Goal: Task Accomplishment & Management: Manage account settings

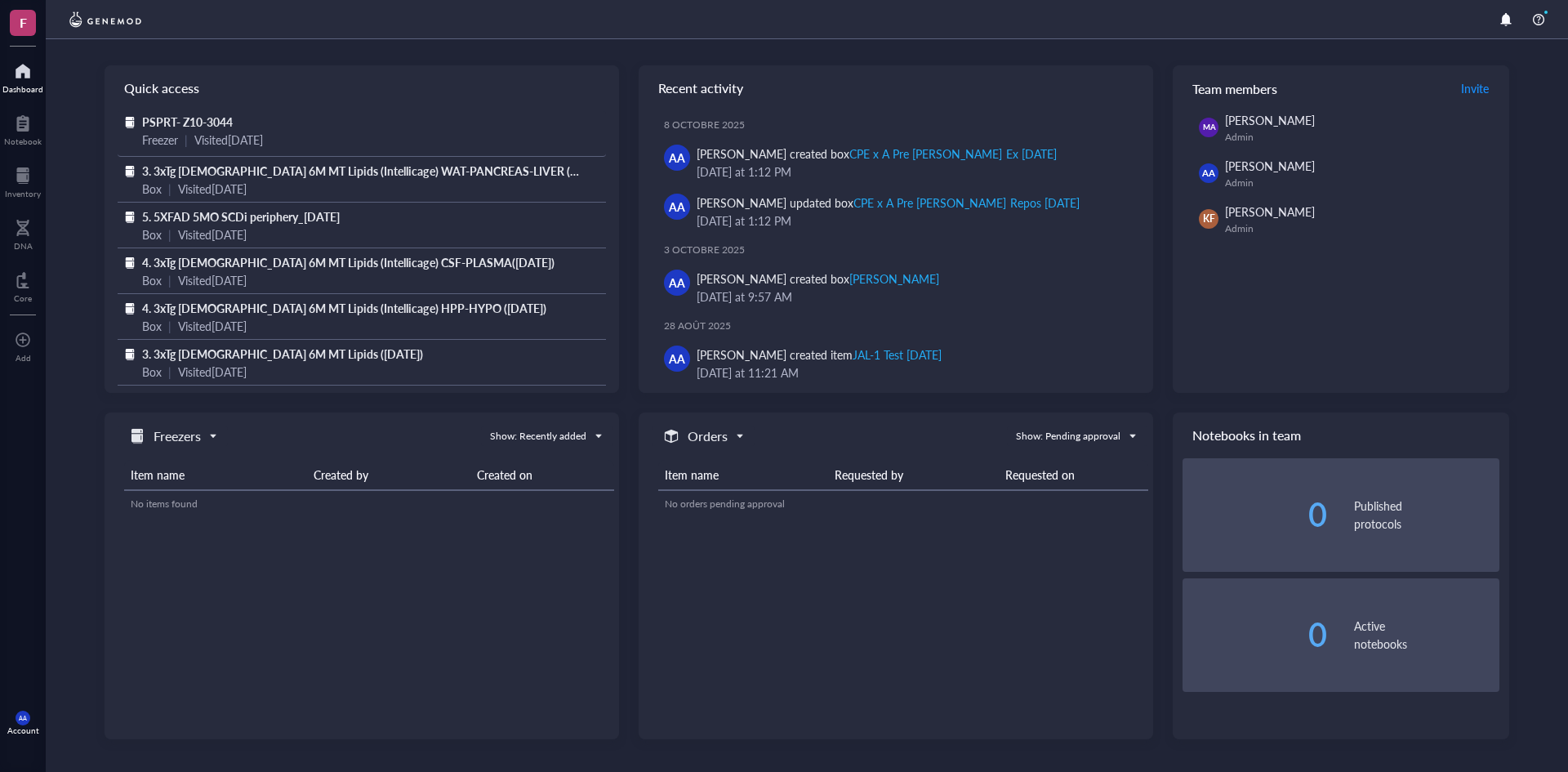
click at [191, 119] on span "PSPRT- Z10-3044" at bounding box center [187, 122] width 90 height 17
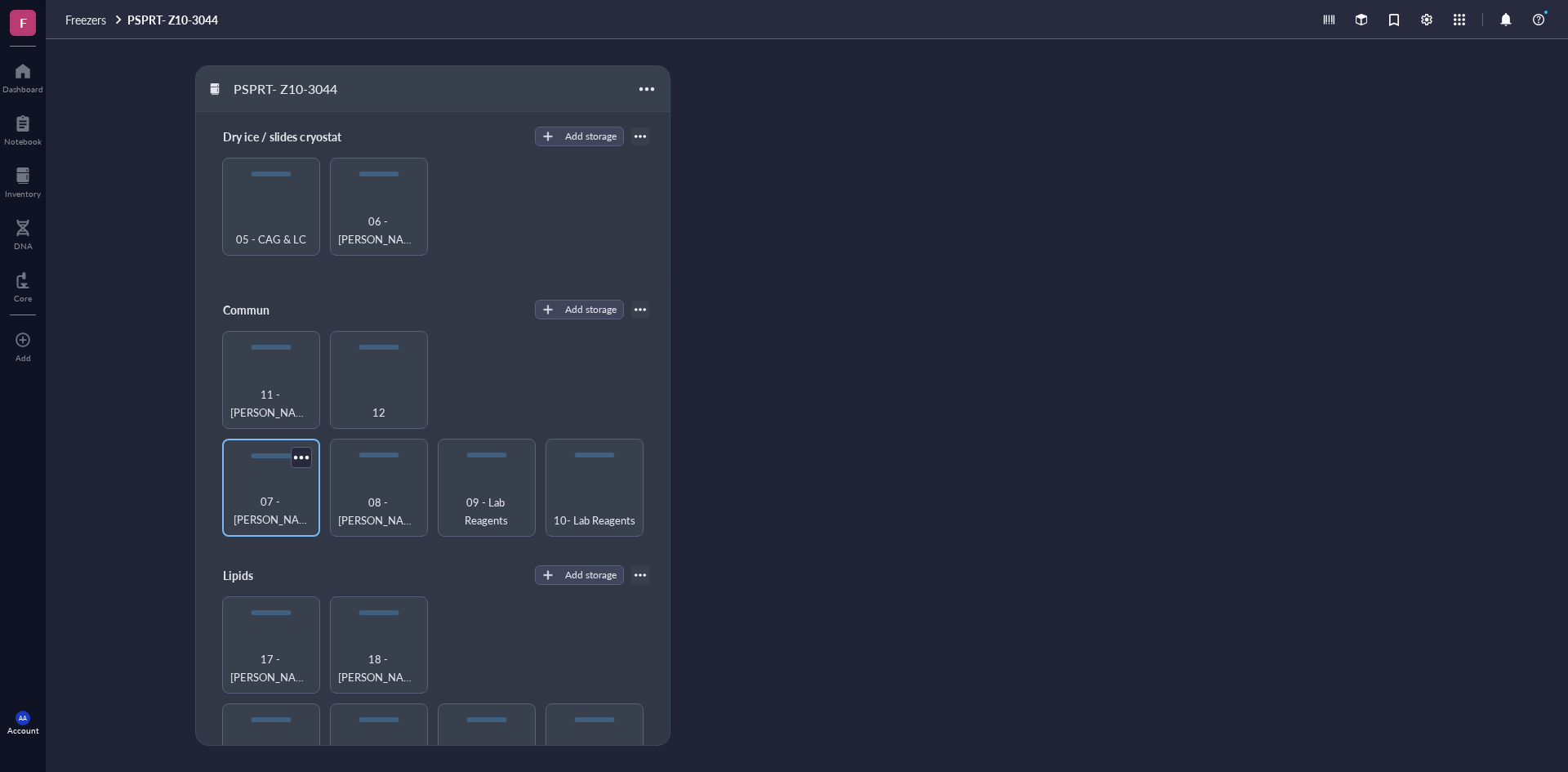
click at [262, 510] on span "07 - [PERSON_NAME]" at bounding box center [272, 511] width 82 height 36
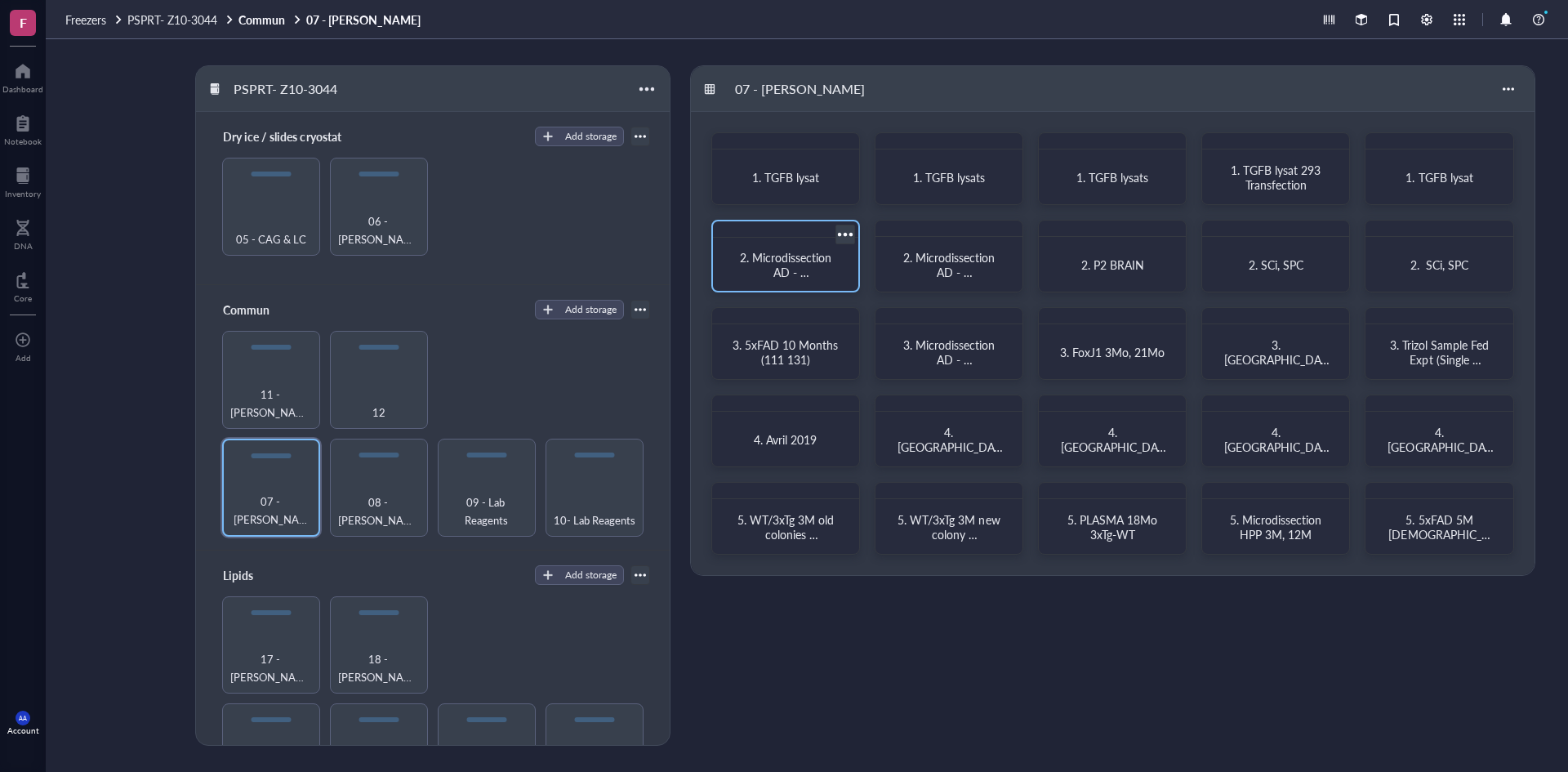
click at [844, 233] on div at bounding box center [844, 233] width 23 height 23
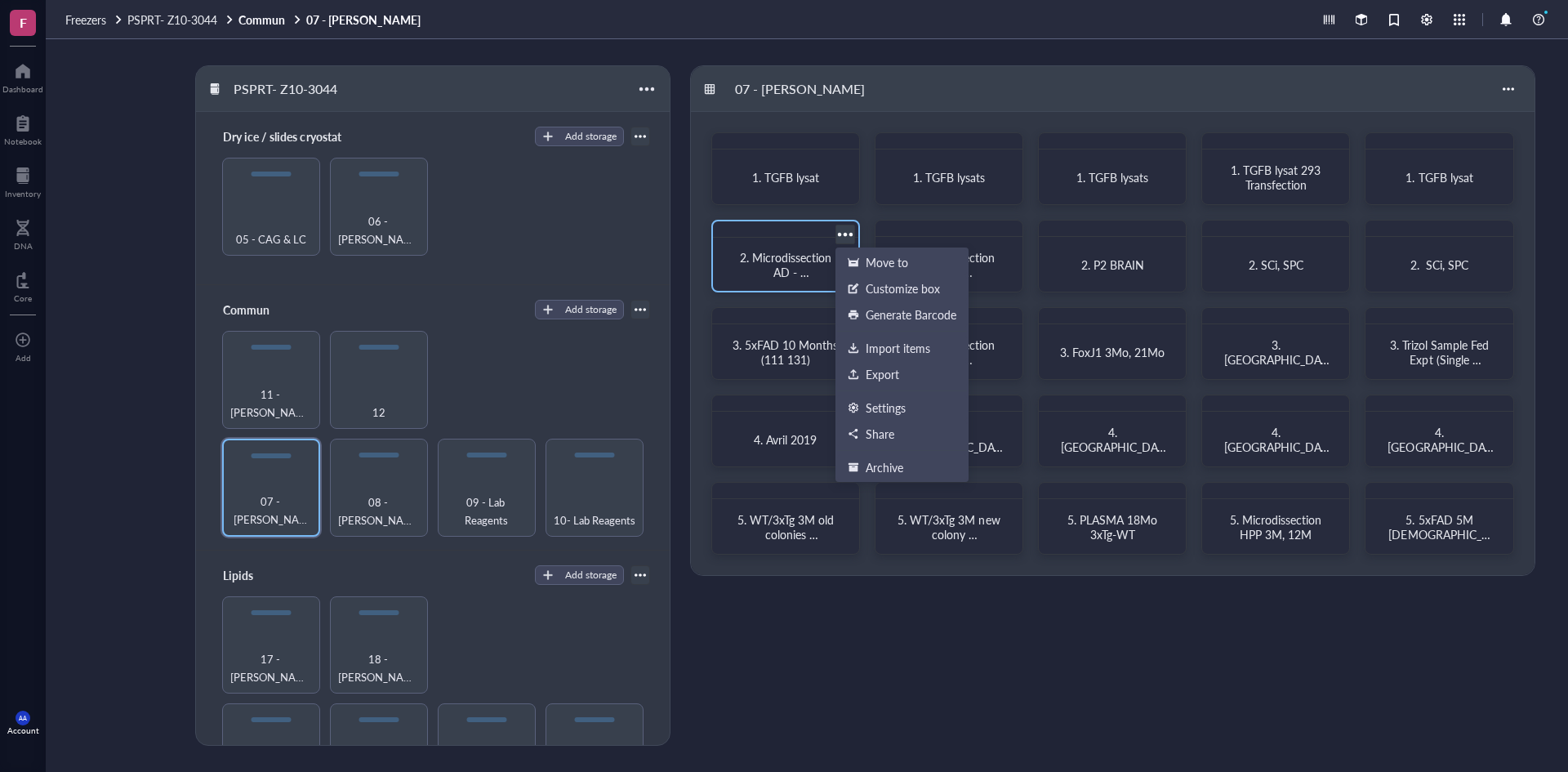
click at [784, 259] on span "2. Microdissection AD - [PERSON_NAME] (151073)" at bounding box center [788, 279] width 95 height 60
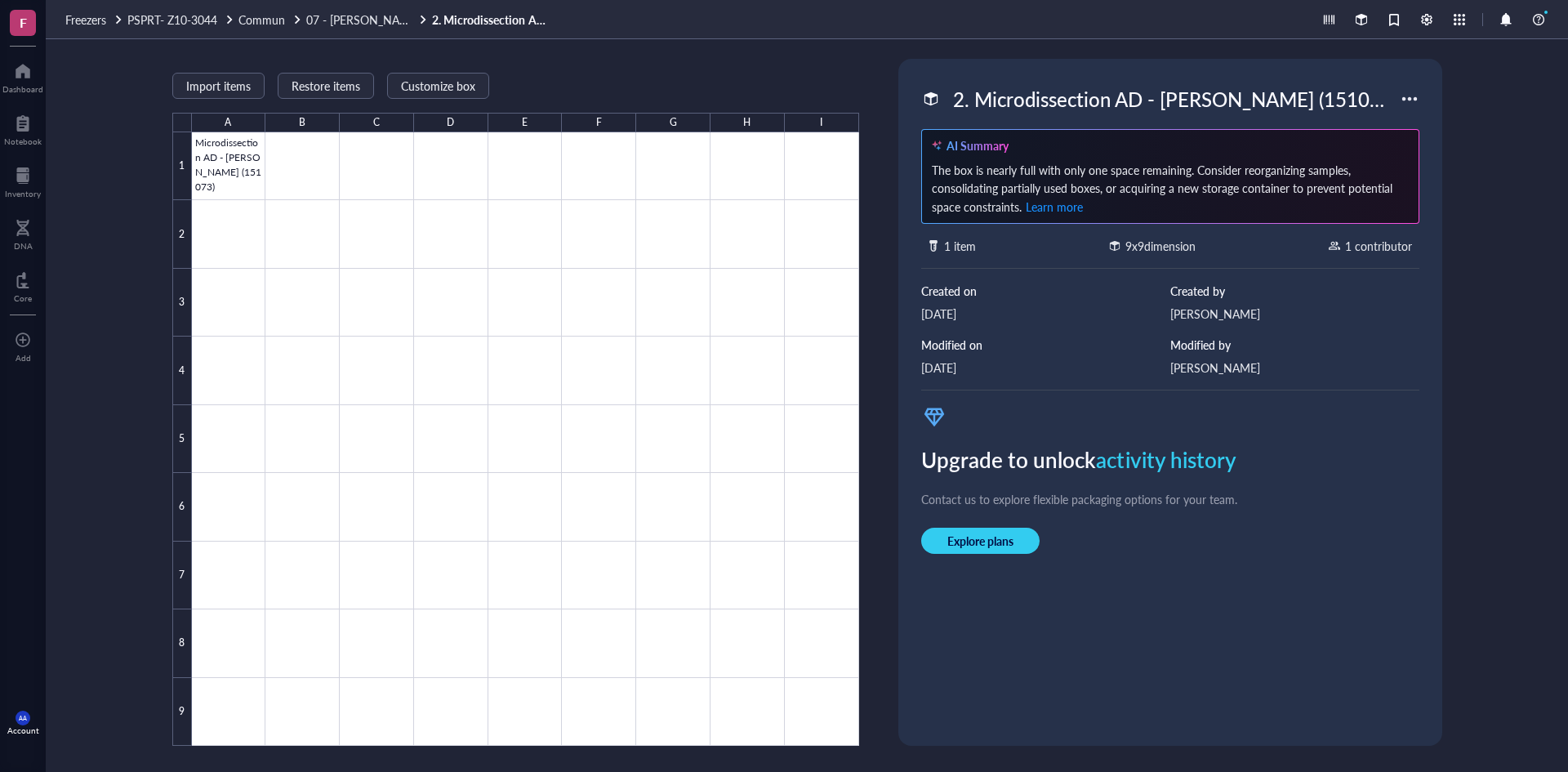
click at [983, 103] on div "2. Microdissection AD - [PERSON_NAME] (151073)" at bounding box center [1173, 99] width 454 height 34
drag, startPoint x: 976, startPoint y: 102, endPoint x: 1345, endPoint y: 103, distance: 369.0
click at [1345, 103] on input "2. Microdissection AD - [PERSON_NAME] (151073)" at bounding box center [1173, 99] width 453 height 33
type input "2. Sample Équipe Géraldes"
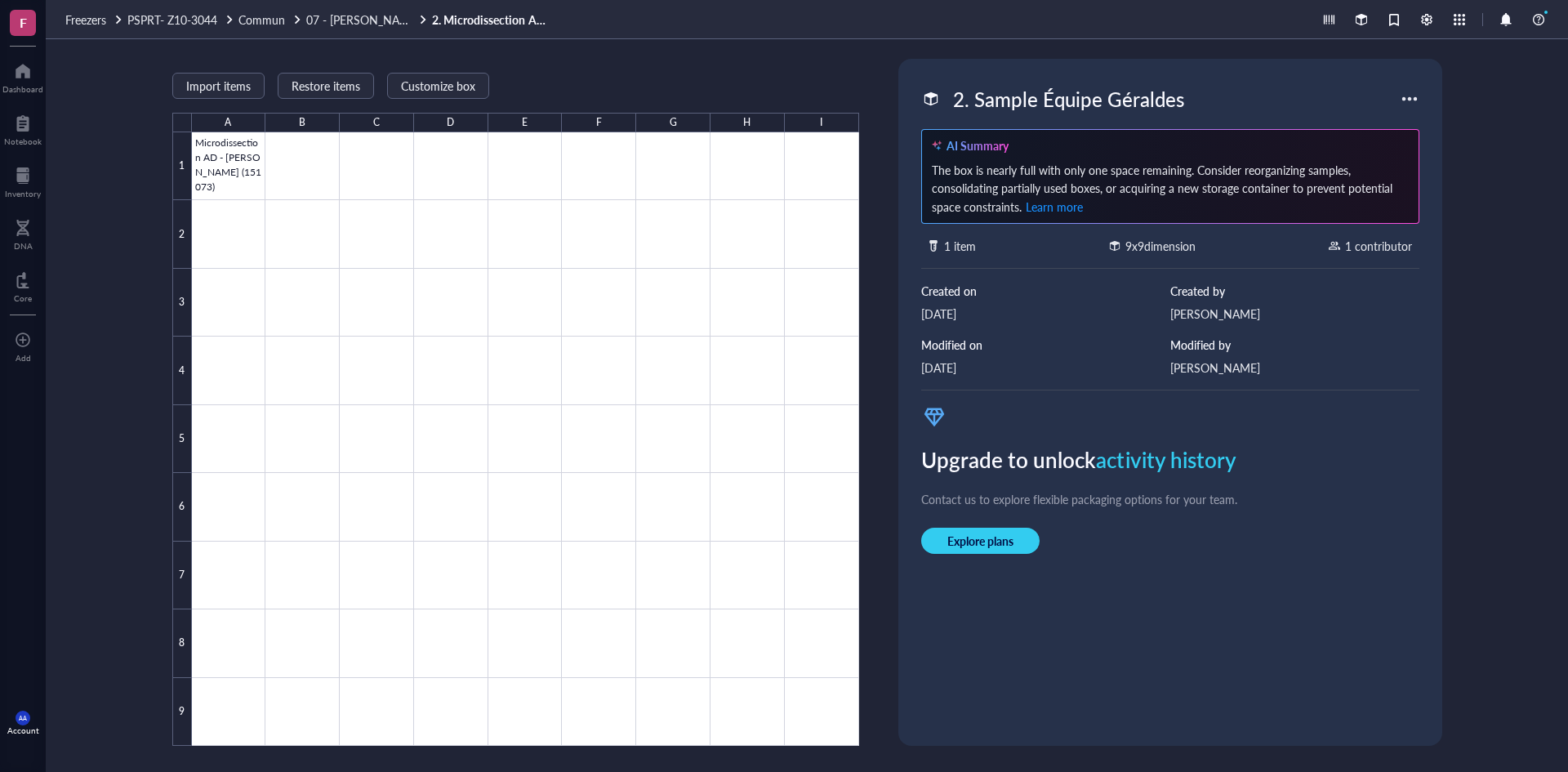
click at [1114, 576] on div "Upgrade to unlock activity history Contact us to explore flexible packaging opt…" at bounding box center [1171, 499] width 498 height 190
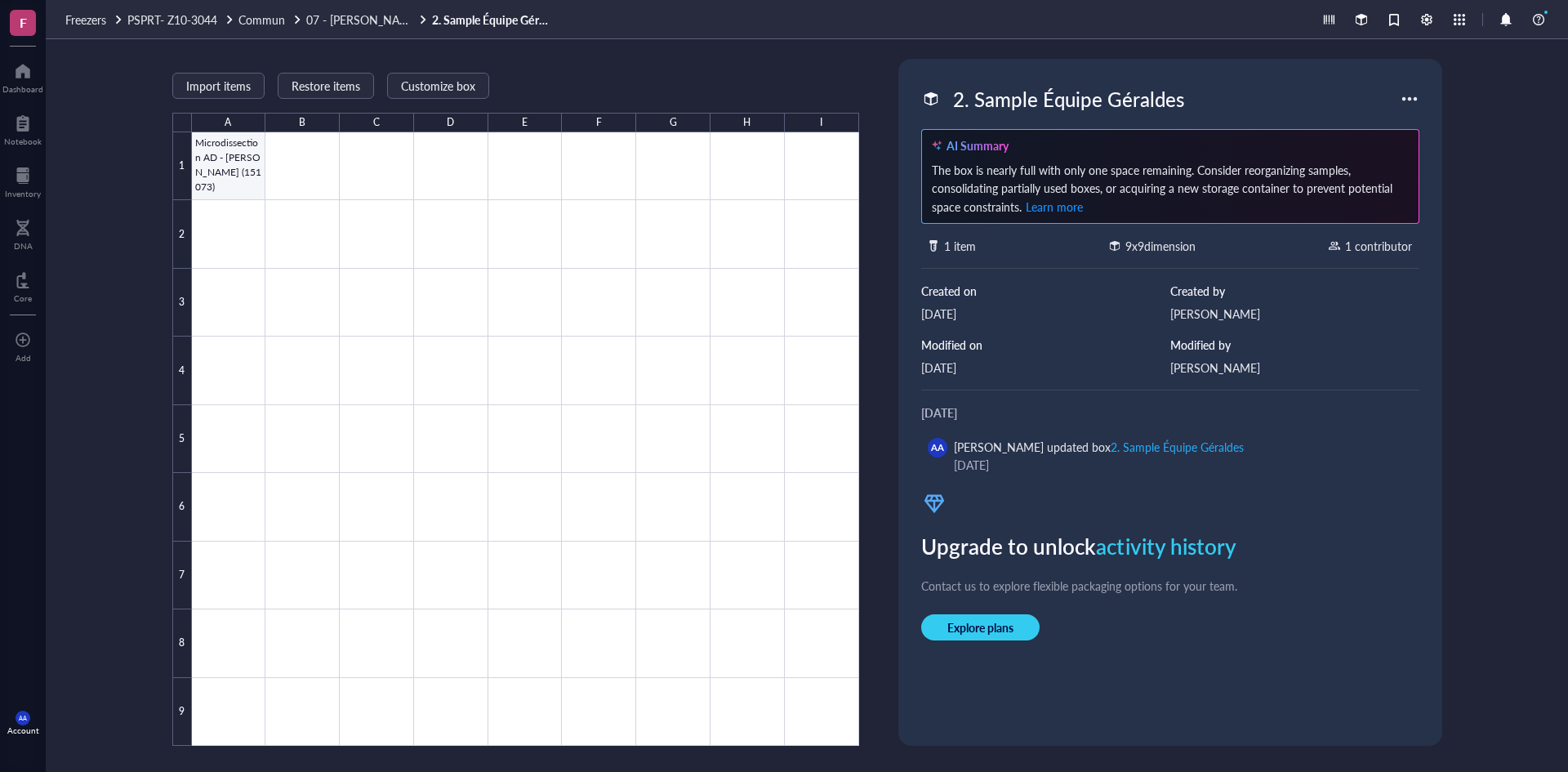
click at [228, 158] on div at bounding box center [525, 439] width 668 height 614
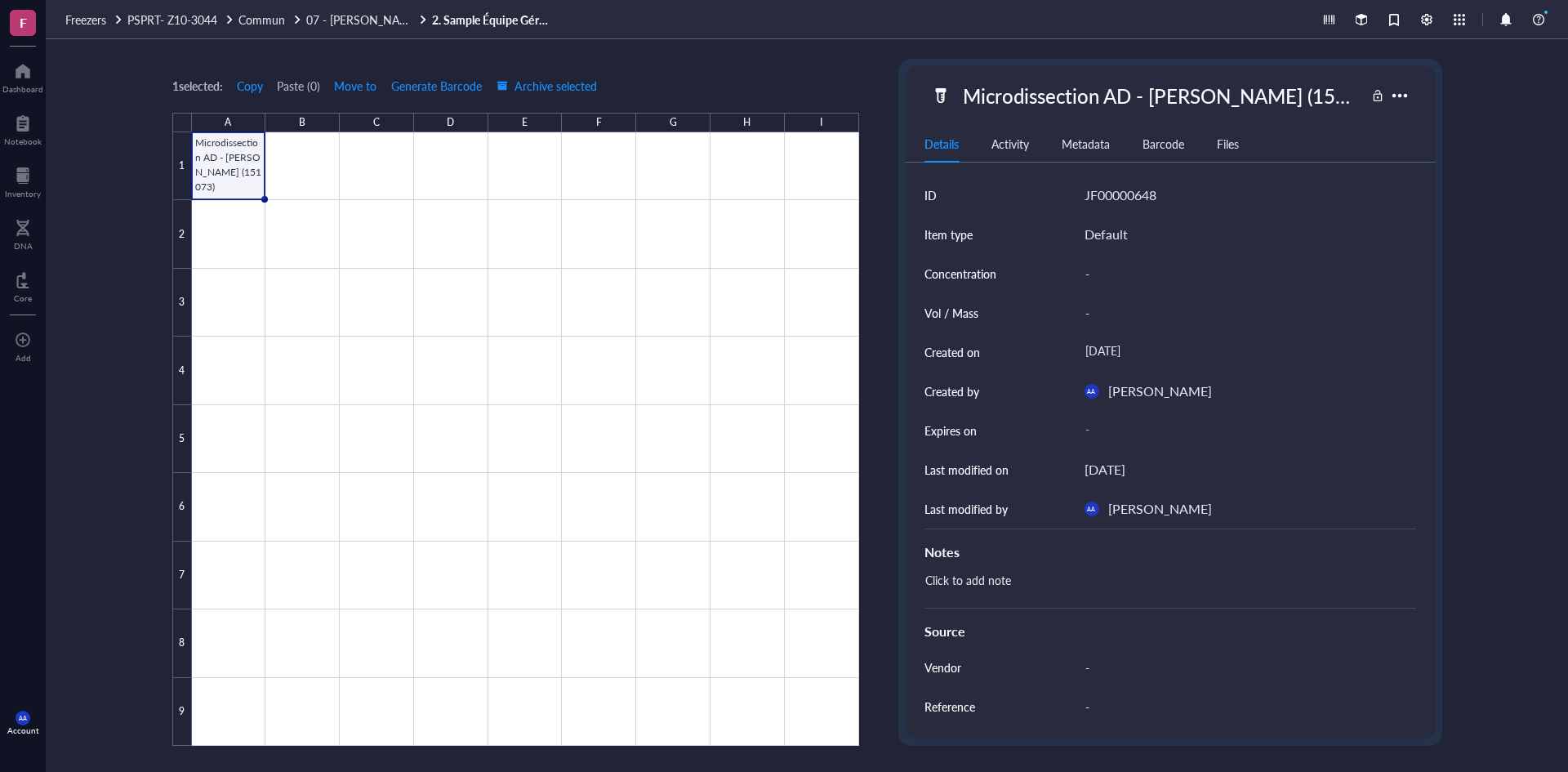
click at [1153, 100] on div "Microdissection AD - [PERSON_NAME] (151073)" at bounding box center [1161, 95] width 410 height 34
click at [1016, 104] on input "Microdissection AD - [PERSON_NAME] (151073)" at bounding box center [1160, 95] width 408 height 33
drag, startPoint x: 1297, startPoint y: 101, endPoint x: 937, endPoint y: 101, distance: 360.0
click at [937, 101] on div "Microdissection AD - [PERSON_NAME] (151073)" at bounding box center [1148, 95] width 434 height 34
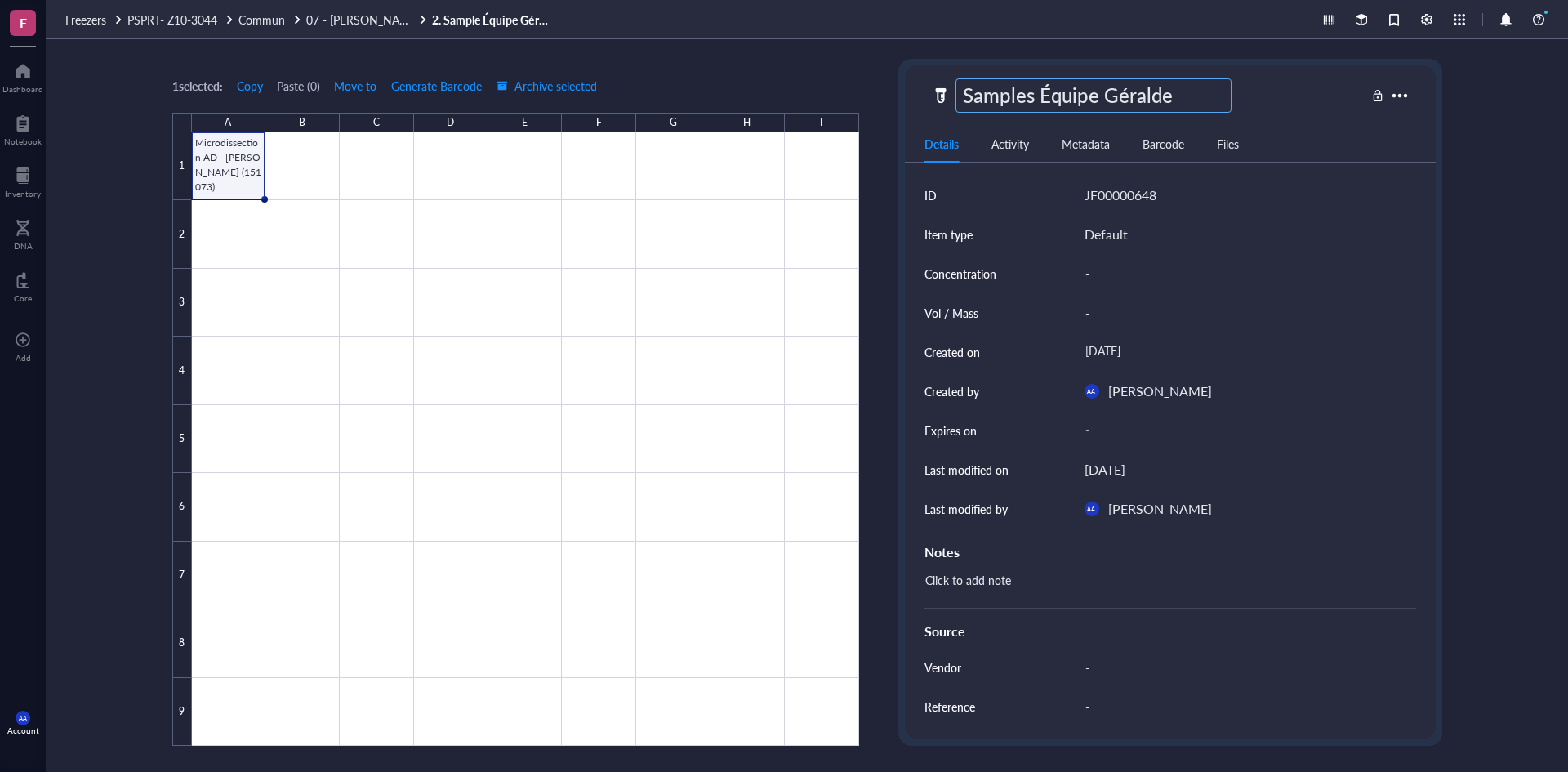
type input "Samples Équipe Géraldes"
click at [1174, 100] on div "Samples Équipe Géraldes" at bounding box center [1072, 95] width 233 height 34
click at [1127, 98] on input "Samples Équipe Géraldes" at bounding box center [1098, 95] width 286 height 33
type input "Samples Équipe Geraldes"
click at [349, 19] on span "07 - [PERSON_NAME]" at bounding box center [363, 20] width 113 height 17
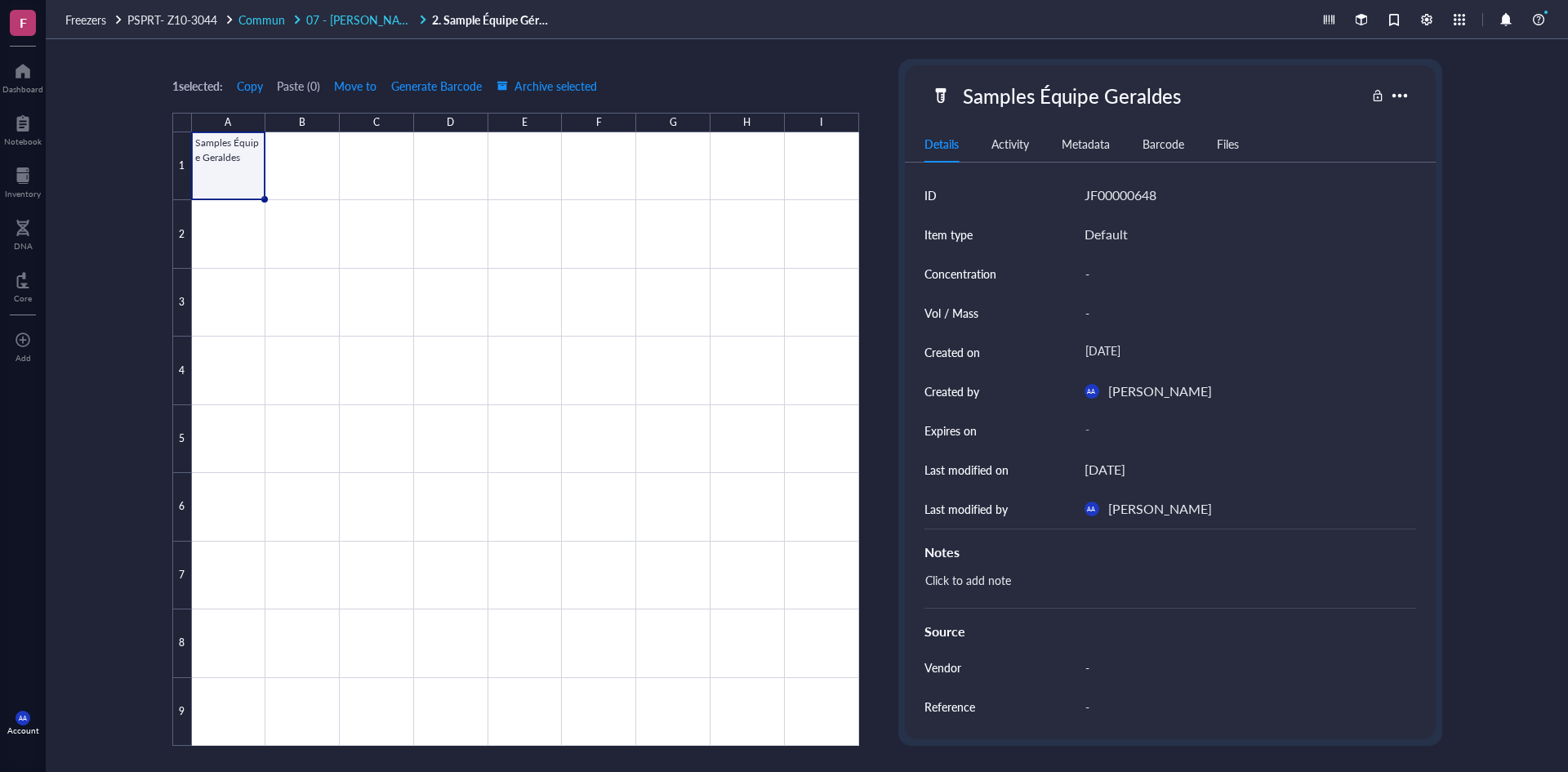
click at [351, 18] on span "07 - [PERSON_NAME]" at bounding box center [363, 20] width 113 height 17
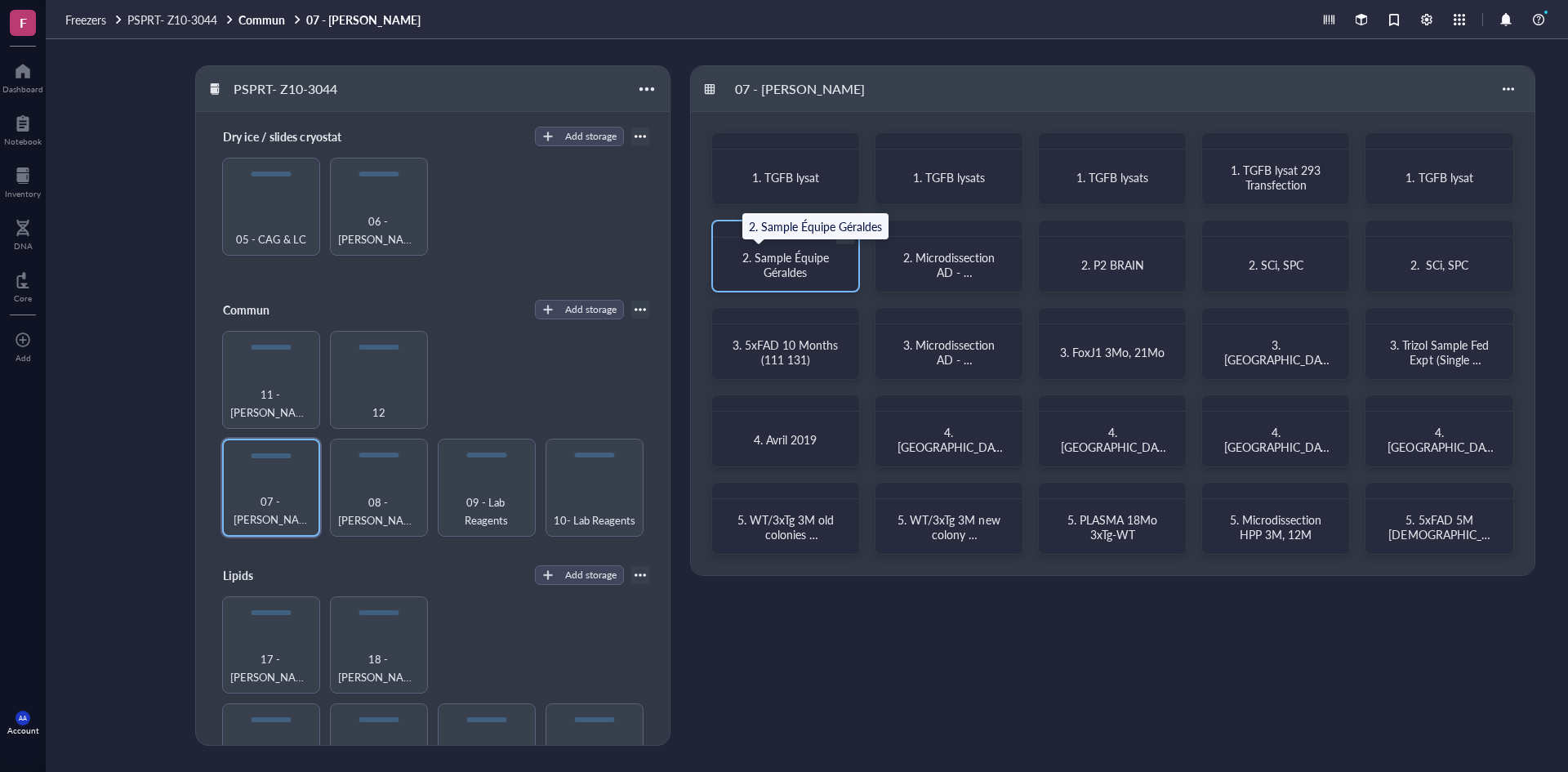
click at [796, 266] on span "2. Sample Équipe Géraldes" at bounding box center [787, 264] width 90 height 31
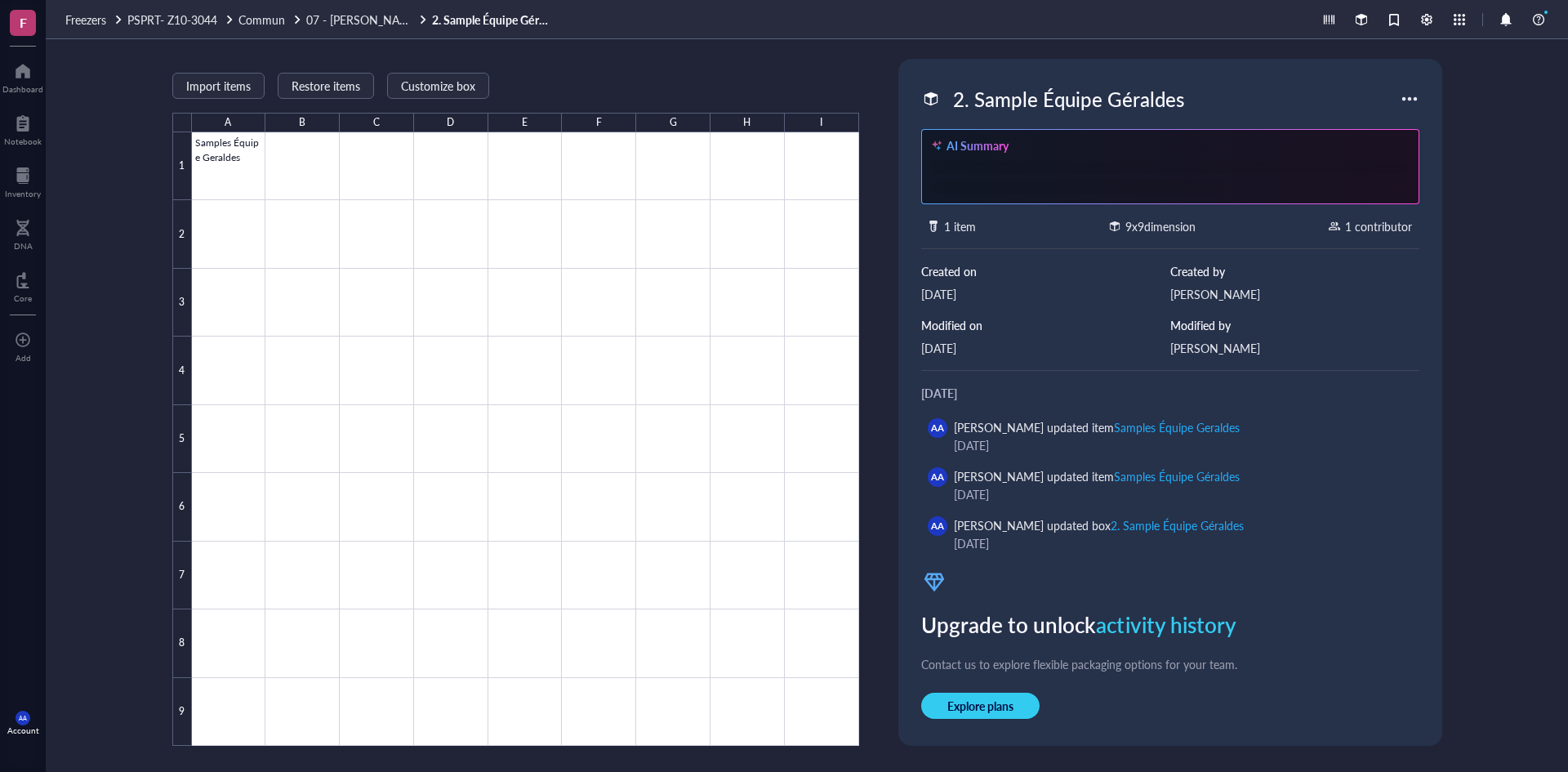
click at [1123, 98] on div "2. Sample Équipe Géraldes" at bounding box center [1069, 99] width 246 height 34
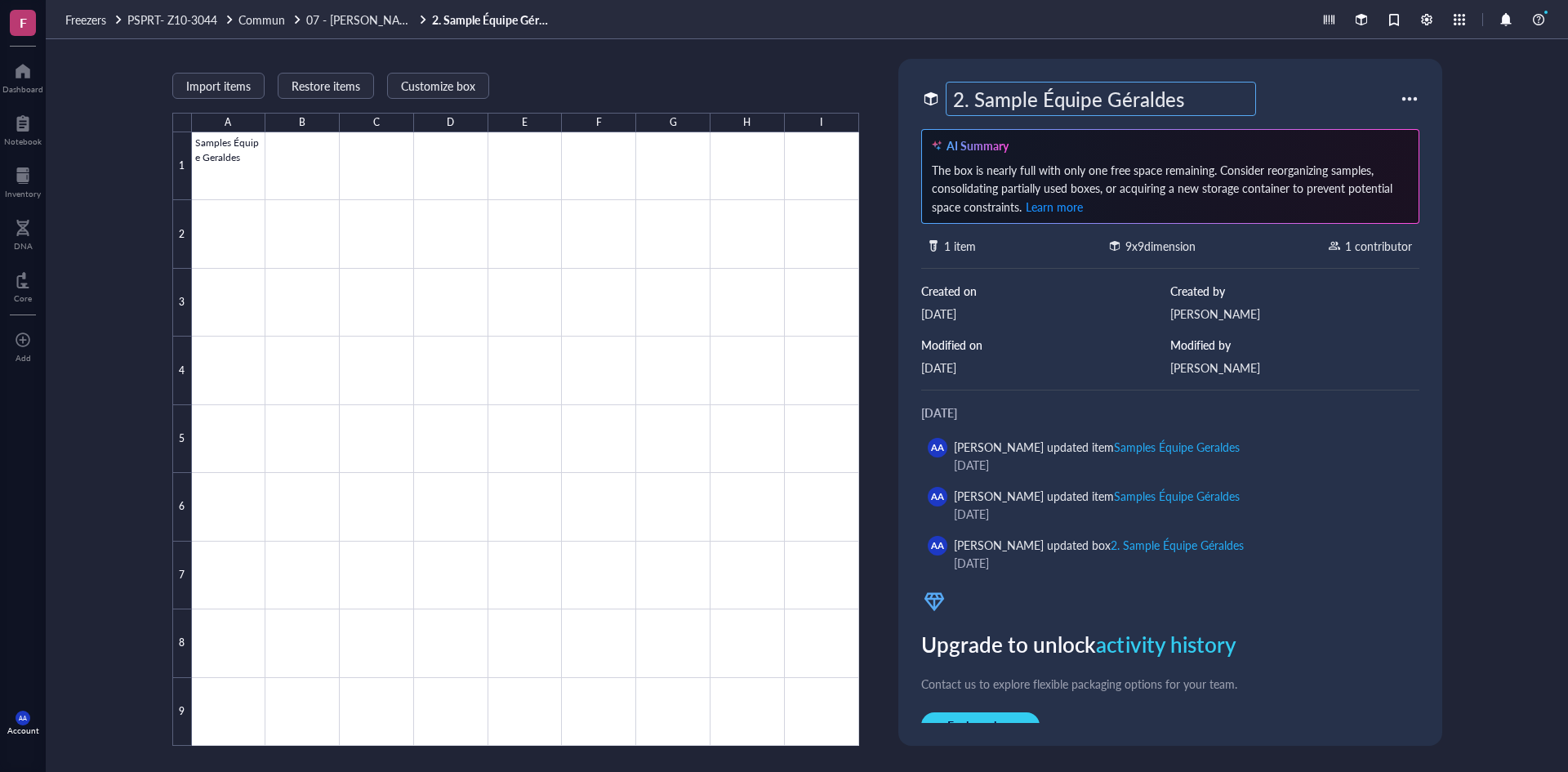
click at [1130, 98] on input "2. Sample Équipe Géraldes" at bounding box center [1101, 99] width 309 height 33
type input "2. Sample Équipe Geraldes"
click at [1287, 98] on div "2. Sample Équipe Geraldes" at bounding box center [1161, 99] width 479 height 34
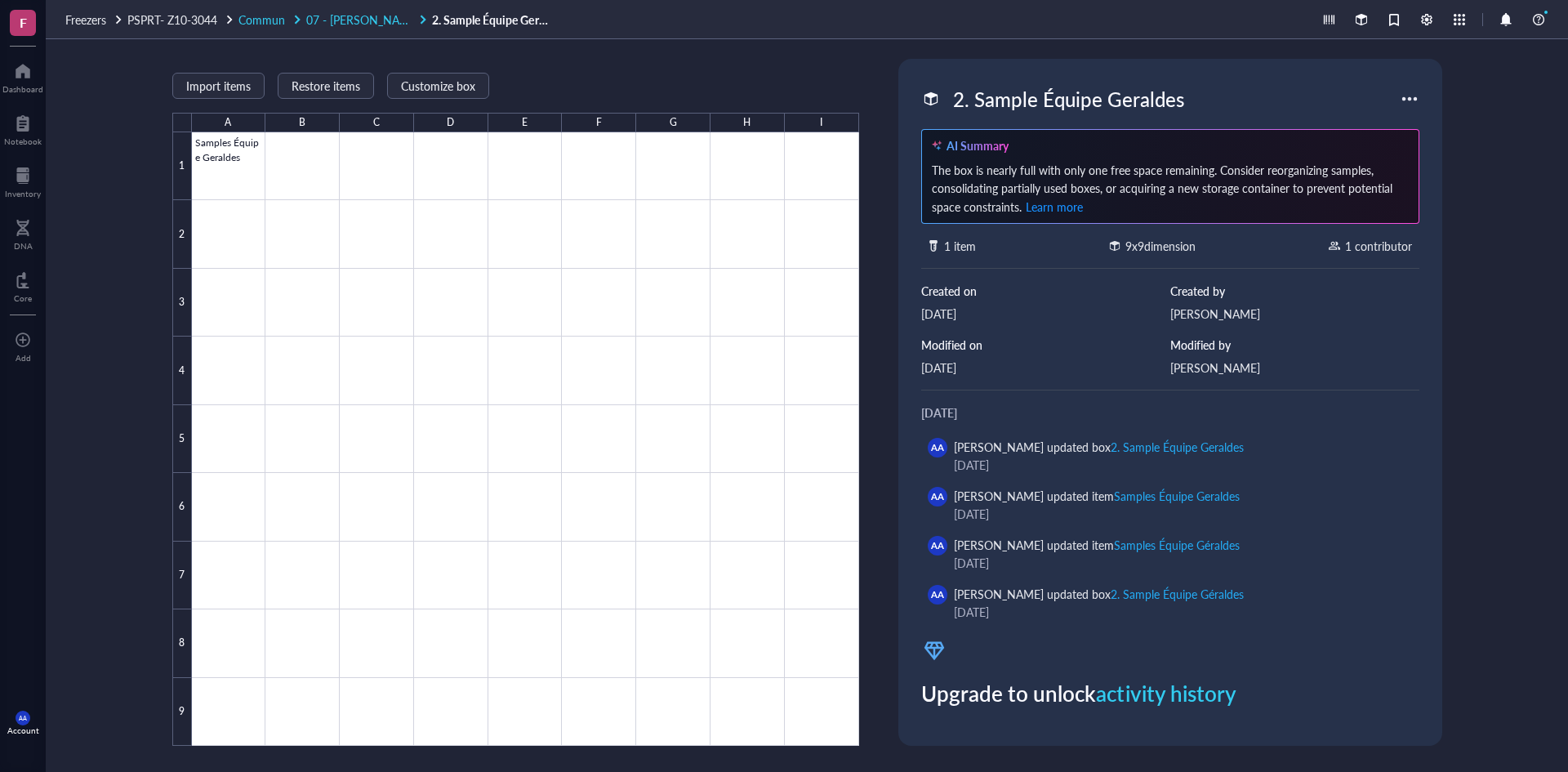
click at [339, 17] on span "07 - [PERSON_NAME]" at bounding box center [363, 20] width 113 height 17
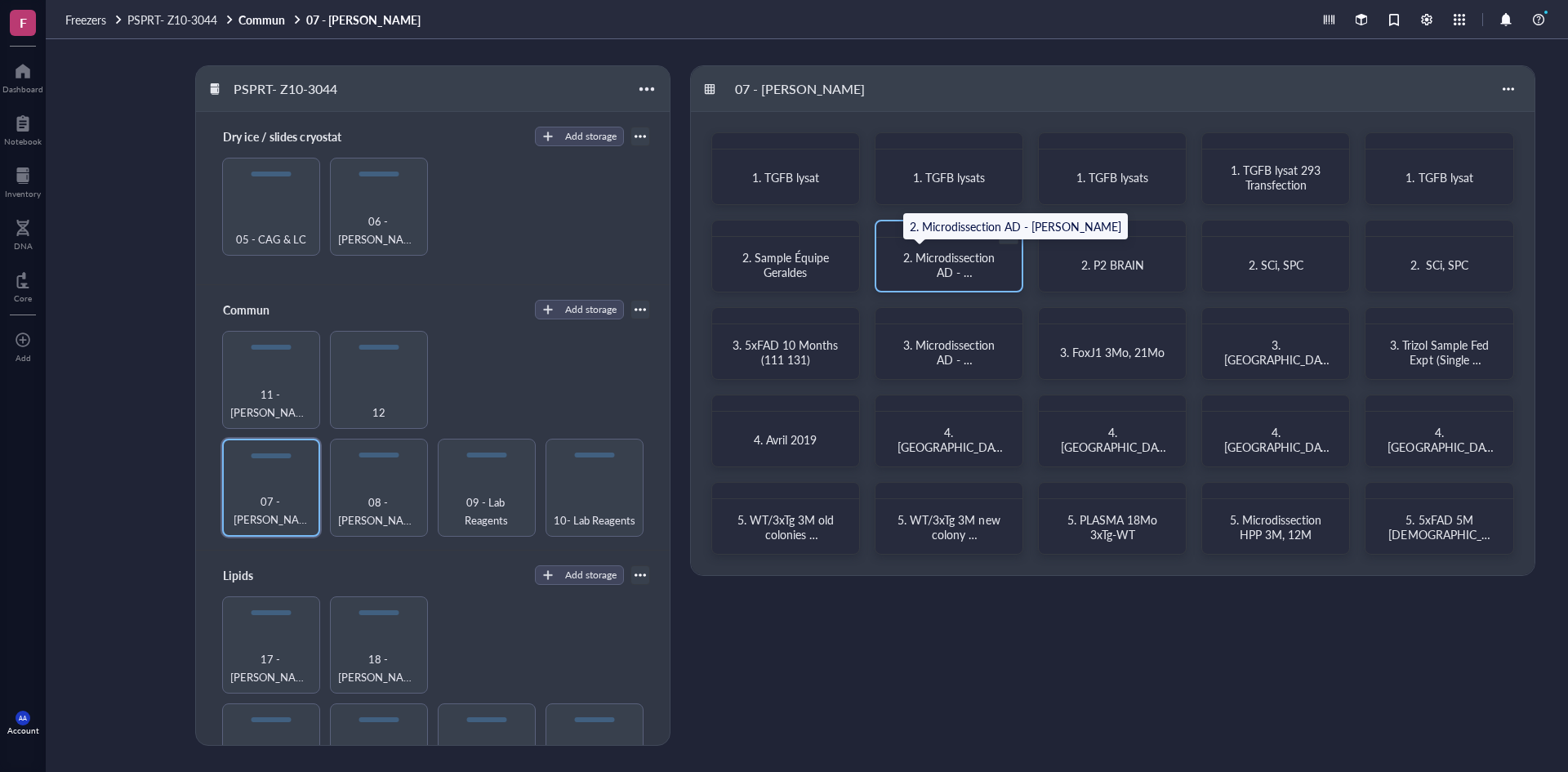
click at [927, 261] on span "2. Microdissection AD - [PERSON_NAME]" at bounding box center [950, 272] width 95 height 46
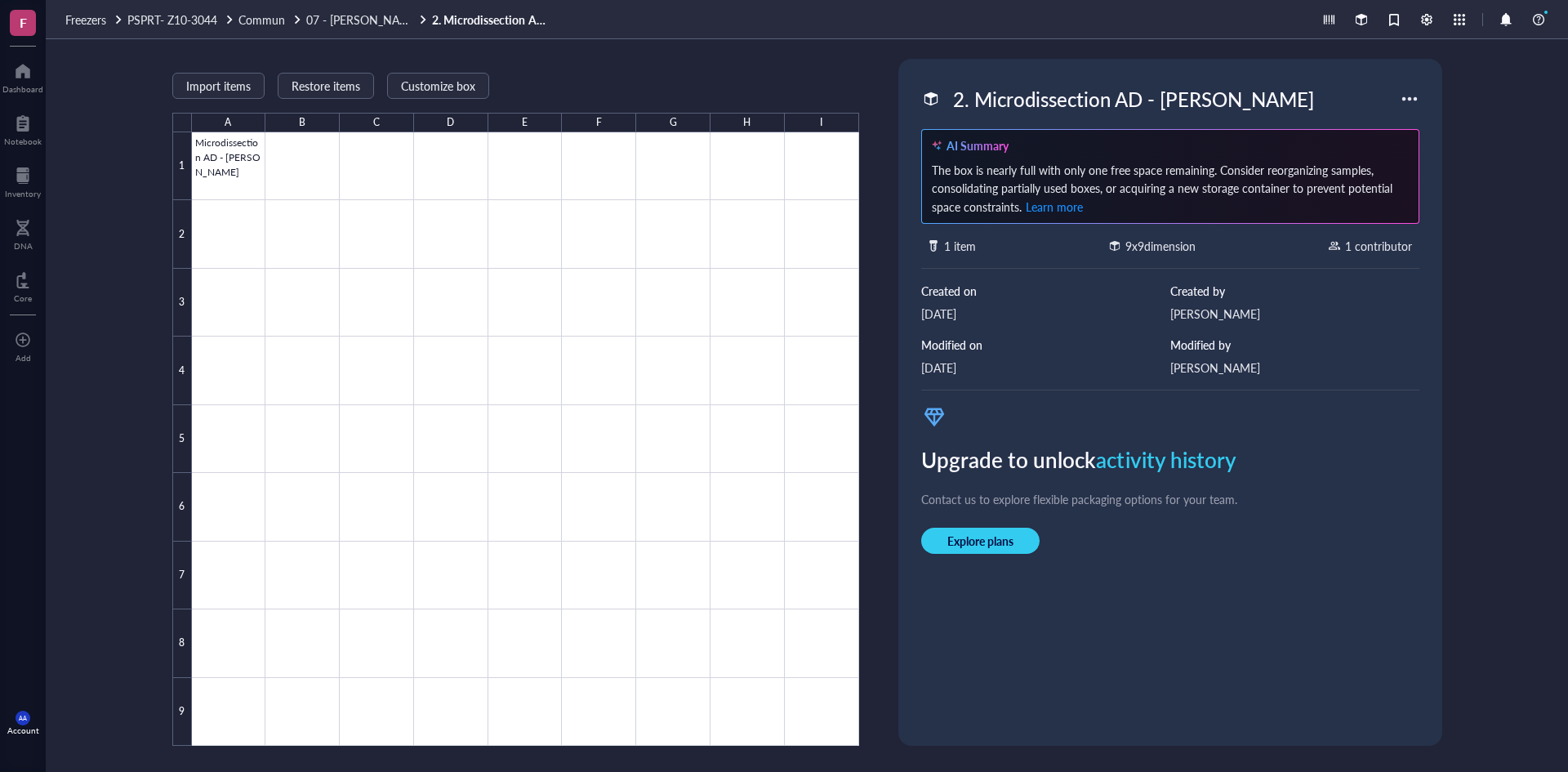
click at [1017, 104] on div "2. Microdissection AD - [PERSON_NAME]" at bounding box center [1134, 99] width 376 height 34
drag, startPoint x: 977, startPoint y: 104, endPoint x: 1232, endPoint y: 105, distance: 255.0
click at [1232, 105] on input "2. Microdissection AD - [PERSON_NAME]" at bounding box center [1123, 99] width 354 height 33
type input "2. [MEDICAL_DATA] Cultures treated DMSO/SCDi 3d, 5d"
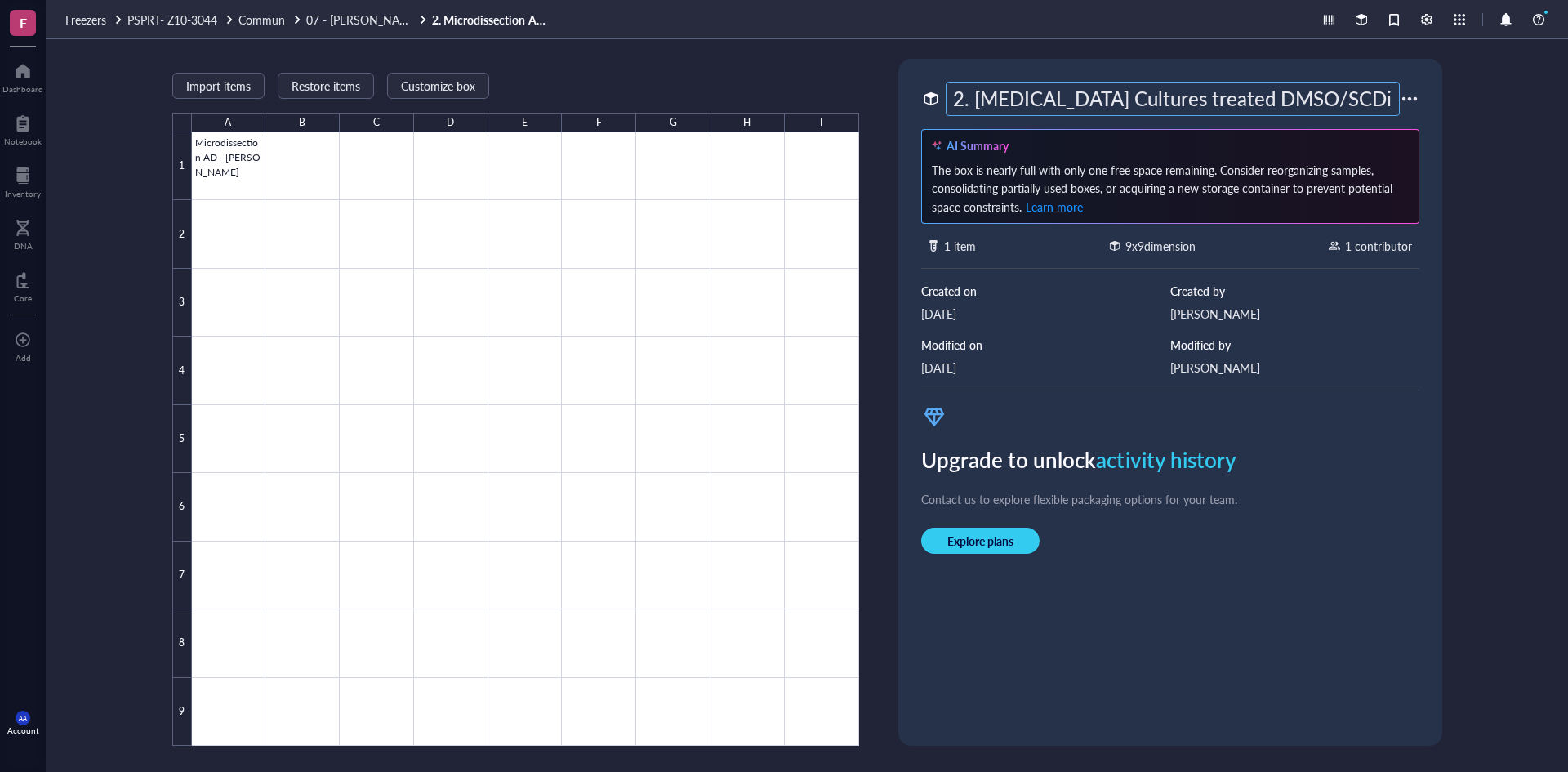
scroll to position [0, 0]
drag, startPoint x: 1392, startPoint y: 93, endPoint x: 914, endPoint y: 97, distance: 478.0
click at [914, 97] on div "2. [MEDICAL_DATA] Cultures treated DMSO/SCDi 3d, 5d AI Summary The box is nearl…" at bounding box center [1170, 402] width 531 height 674
click at [1362, 386] on div "2. [MEDICAL_DATA] Cultures treated DMSO/SCDi 3d, 5d AI Summary The box is nearl…" at bounding box center [1170, 402] width 531 height 674
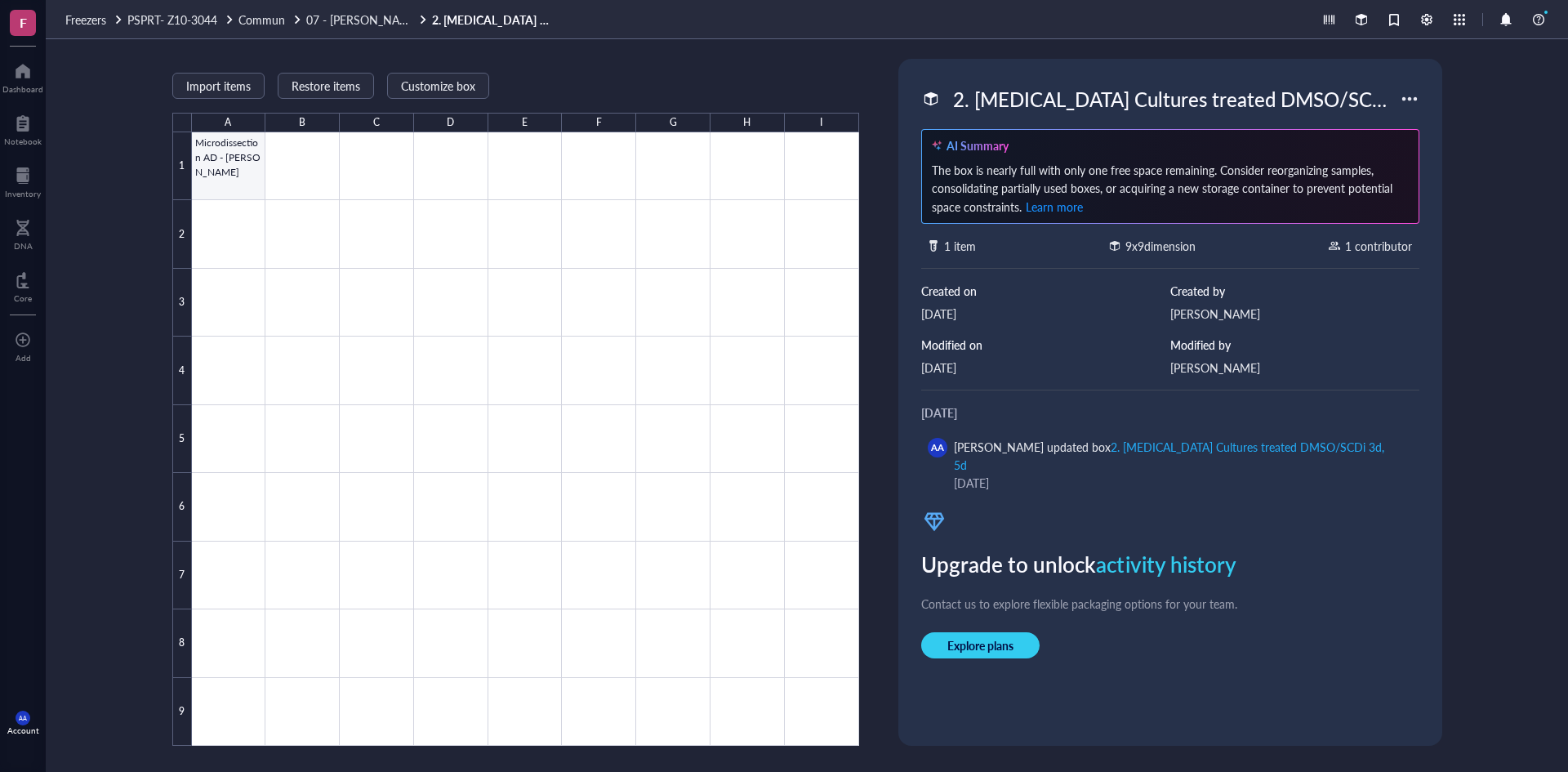
click at [230, 160] on div at bounding box center [525, 439] width 668 height 614
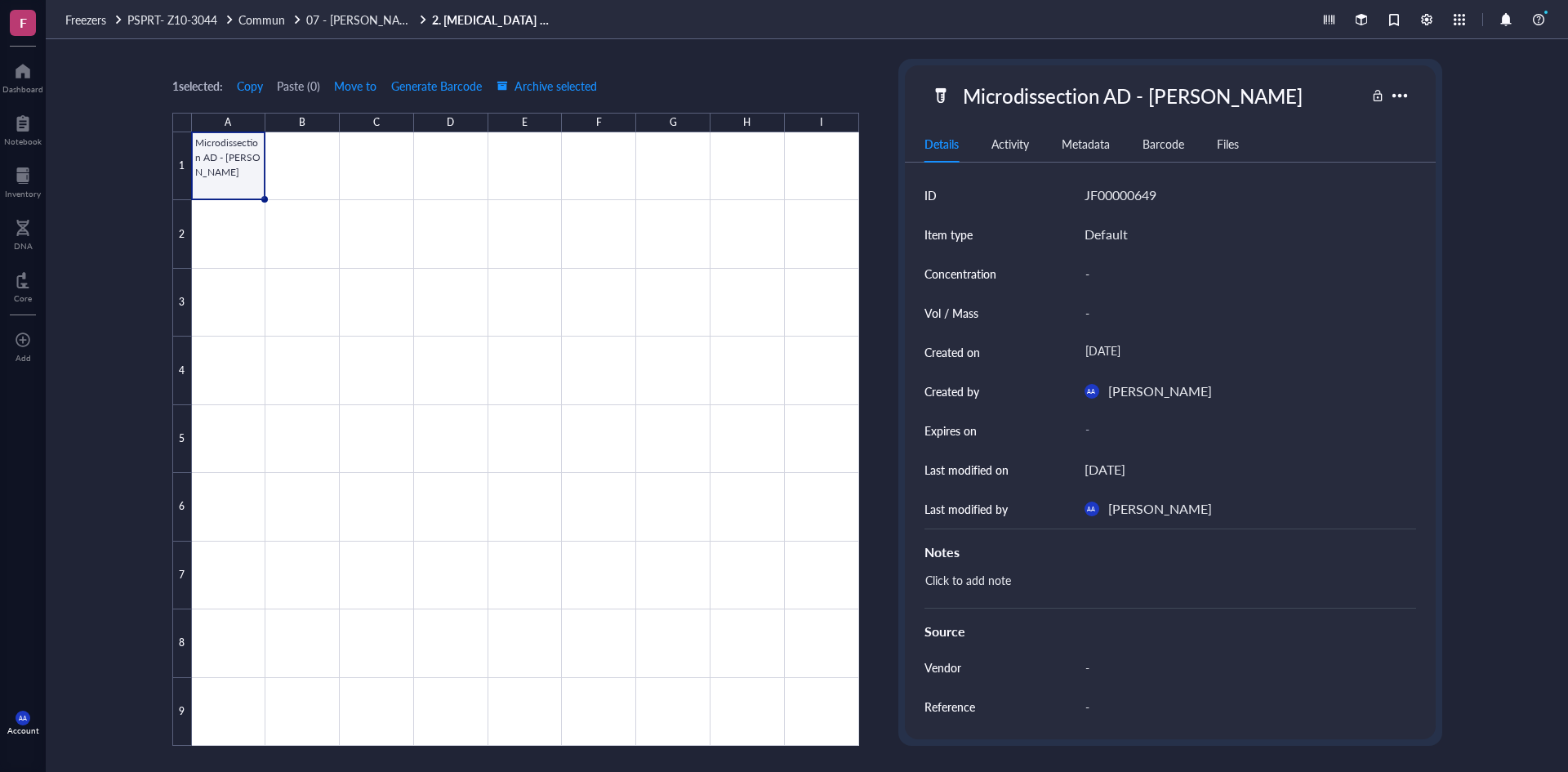
click at [1003, 93] on div "Microdissection AD - [PERSON_NAME]" at bounding box center [1133, 95] width 354 height 34
drag, startPoint x: 964, startPoint y: 96, endPoint x: 1335, endPoint y: 103, distance: 371.1
click at [1335, 103] on div "Microdissection AD - [PERSON_NAME]" at bounding box center [1148, 95] width 434 height 34
type input "[MEDICAL_DATA] Cultures treated DMSO/SCDi 3d, 5d"
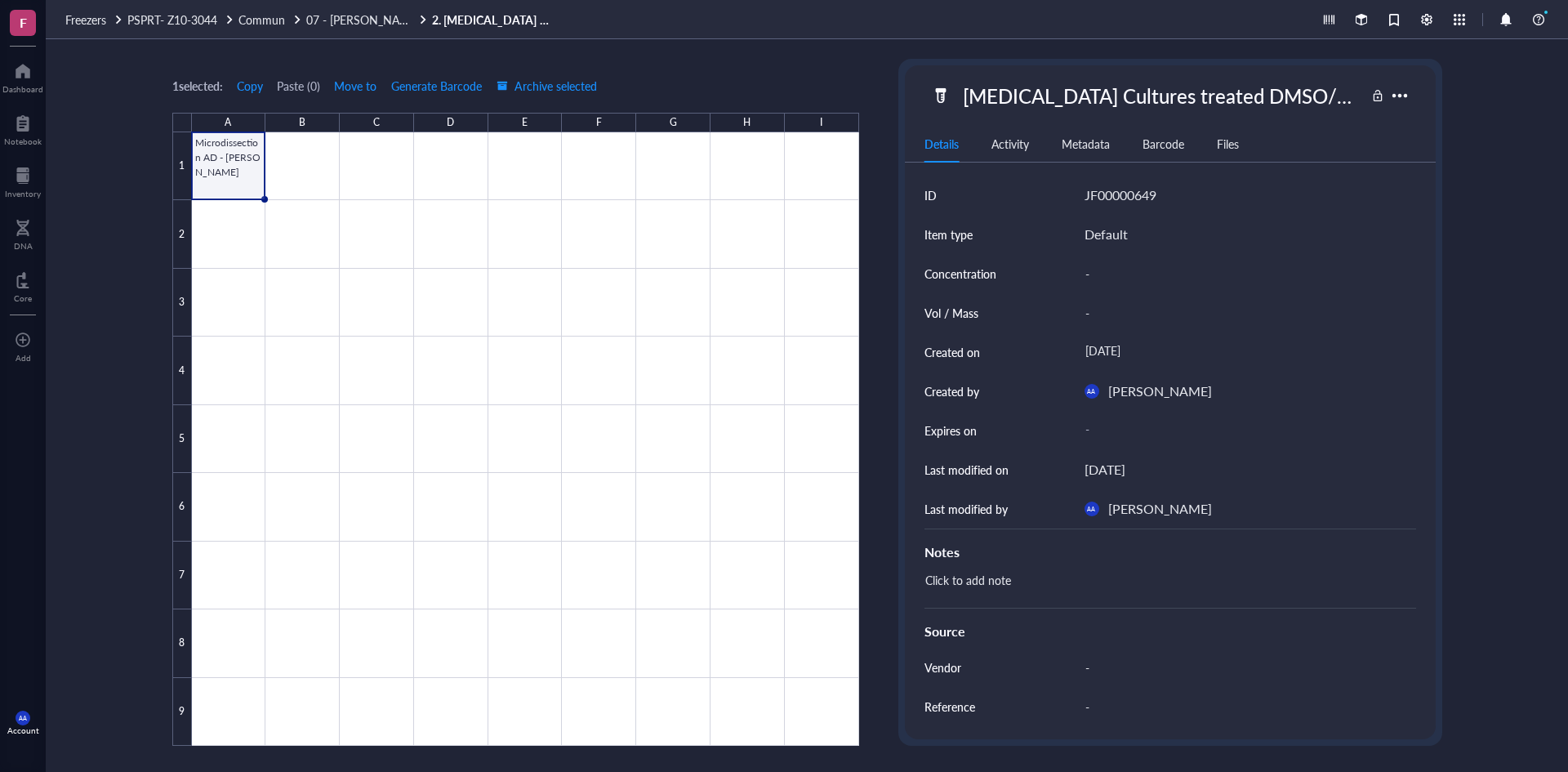
click at [910, 87] on div "[MEDICAL_DATA] Cultures treated DMSO/SCDi 3d, 5d" at bounding box center [1170, 95] width 531 height 34
click at [335, 19] on span "07 - [PERSON_NAME]" at bounding box center [363, 20] width 113 height 17
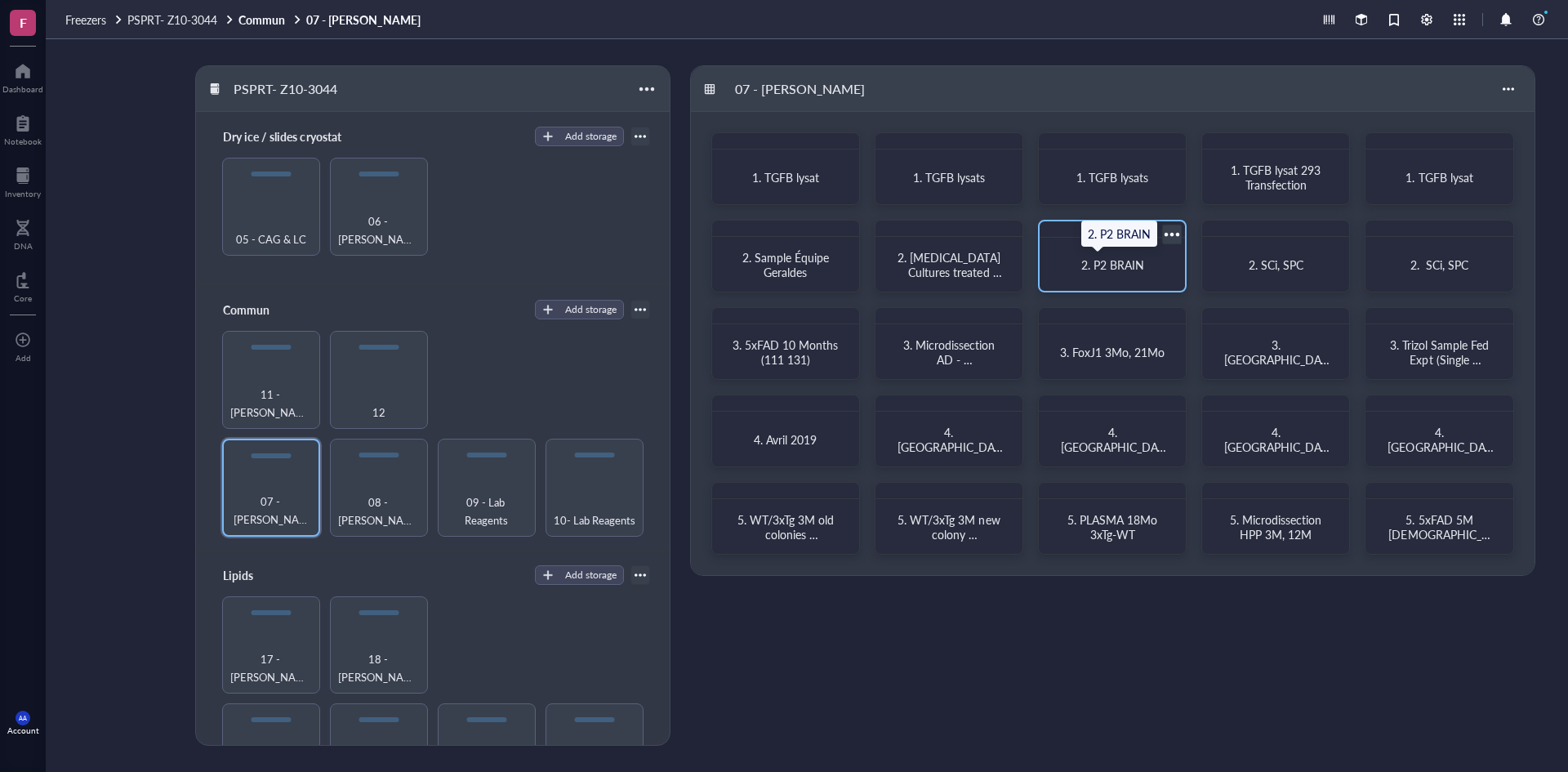
click at [1123, 269] on span "2. P2 BRAIN" at bounding box center [1113, 265] width 63 height 17
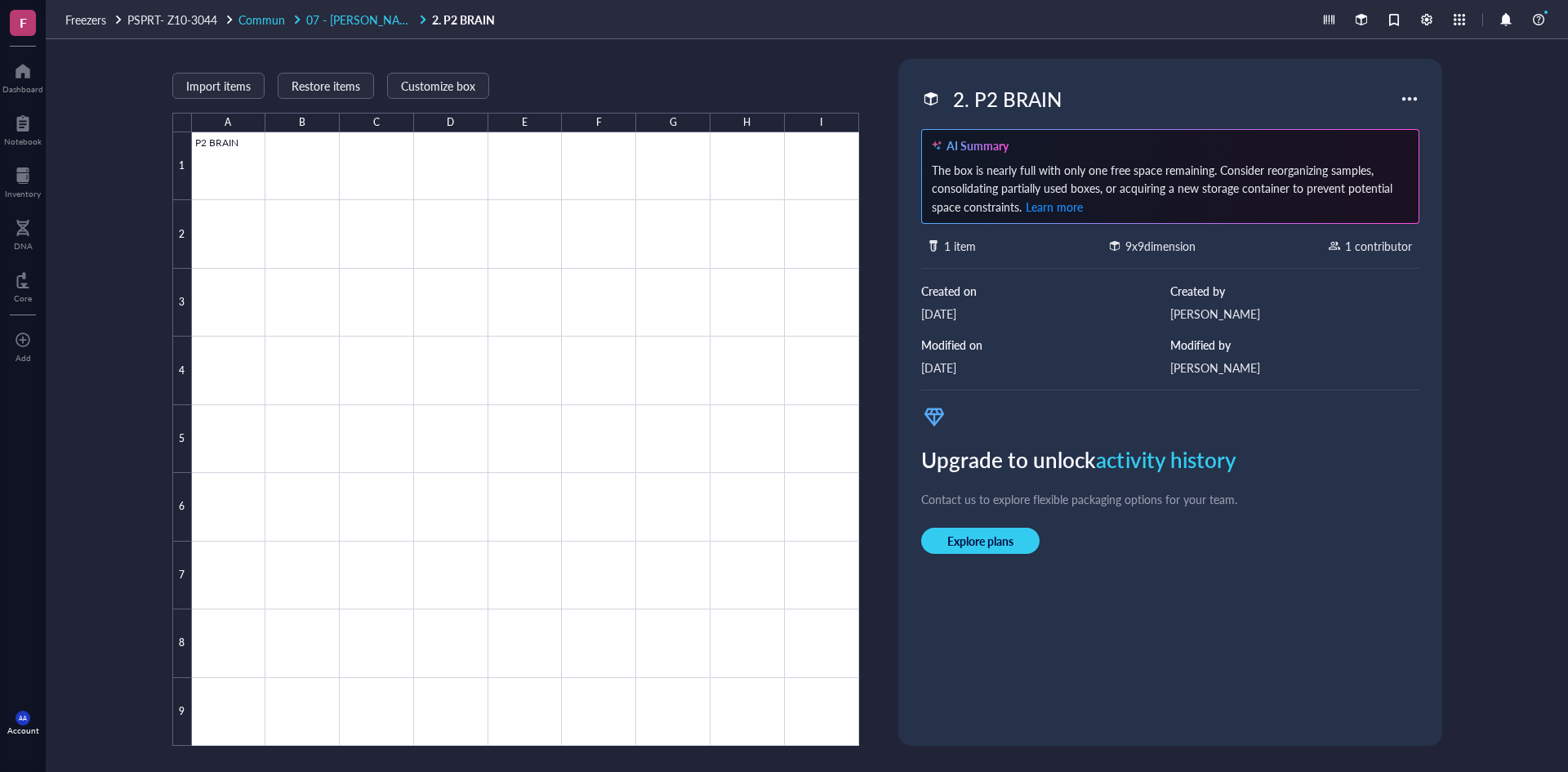
click at [328, 20] on span "07 - [PERSON_NAME]" at bounding box center [363, 20] width 113 height 17
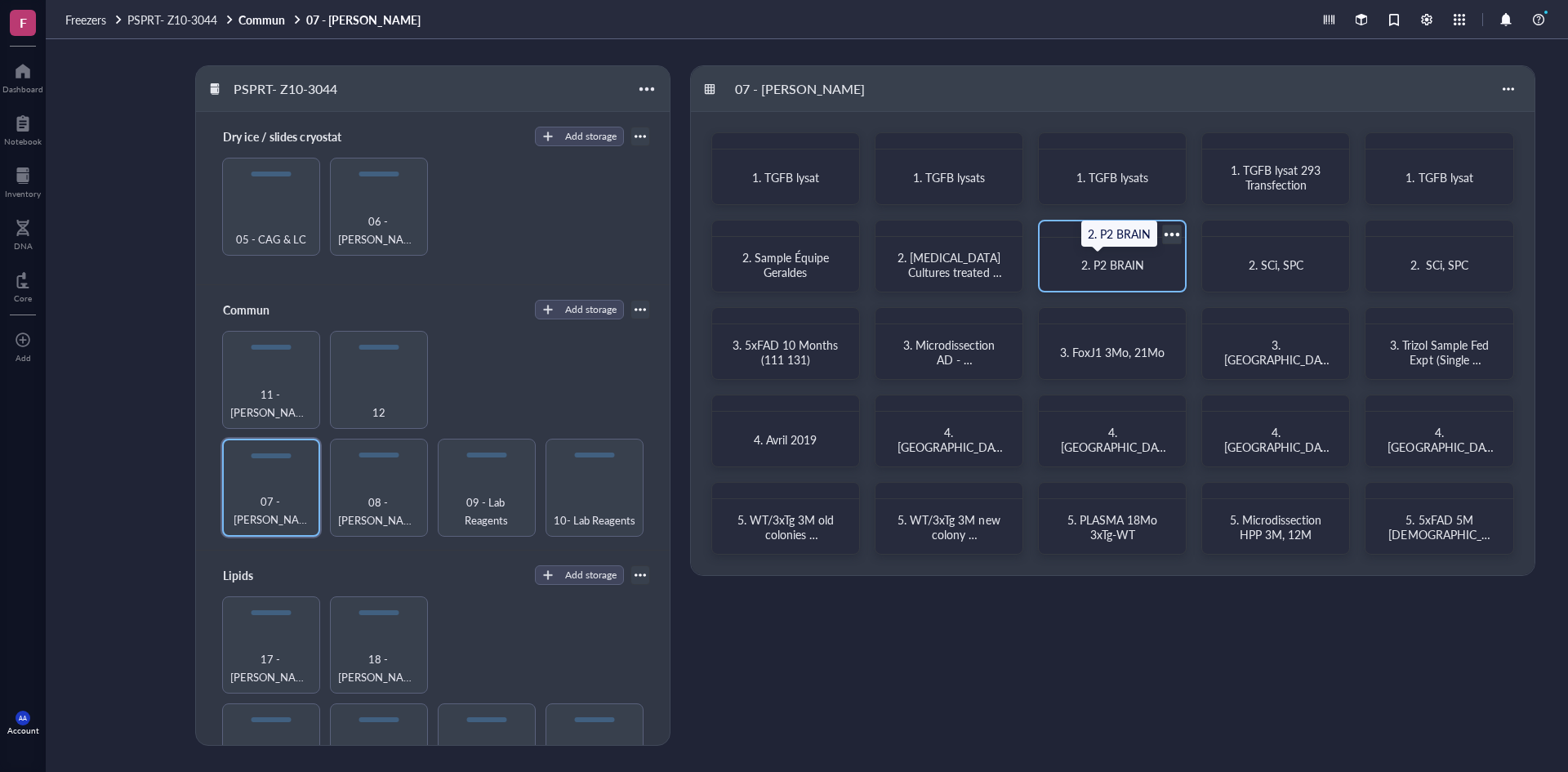
click at [1130, 260] on span "2. P2 BRAIN" at bounding box center [1113, 265] width 63 height 17
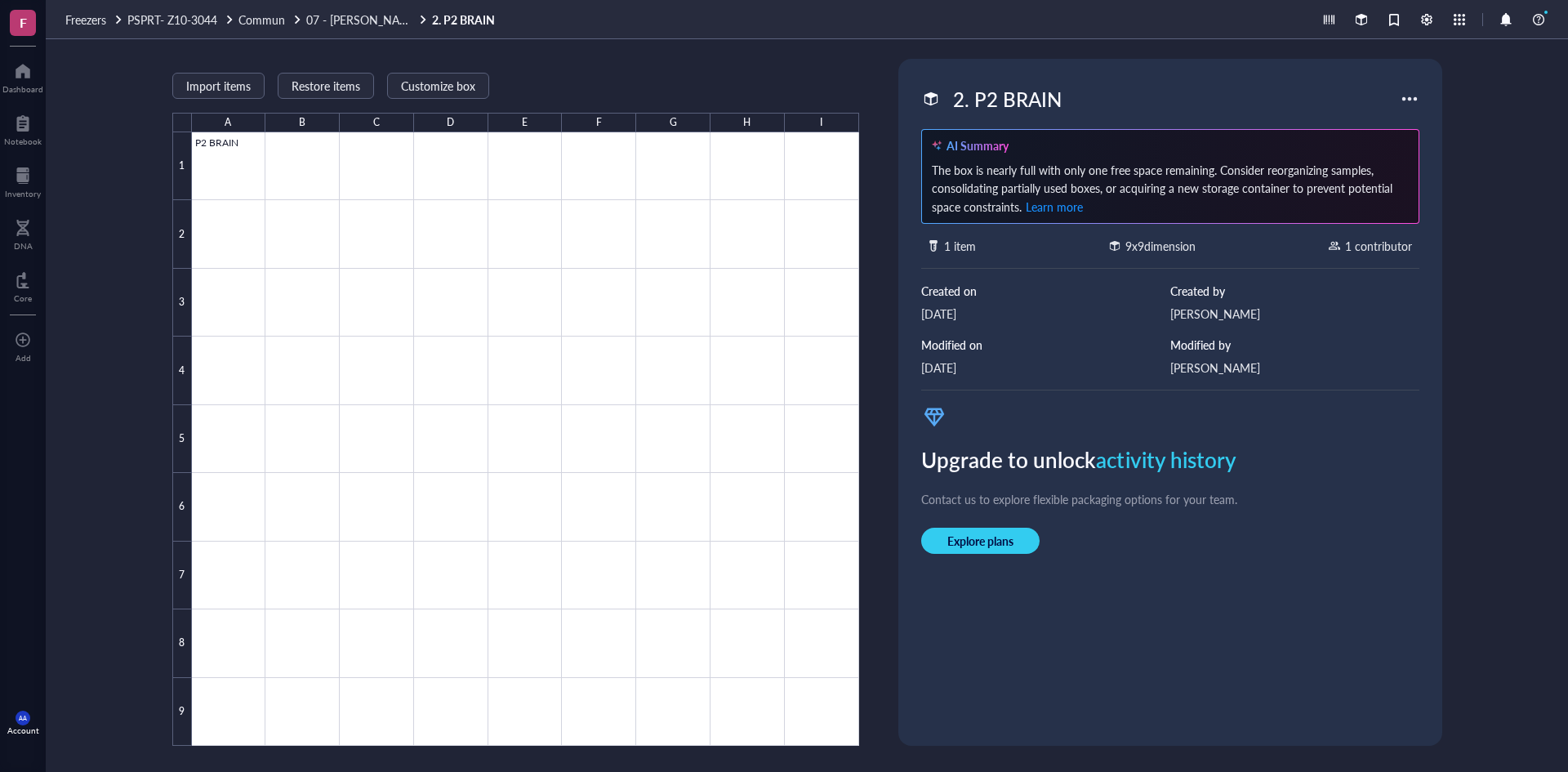
click at [993, 98] on div "2. P2 BRAIN" at bounding box center [1007, 99] width 124 height 34
click at [1002, 99] on input "2. P2 BRAIN" at bounding box center [1021, 99] width 149 height 33
click at [1122, 101] on input "2. P2 -CDI BRAIN" at bounding box center [1049, 99] width 206 height 33
type input "2. P2 -CDI BRAINS"
click at [946, 63] on div "2. P2 -CDI BRAINS AI Summary The box is nearly full with only one free space re…" at bounding box center [1170, 402] width 544 height 687
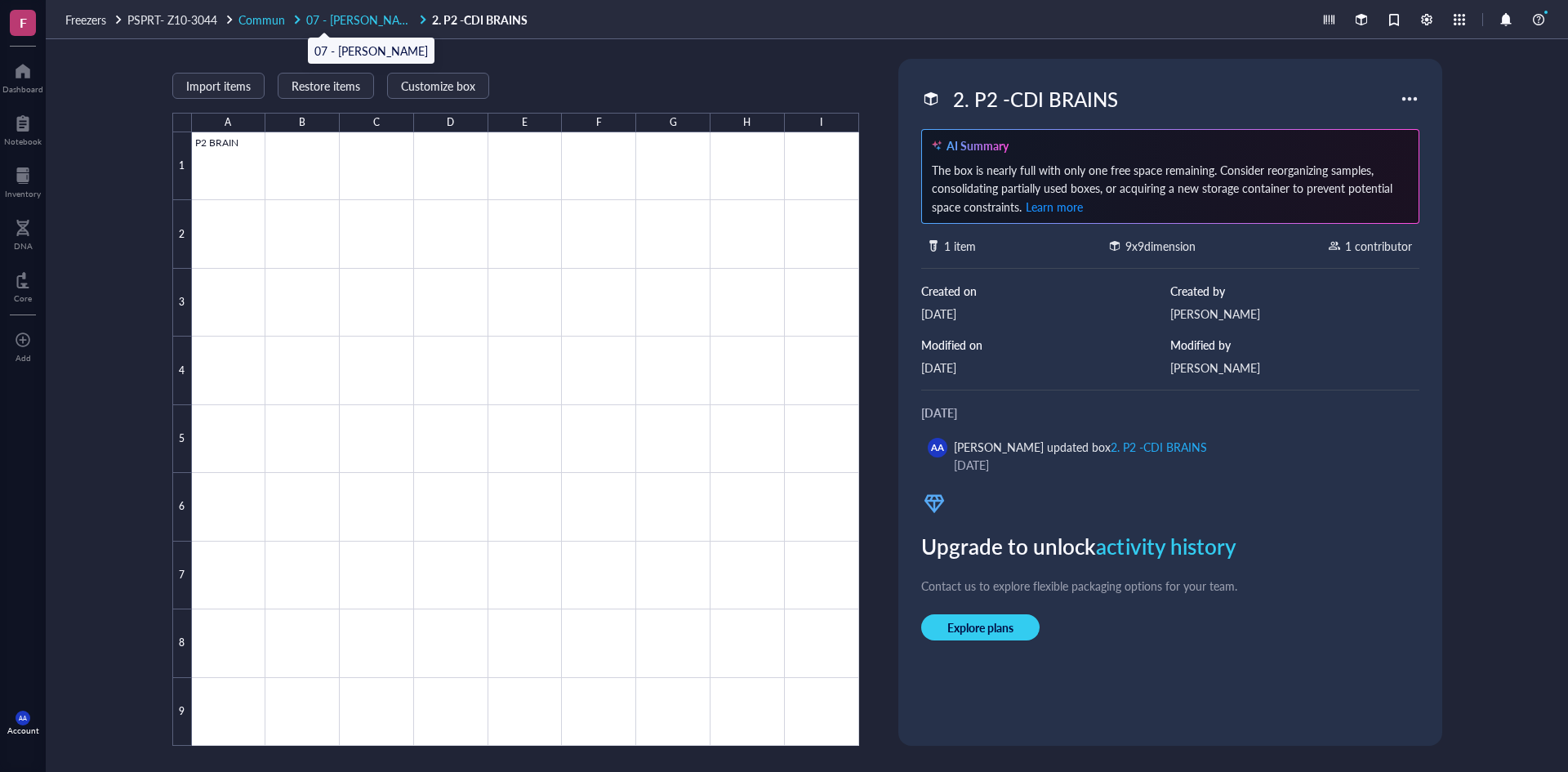
click at [349, 17] on span "07 - [PERSON_NAME]" at bounding box center [363, 20] width 113 height 17
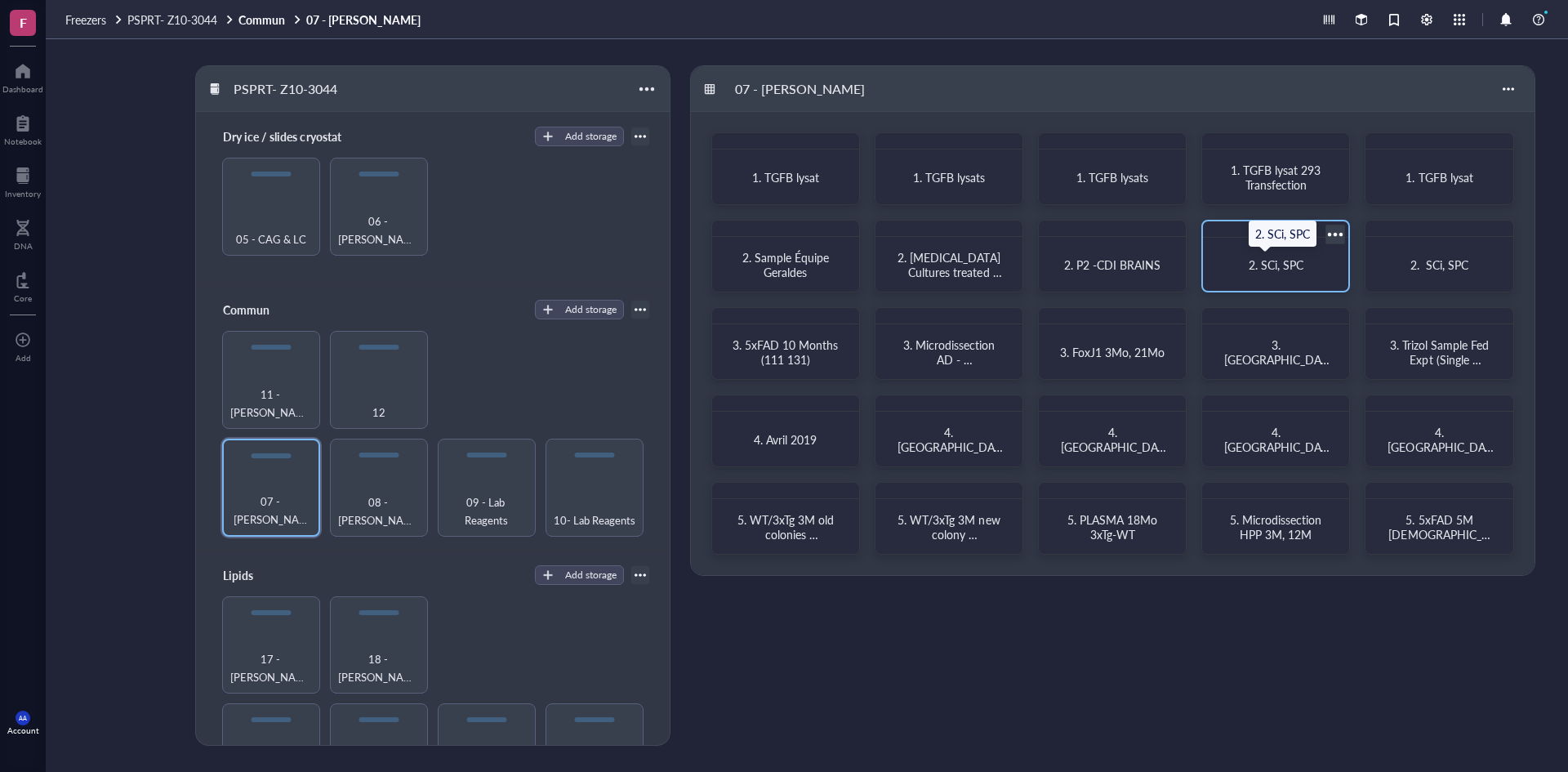
click at [1298, 267] on span "2. SCi, SPC" at bounding box center [1276, 265] width 55 height 17
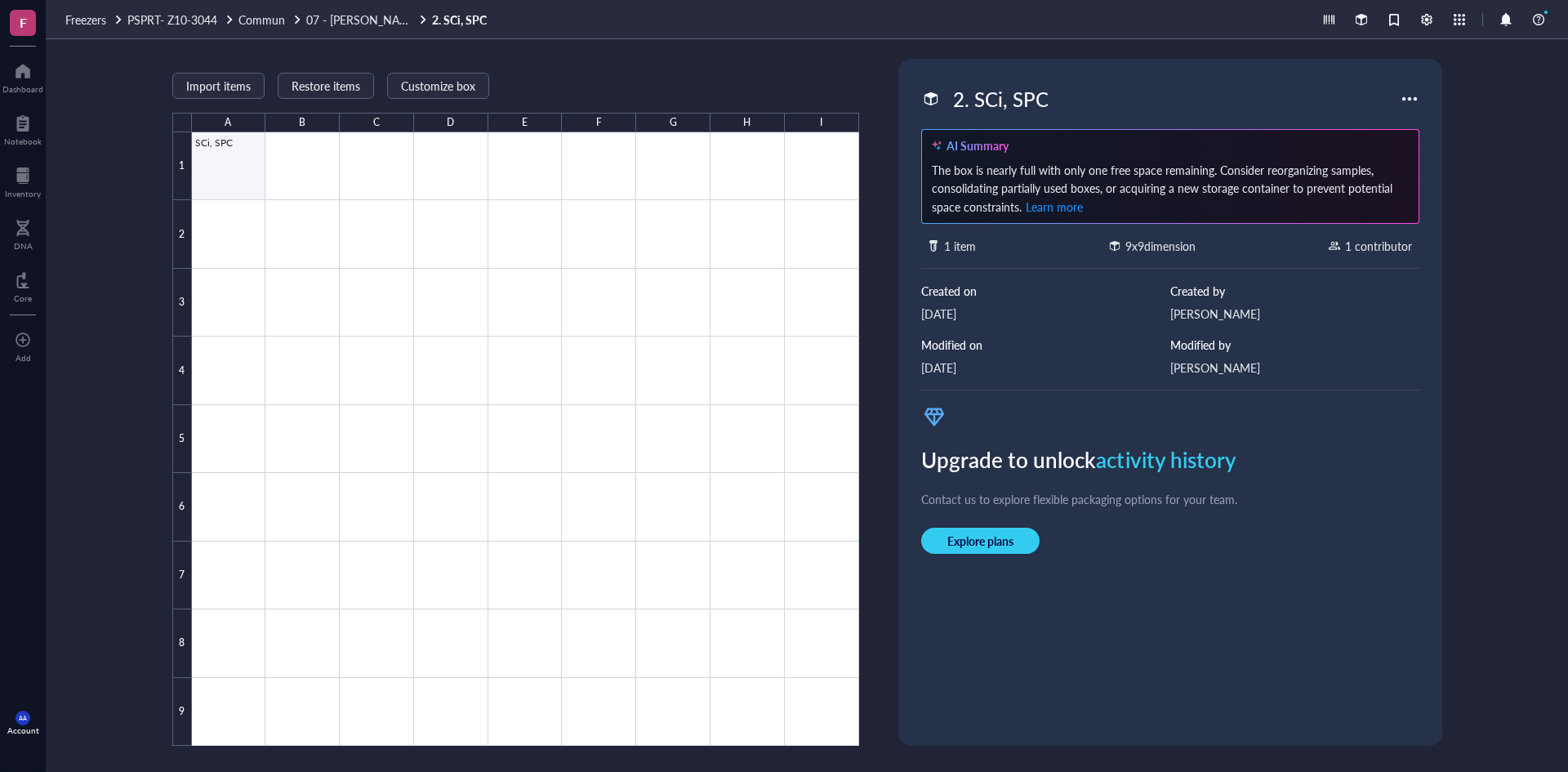
click at [225, 142] on div at bounding box center [525, 439] width 668 height 614
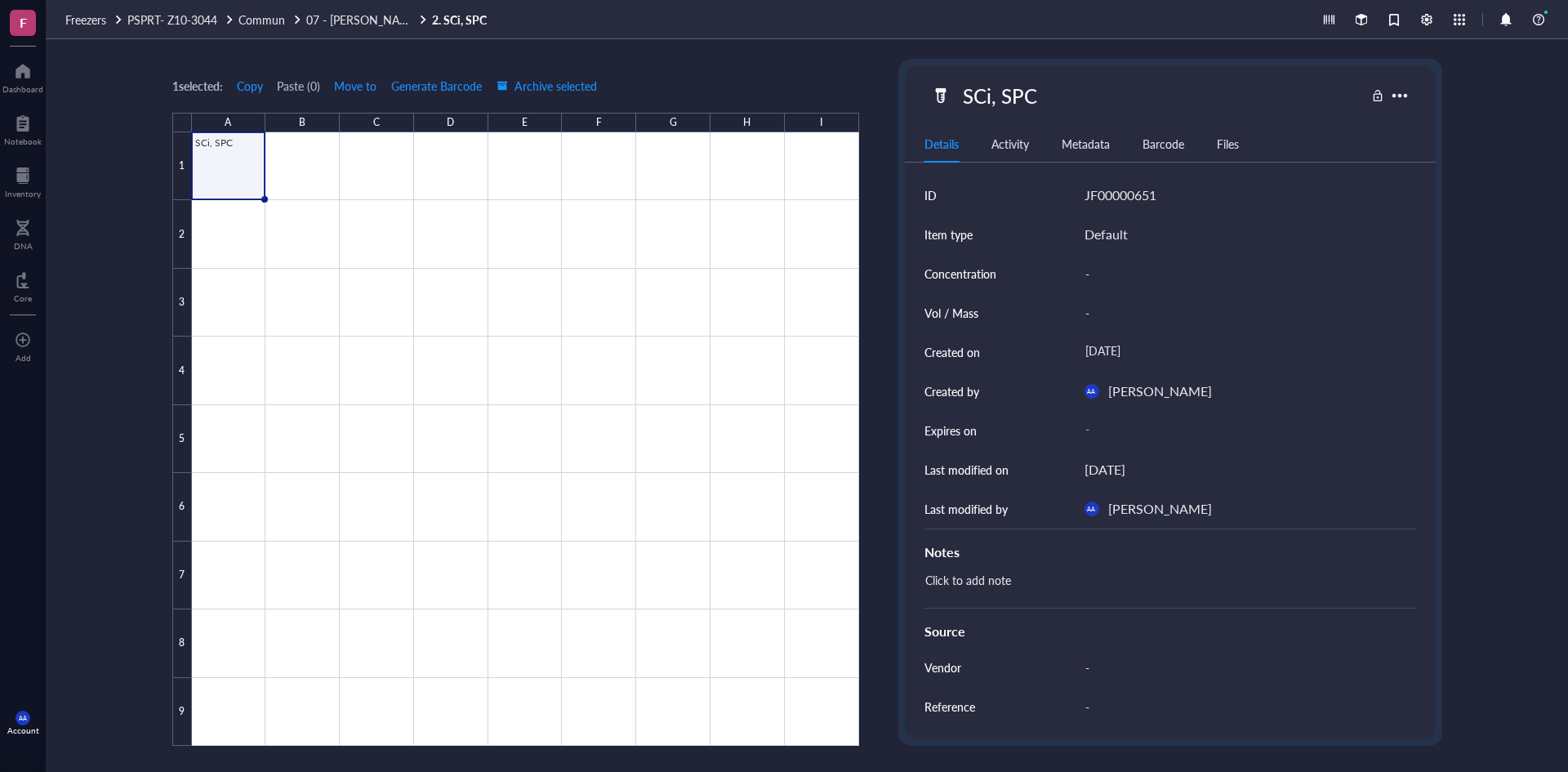
click at [1014, 105] on div "SCi, SPC" at bounding box center [1001, 95] width 89 height 34
drag, startPoint x: 977, startPoint y: 96, endPoint x: 946, endPoint y: 96, distance: 31.0
click at [946, 96] on div "SCi, SPC" at bounding box center [1148, 95] width 434 height 34
type input "SCI 46 à 53"
click at [1155, 104] on div "SCI 46 à 53" at bounding box center [1148, 95] width 434 height 34
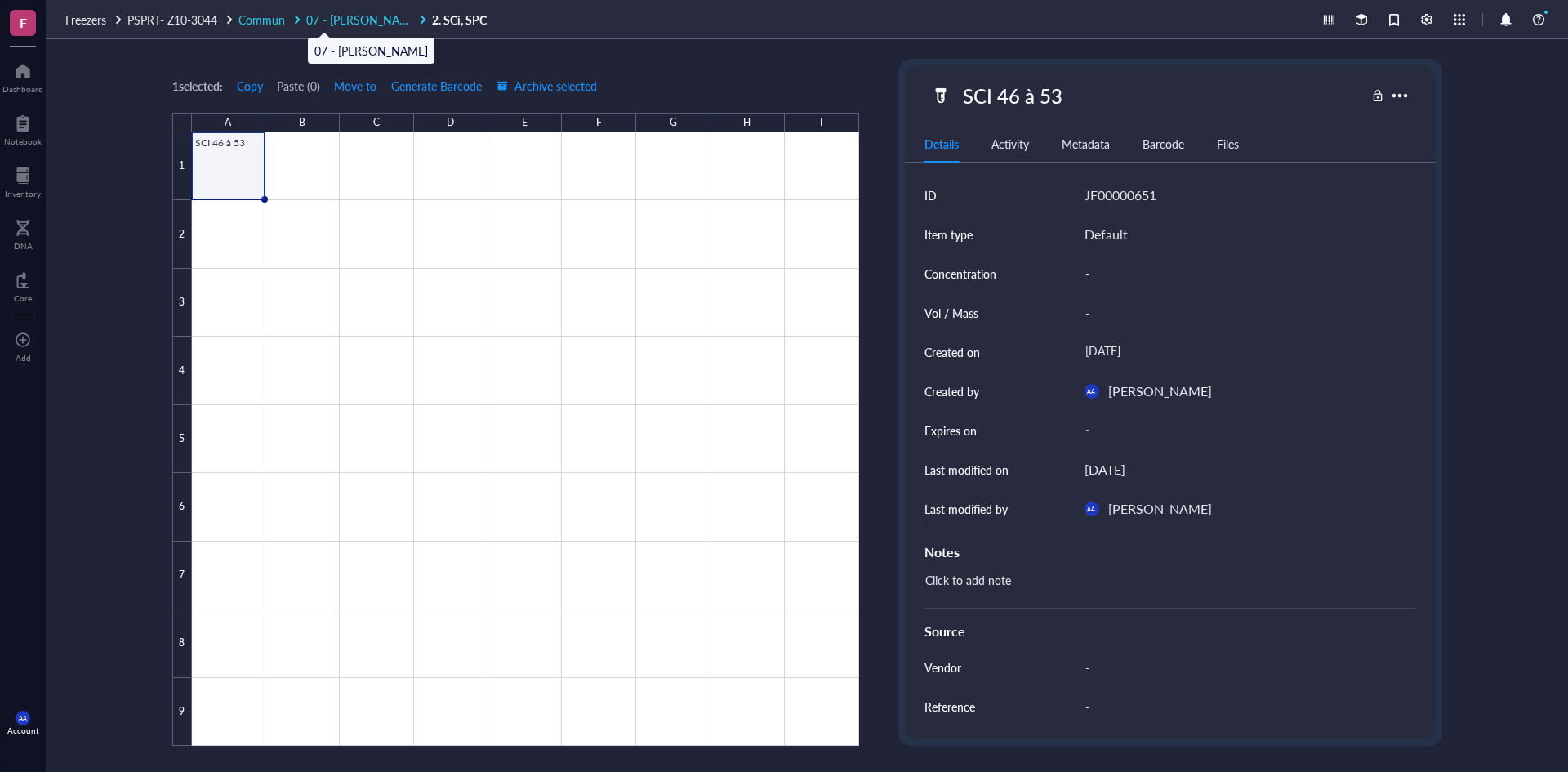
click at [338, 17] on span "07 - [PERSON_NAME]" at bounding box center [363, 20] width 113 height 17
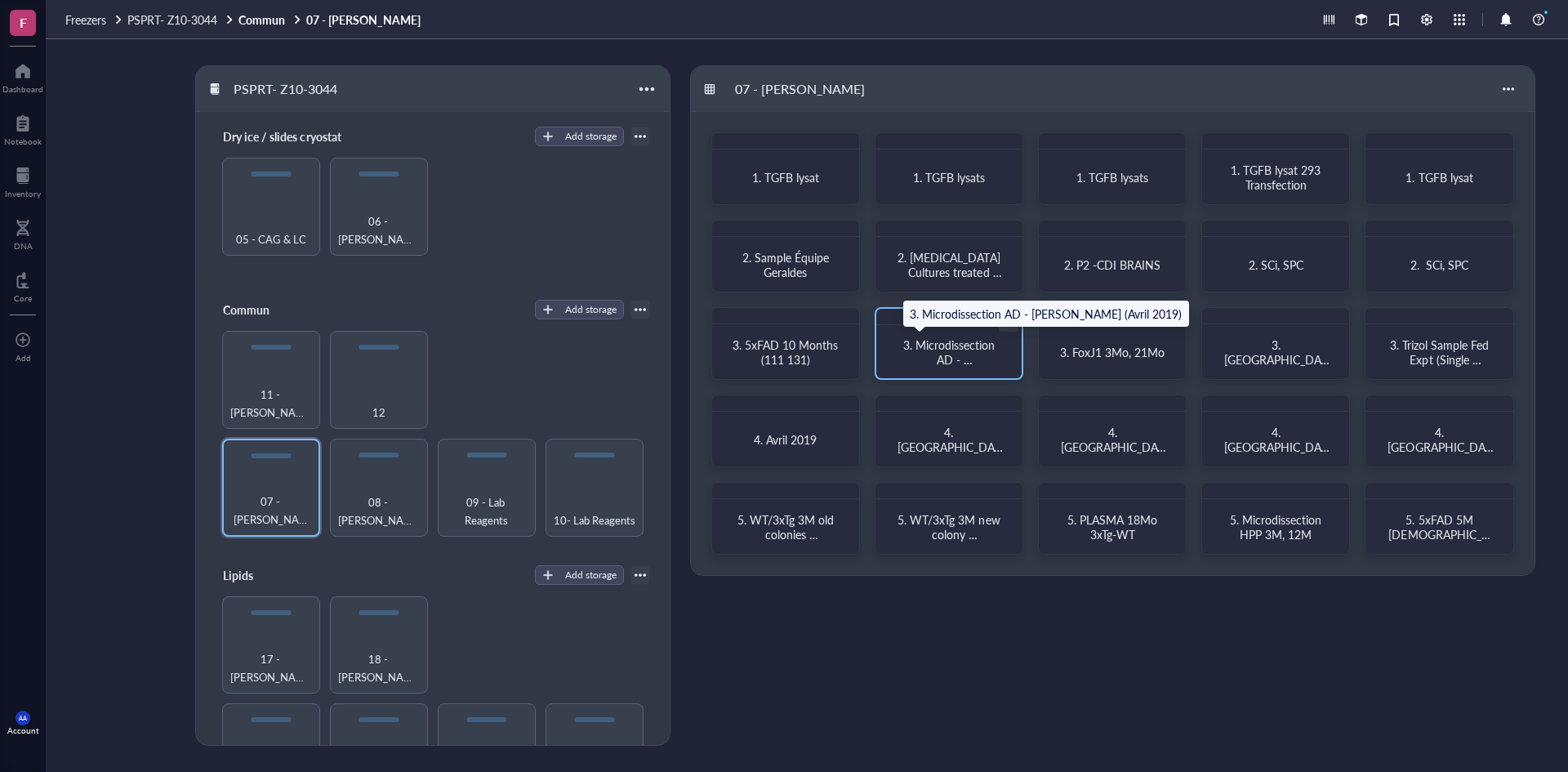
click at [975, 352] on span "3. Microdissection AD - [PERSON_NAME] (Avril 2019)" at bounding box center [950, 366] width 95 height 60
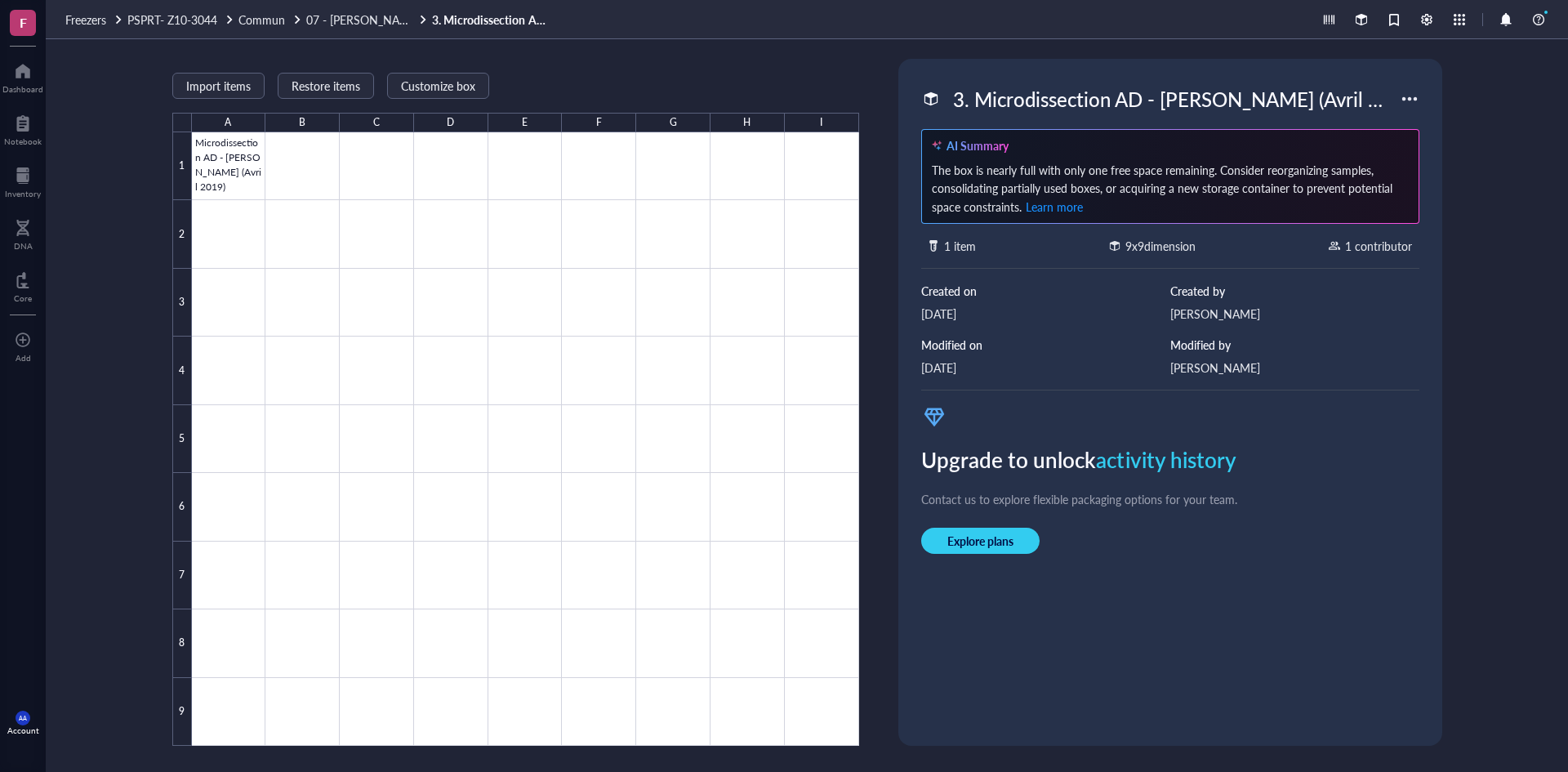
click at [1005, 103] on div "3. Microdissection AD - [PERSON_NAME] (Avril 2019)" at bounding box center [1173, 99] width 454 height 34
drag, startPoint x: 976, startPoint y: 100, endPoint x: 1371, endPoint y: 117, distance: 395.4
click at [1371, 117] on div "3. Microdissection AD - [PERSON_NAME] (Avril 2019) AI Summary The box is nearly…" at bounding box center [1170, 402] width 531 height 674
type input "3. FoxJ1 3/21M"
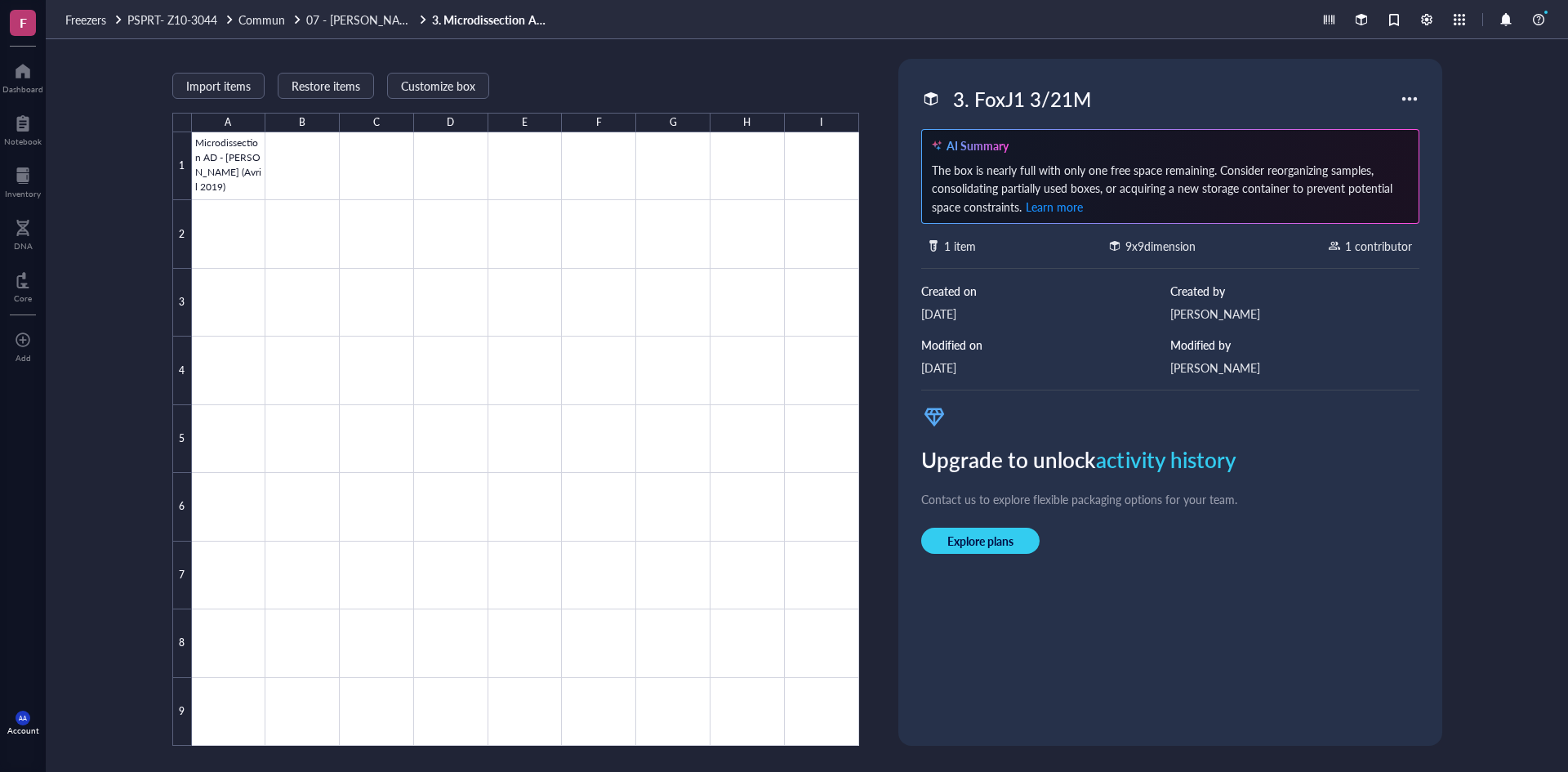
click at [1305, 101] on div "3. FoxJ1 3/21M" at bounding box center [1161, 99] width 479 height 34
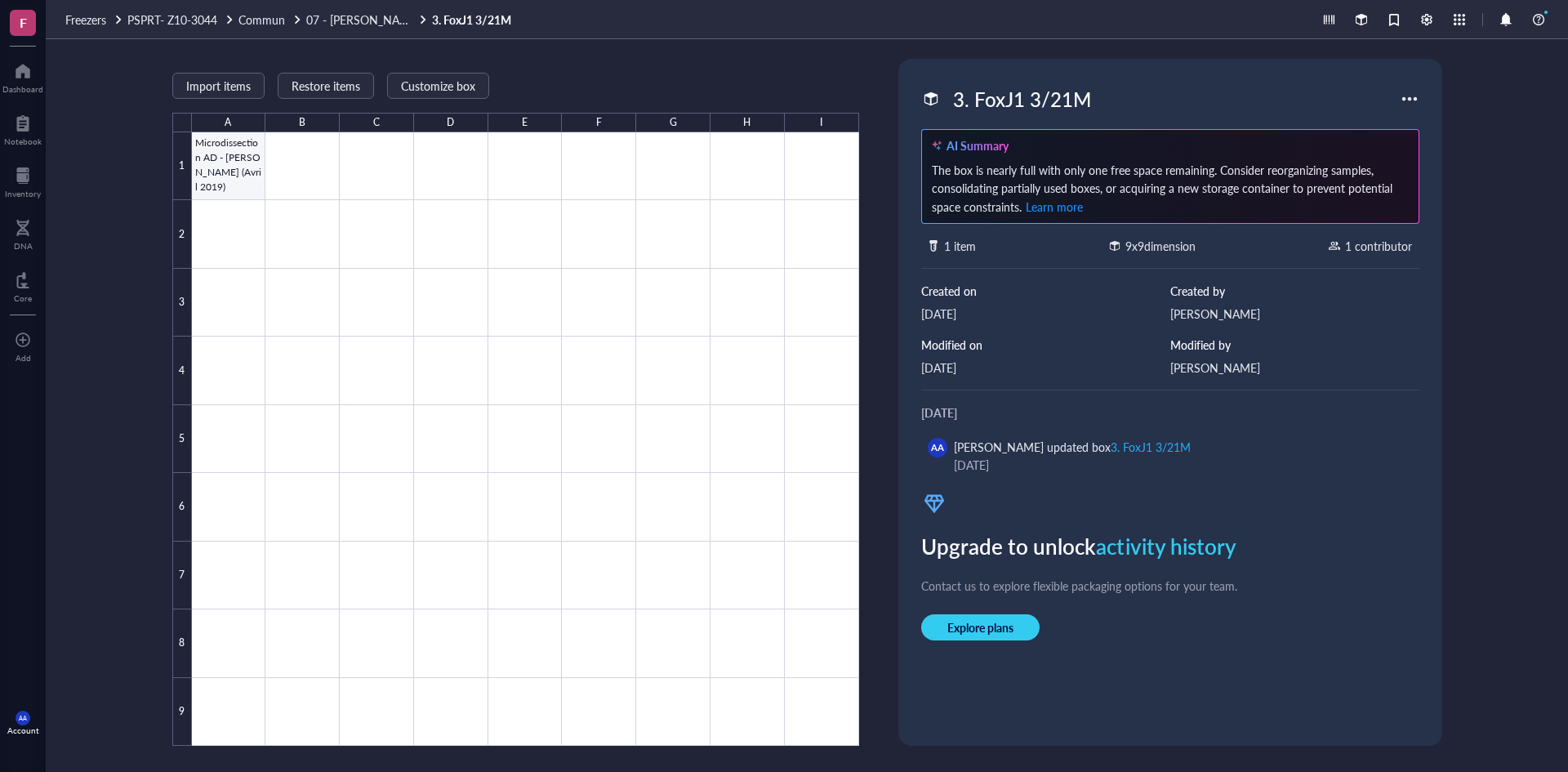
click at [233, 165] on div at bounding box center [525, 439] width 668 height 614
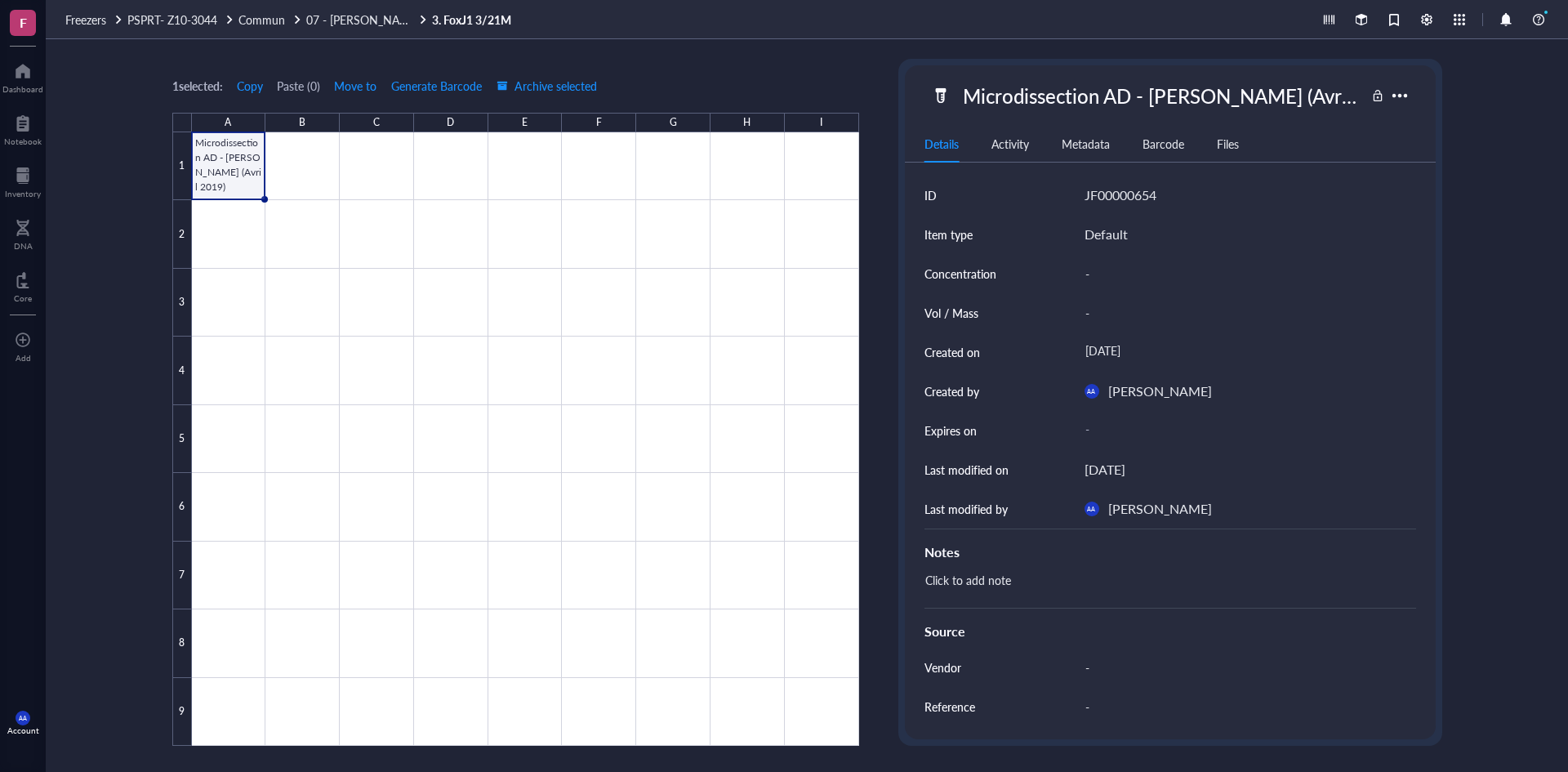
click at [983, 98] on div "Microdissection AD - [PERSON_NAME] (Avril 2019)" at bounding box center [1161, 95] width 410 height 34
drag, startPoint x: 963, startPoint y: 98, endPoint x: 1413, endPoint y: 94, distance: 450.0
click at [1413, 94] on div "Microdissection AD - [PERSON_NAME] (Avril 2019)" at bounding box center [1170, 95] width 531 height 34
type input "FoxJ1 3/21M"
click at [1267, 104] on div "FoxJ1 3/21M" at bounding box center [1148, 95] width 434 height 34
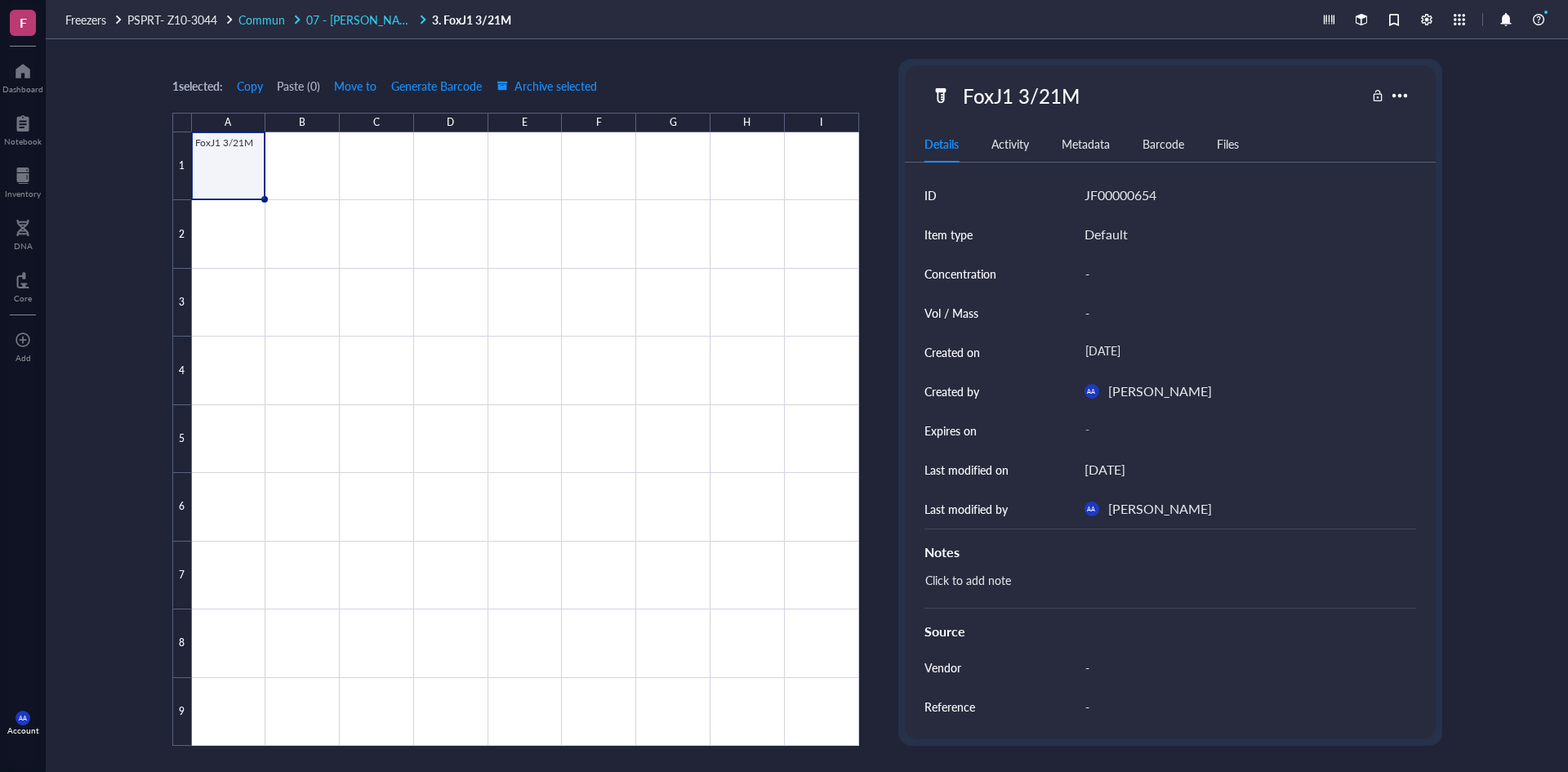
click at [341, 19] on span "07 - [PERSON_NAME]" at bounding box center [363, 20] width 113 height 17
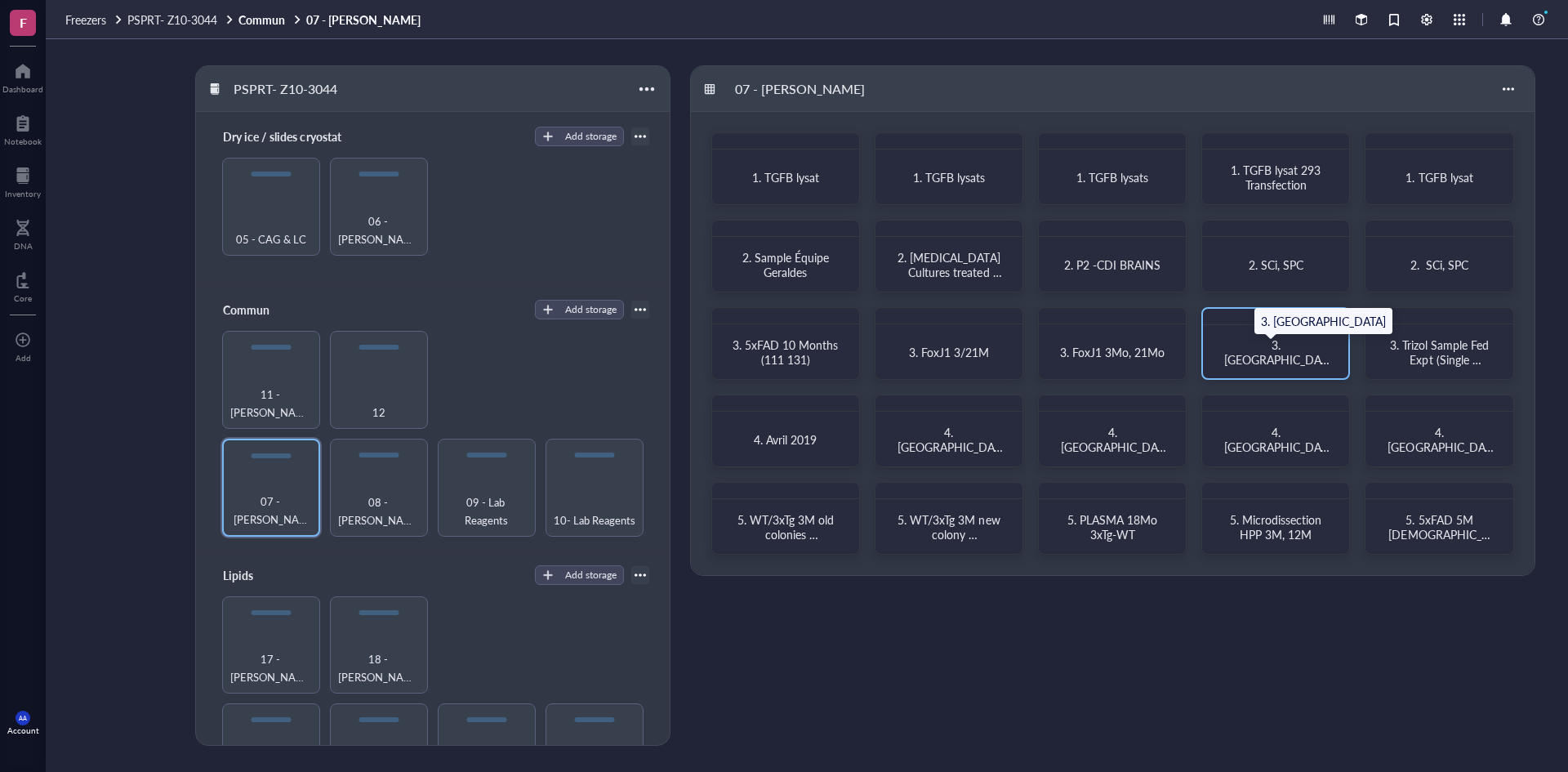
click at [1289, 354] on span "3. [GEOGRAPHIC_DATA]" at bounding box center [1276, 359] width 105 height 46
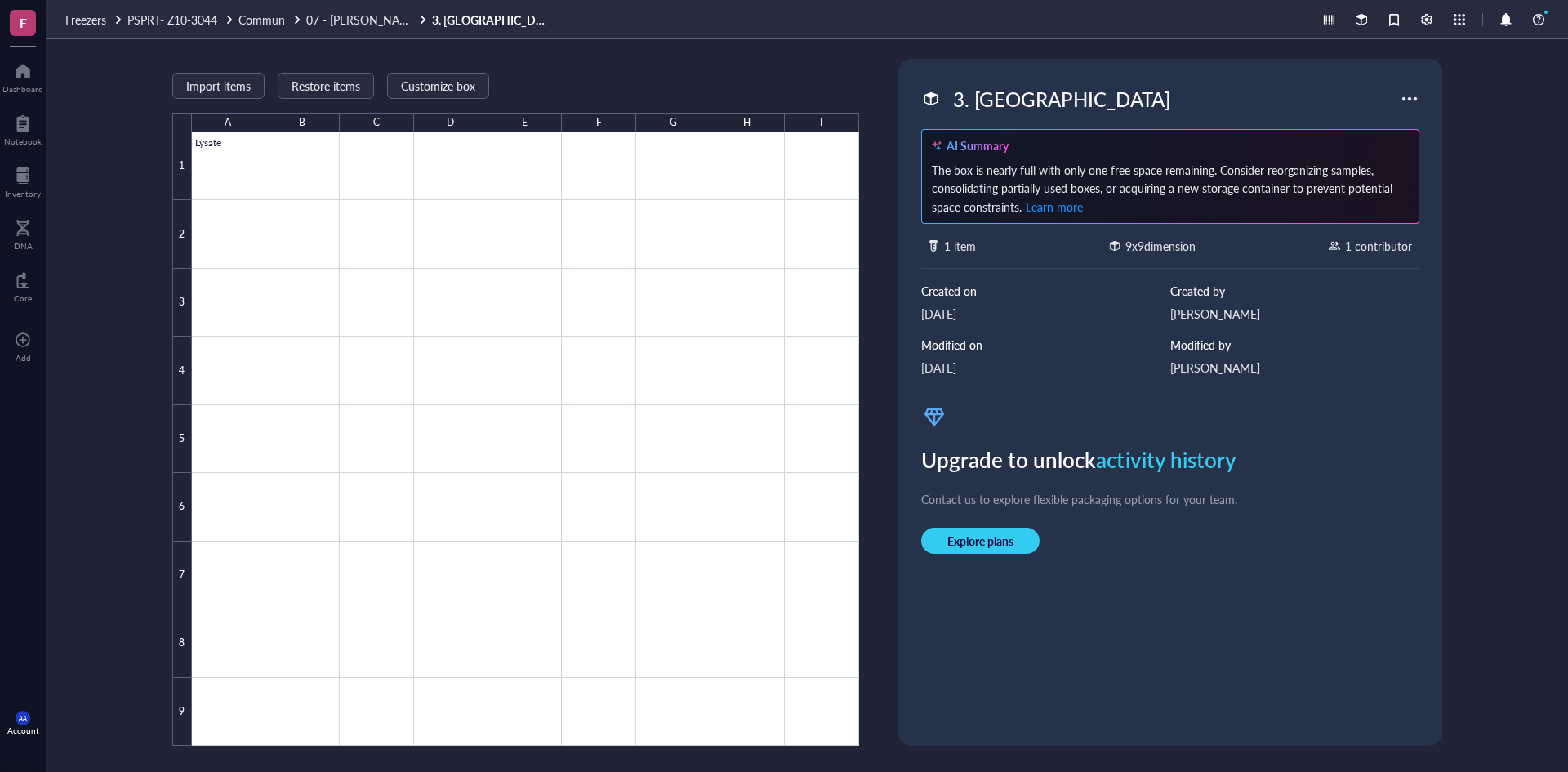
click at [979, 103] on div "3. [GEOGRAPHIC_DATA]" at bounding box center [1061, 99] width 232 height 34
drag, startPoint x: 976, startPoint y: 104, endPoint x: 1066, endPoint y: 102, distance: 90.0
click at [1066, 102] on input "3. [GEOGRAPHIC_DATA]" at bounding box center [1009, 99] width 126 height 33
click at [1019, 102] on input "3. Tissu pour faire des Tests" at bounding box center [1123, 99] width 354 height 33
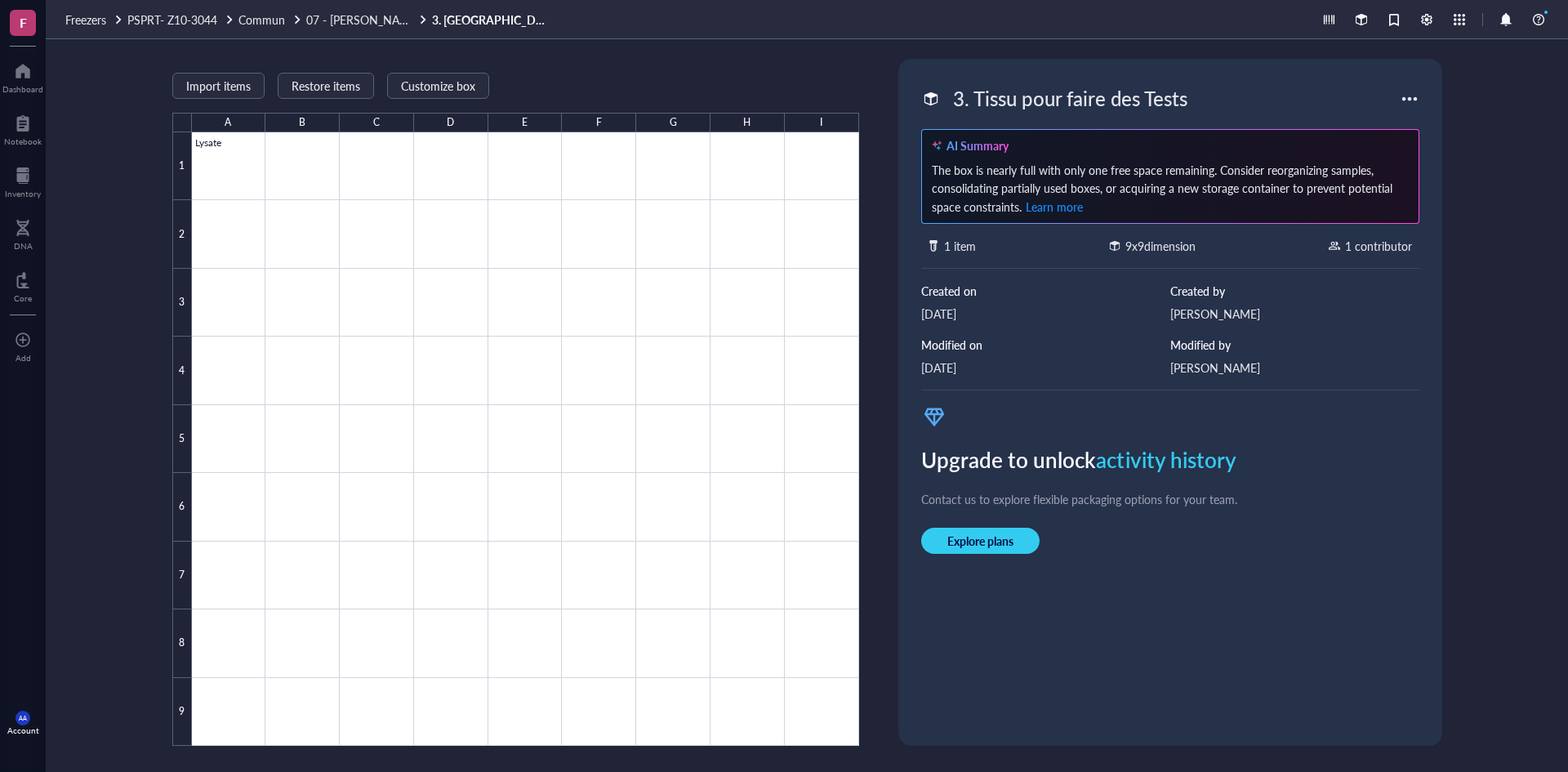
type input "3. Tissus pour faire des Tests"
click at [238, 181] on div at bounding box center [525, 439] width 668 height 614
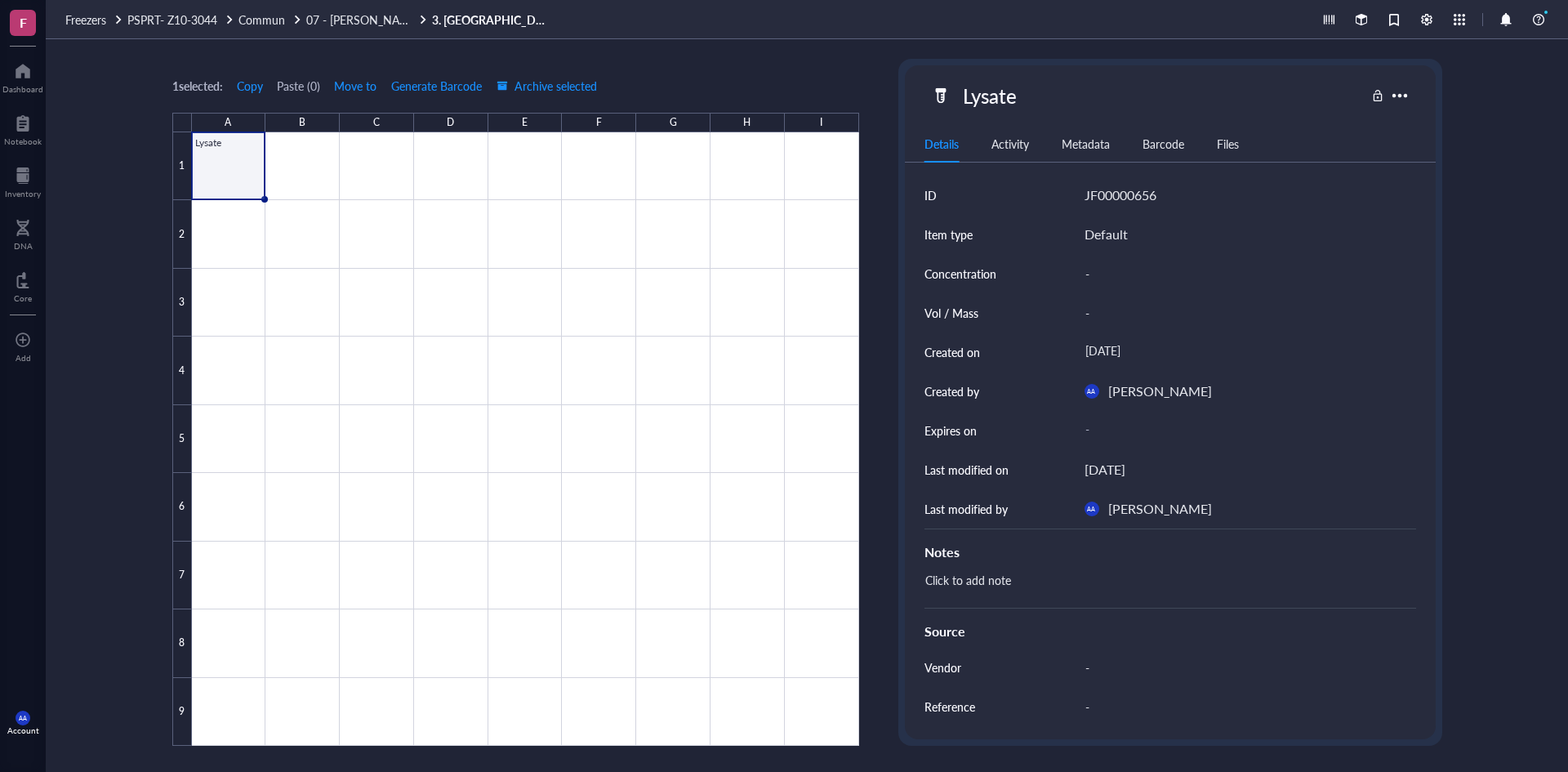
click at [1014, 100] on div "Lysate" at bounding box center [990, 95] width 69 height 34
drag, startPoint x: 1019, startPoint y: 98, endPoint x: 953, endPoint y: 98, distance: 66.0
click at [953, 98] on div "Lysate" at bounding box center [1148, 95] width 434 height 34
type input "Microdissection HYPO, CTX, HPP, LW, Liver, [MEDICAL_DATA]"
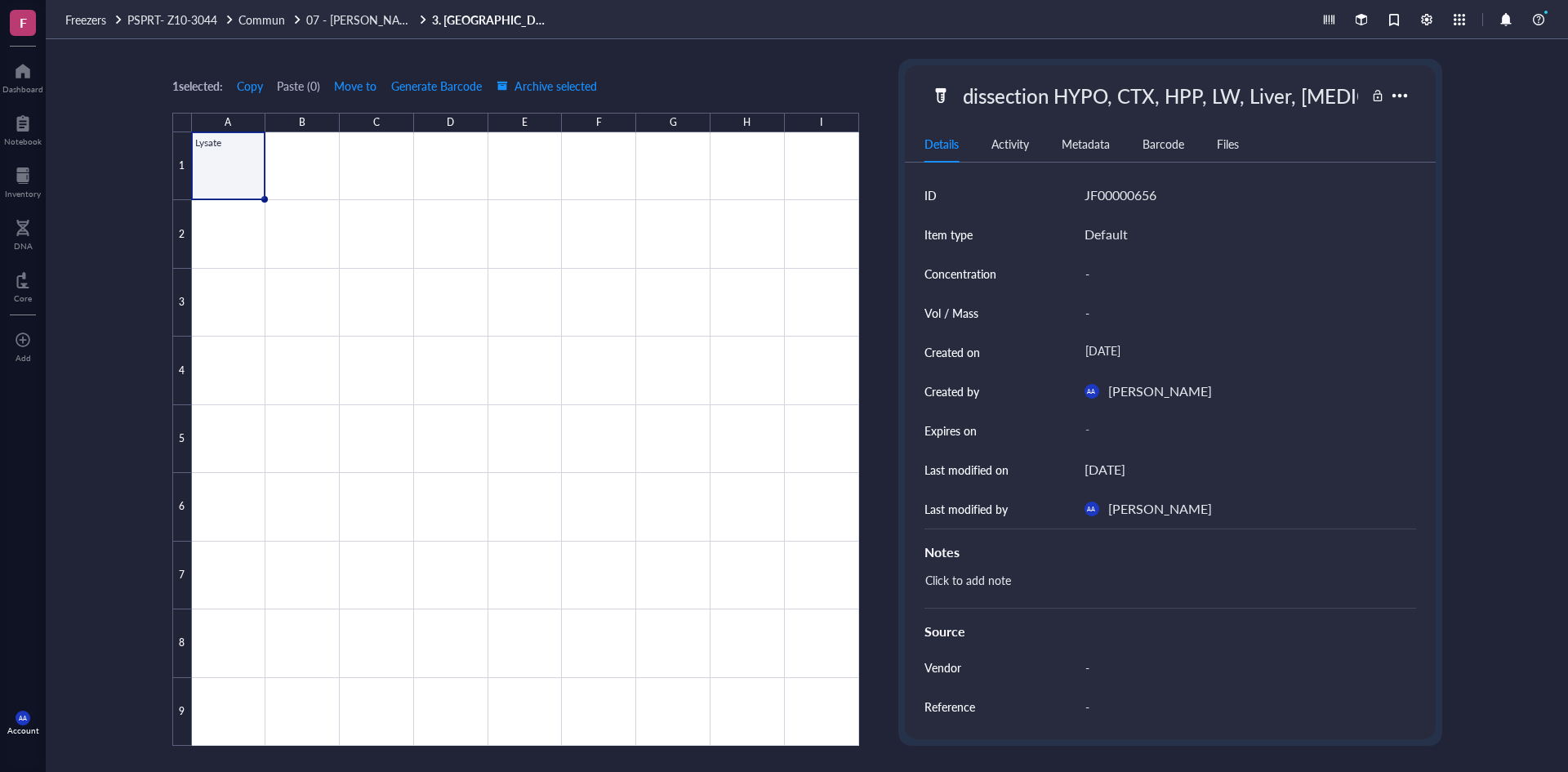
click at [846, 90] on div "1 selected: Copy Paste ( 0 ) Move to Generate Barcode Archive selected" at bounding box center [515, 86] width 687 height 15
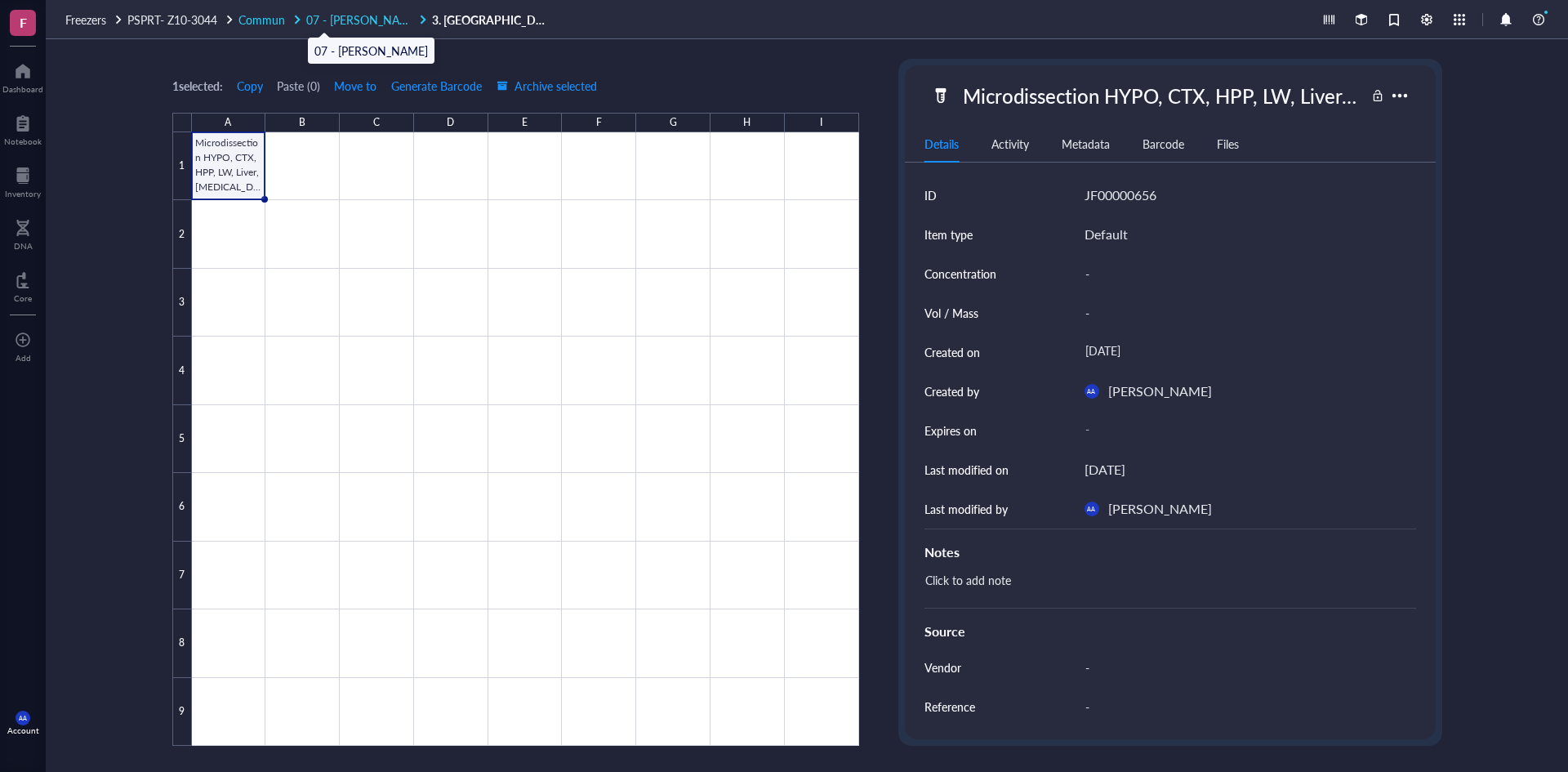
click at [347, 20] on span "07 - [PERSON_NAME]" at bounding box center [363, 20] width 113 height 17
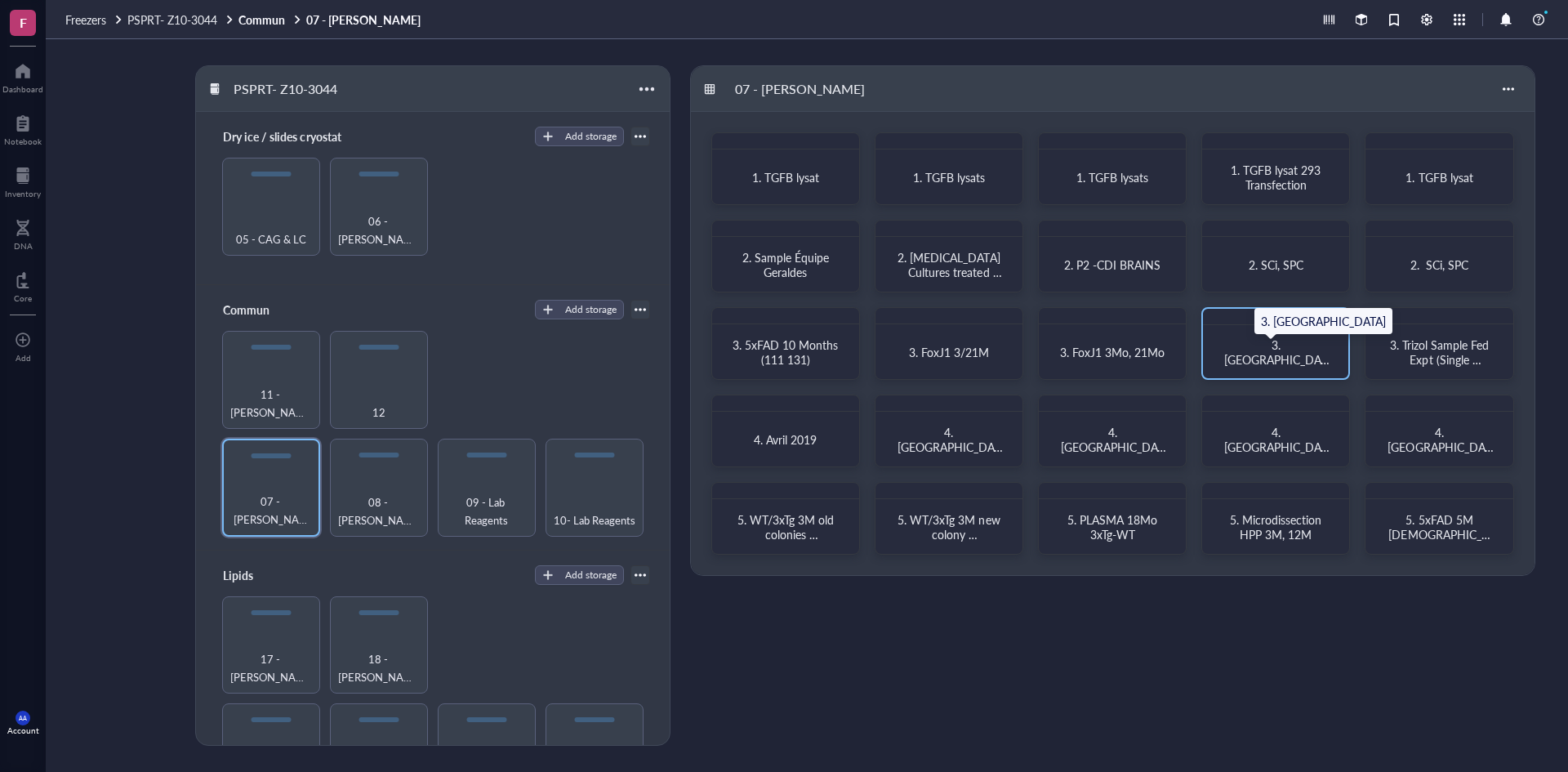
click at [1252, 351] on div "3. [GEOGRAPHIC_DATA]" at bounding box center [1276, 353] width 106 height 30
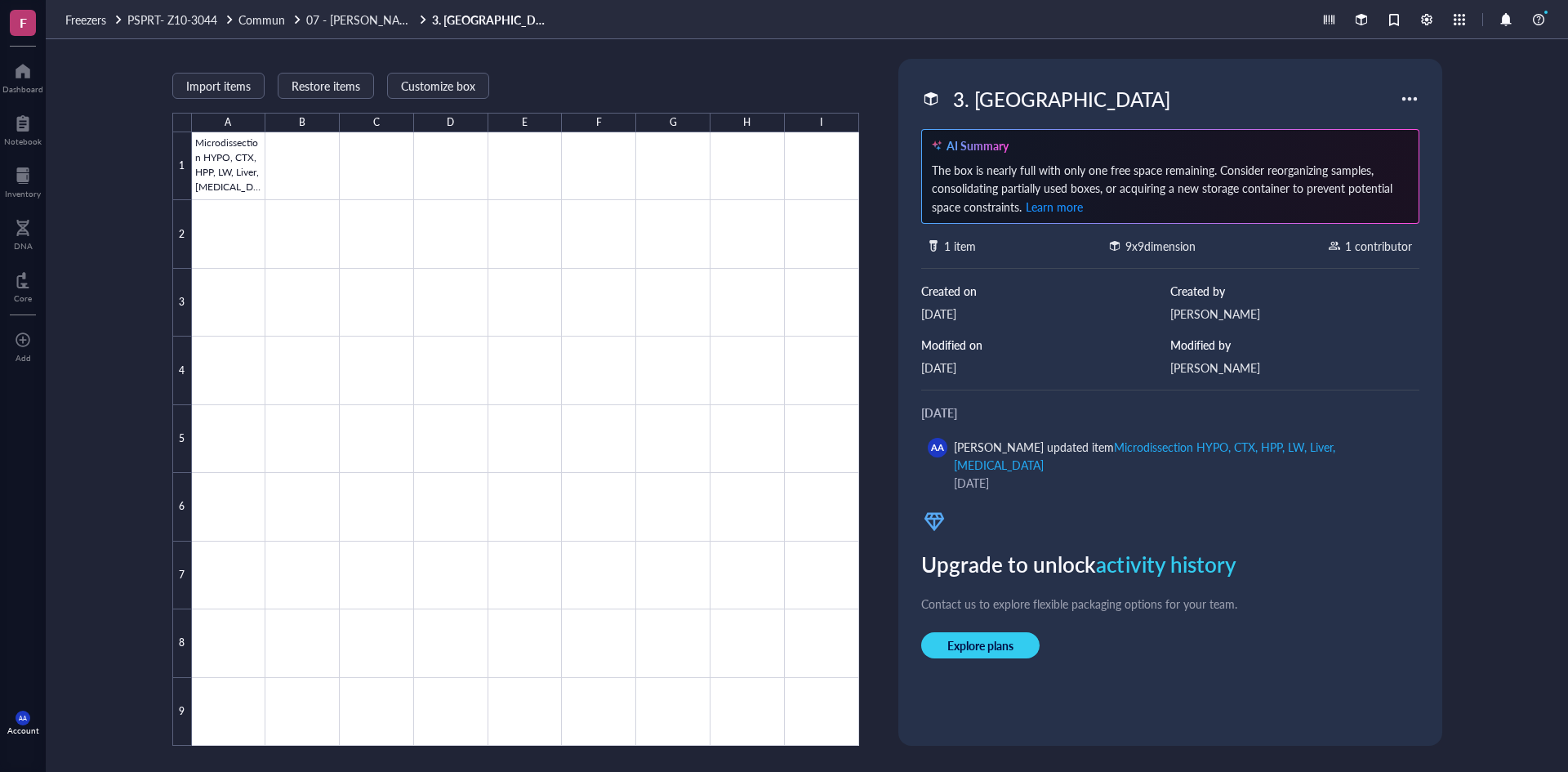
click at [1002, 101] on div "3. [GEOGRAPHIC_DATA]" at bounding box center [1061, 99] width 232 height 34
drag, startPoint x: 1032, startPoint y: 103, endPoint x: 974, endPoint y: 103, distance: 58.0
click at [974, 103] on input "3. [GEOGRAPHIC_DATA]" at bounding box center [1009, 99] width 126 height 33
type input "3. Tissus pour faire des Tests"
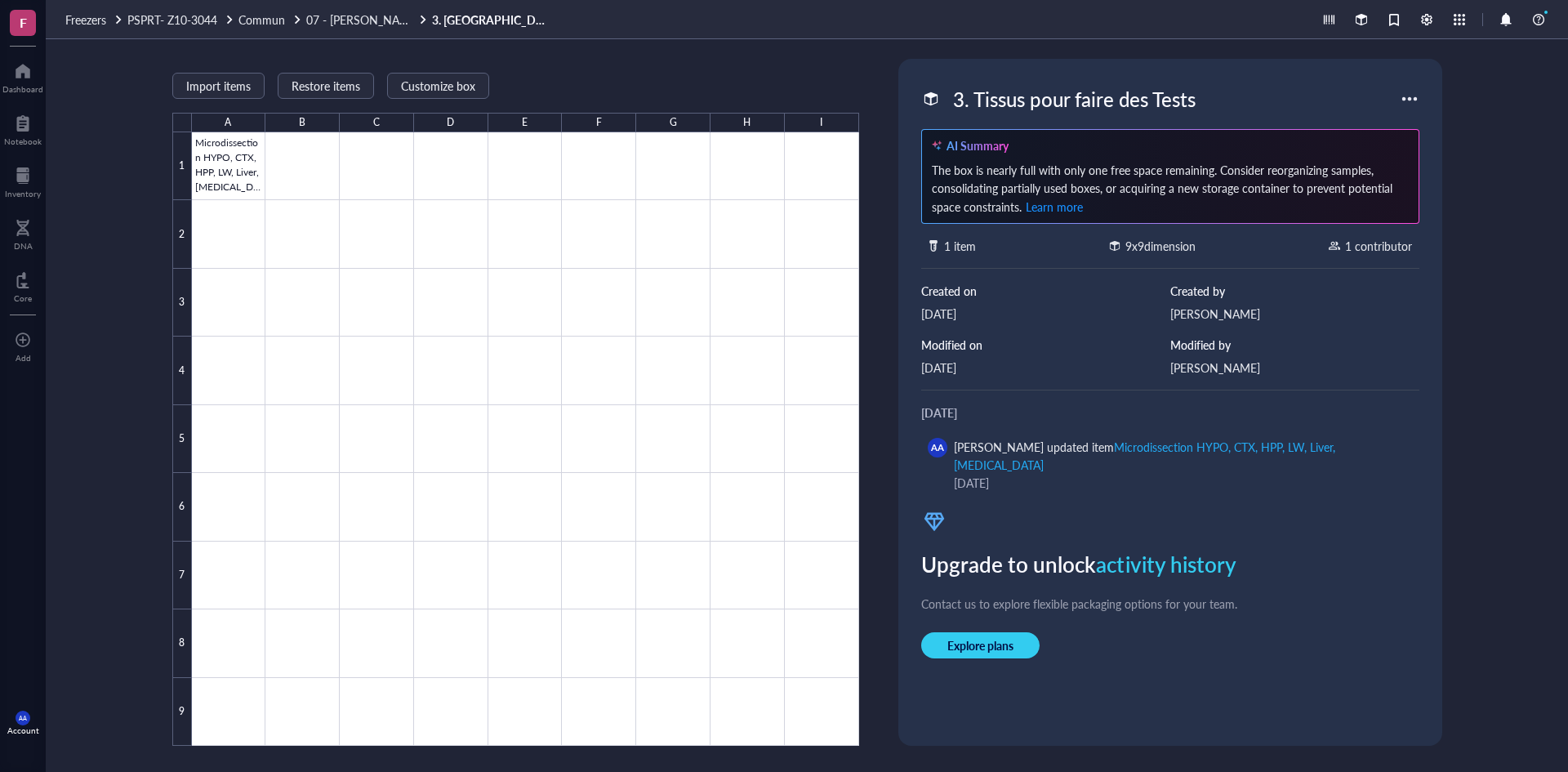
click at [1345, 78] on div "3. Tissus pour faire des Tests AI Summary The box is nearly full with only one …" at bounding box center [1170, 402] width 531 height 674
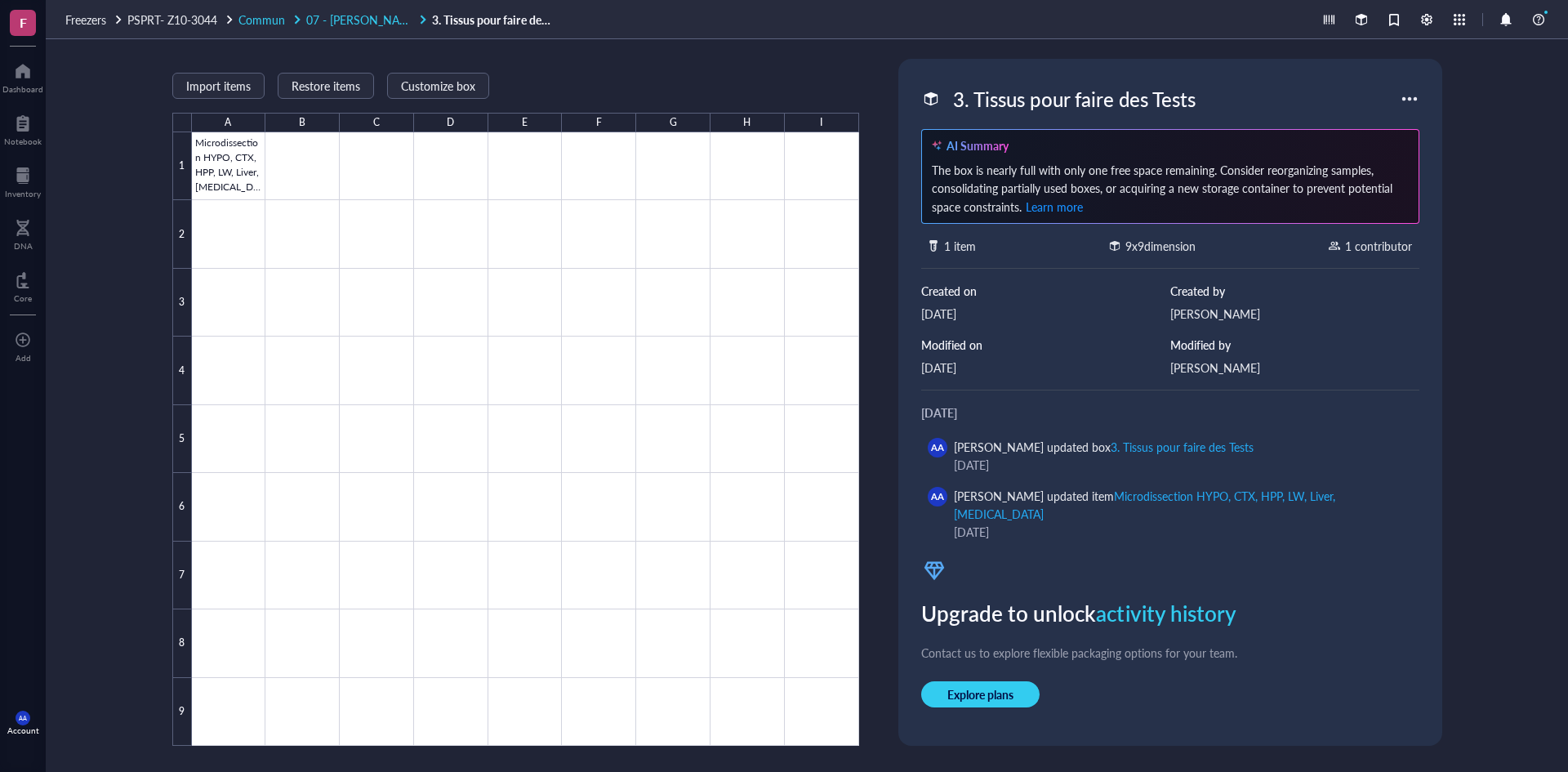
click at [339, 16] on span "07 - [PERSON_NAME]" at bounding box center [363, 20] width 113 height 17
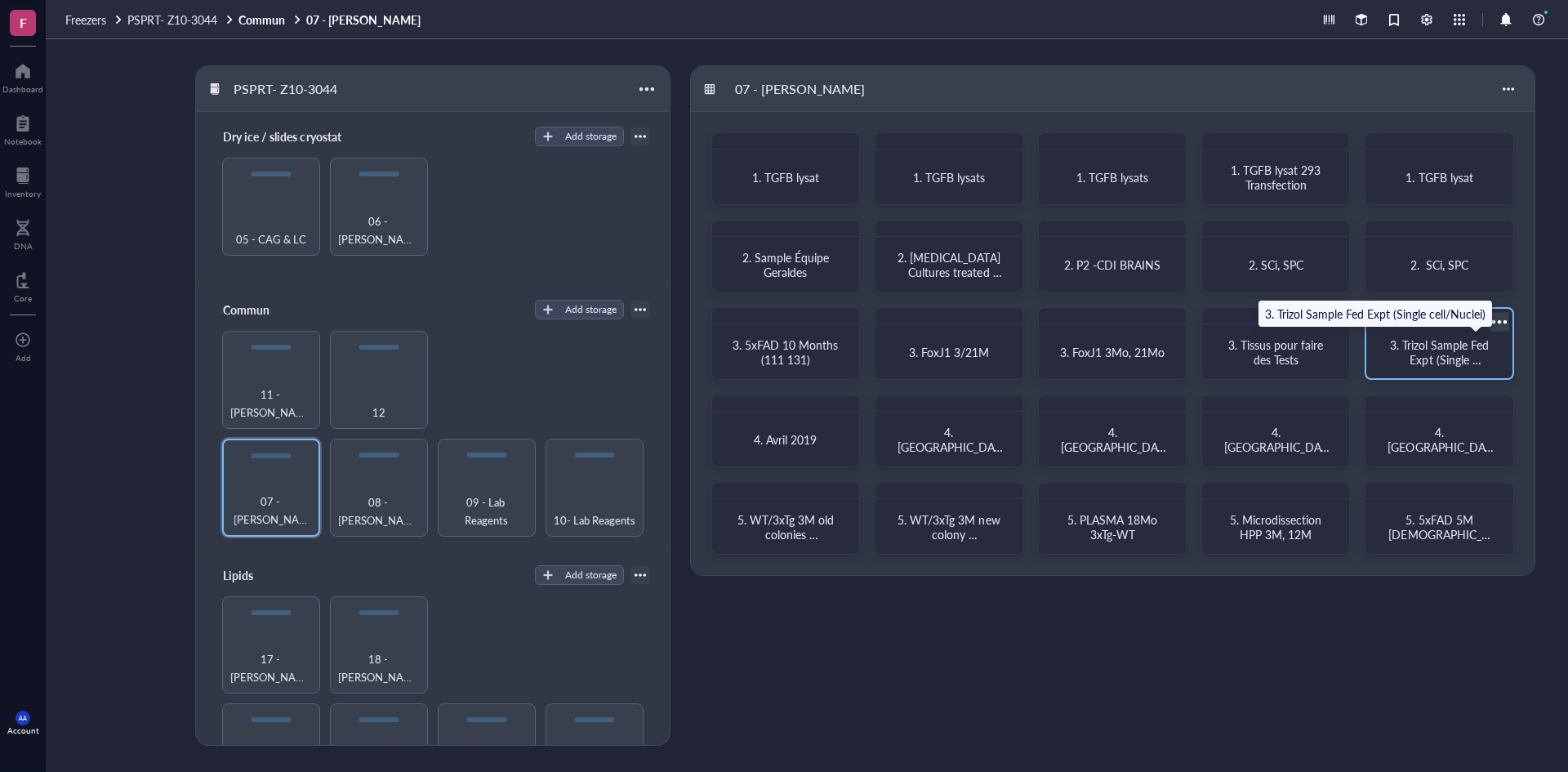
click at [1428, 352] on span "3. Trizol Sample Fed Expt (Single cell/Nuclei)" at bounding box center [1442, 359] width 102 height 46
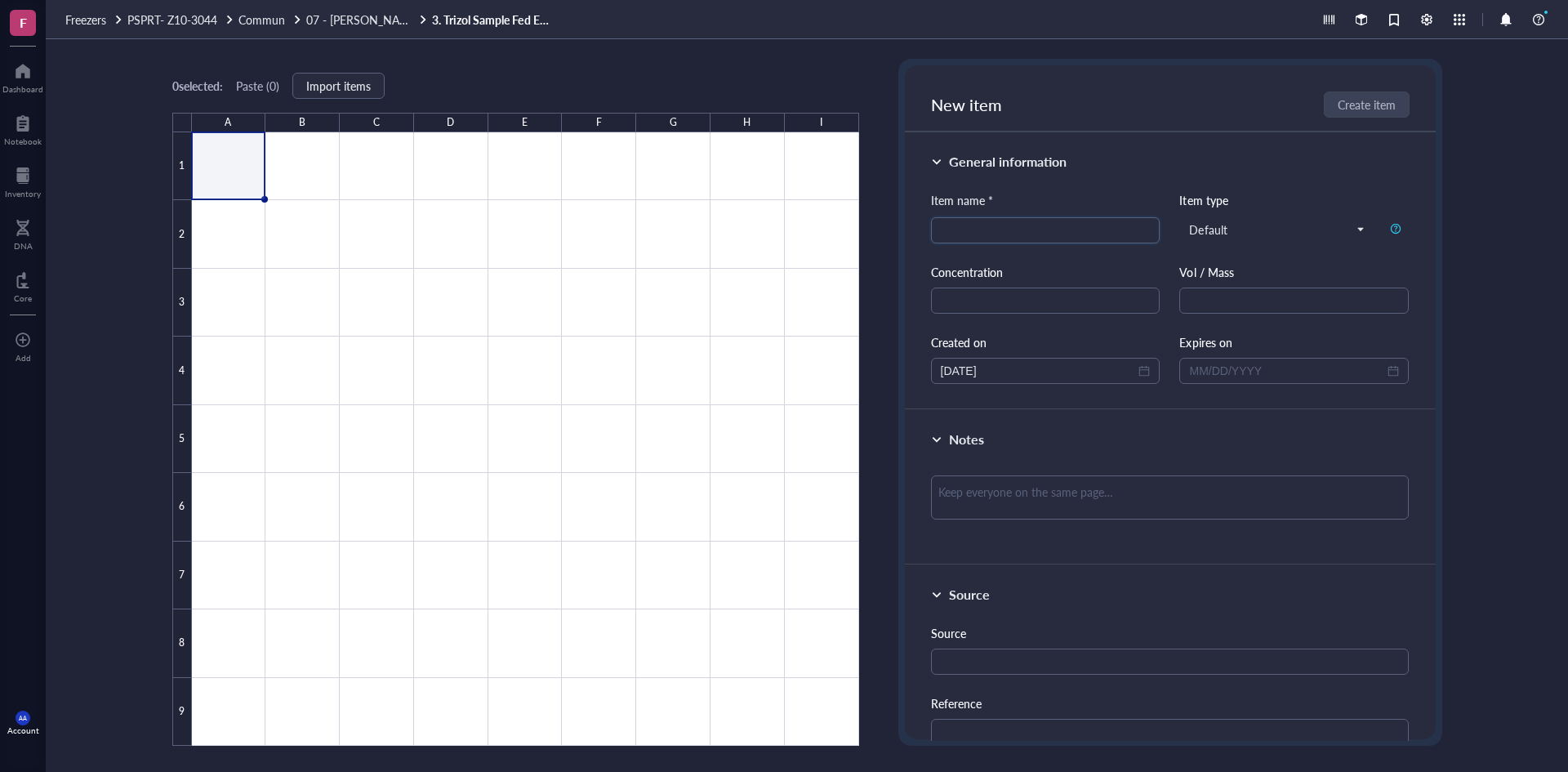
drag, startPoint x: 341, startPoint y: 17, endPoint x: 371, endPoint y: 19, distance: 30.1
click at [341, 17] on span "07 - [PERSON_NAME]" at bounding box center [363, 20] width 113 height 17
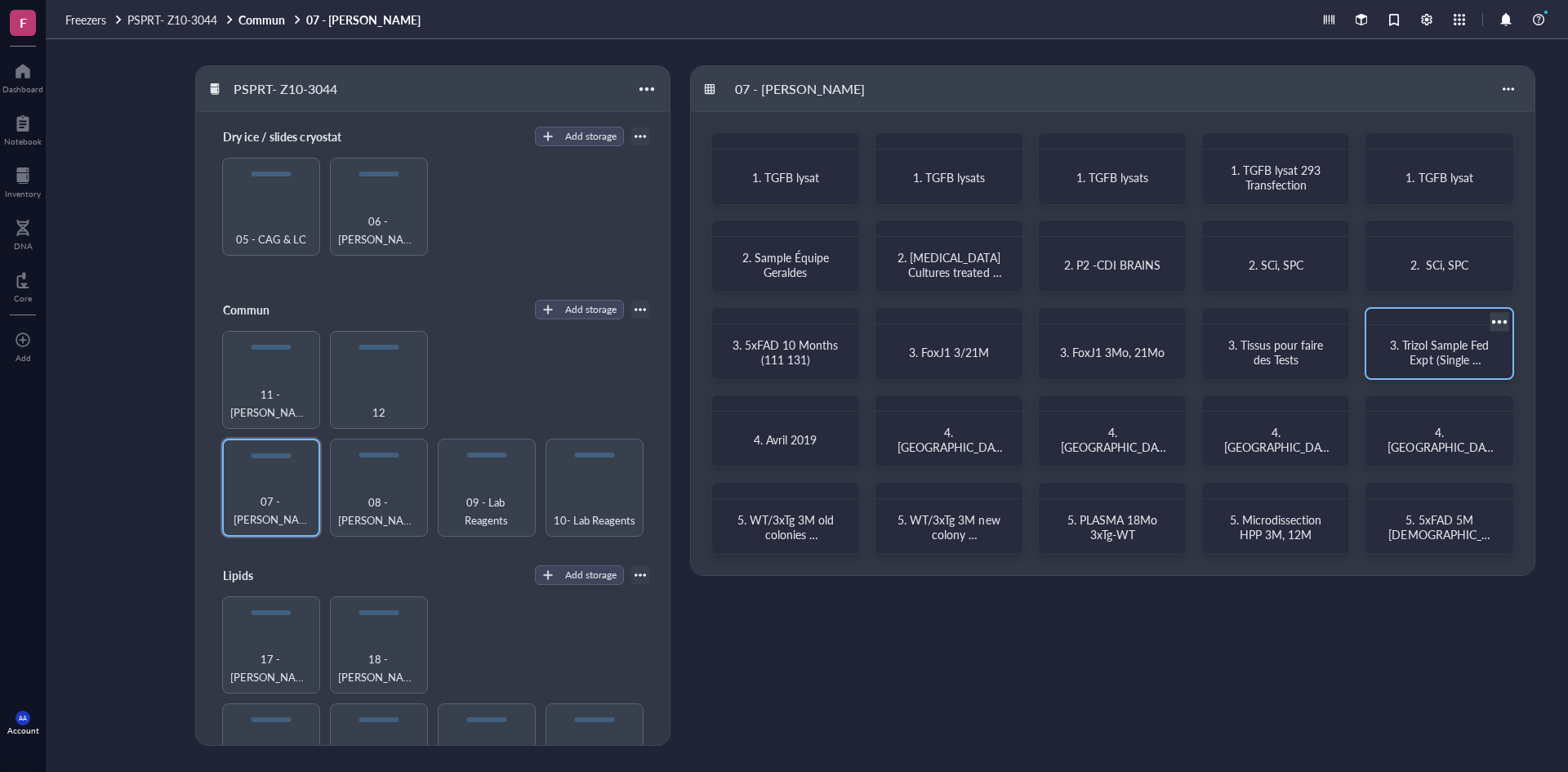
click at [1434, 347] on span "3. Trizol Sample Fed Expt (Single cell/Nuclei)" at bounding box center [1442, 359] width 102 height 46
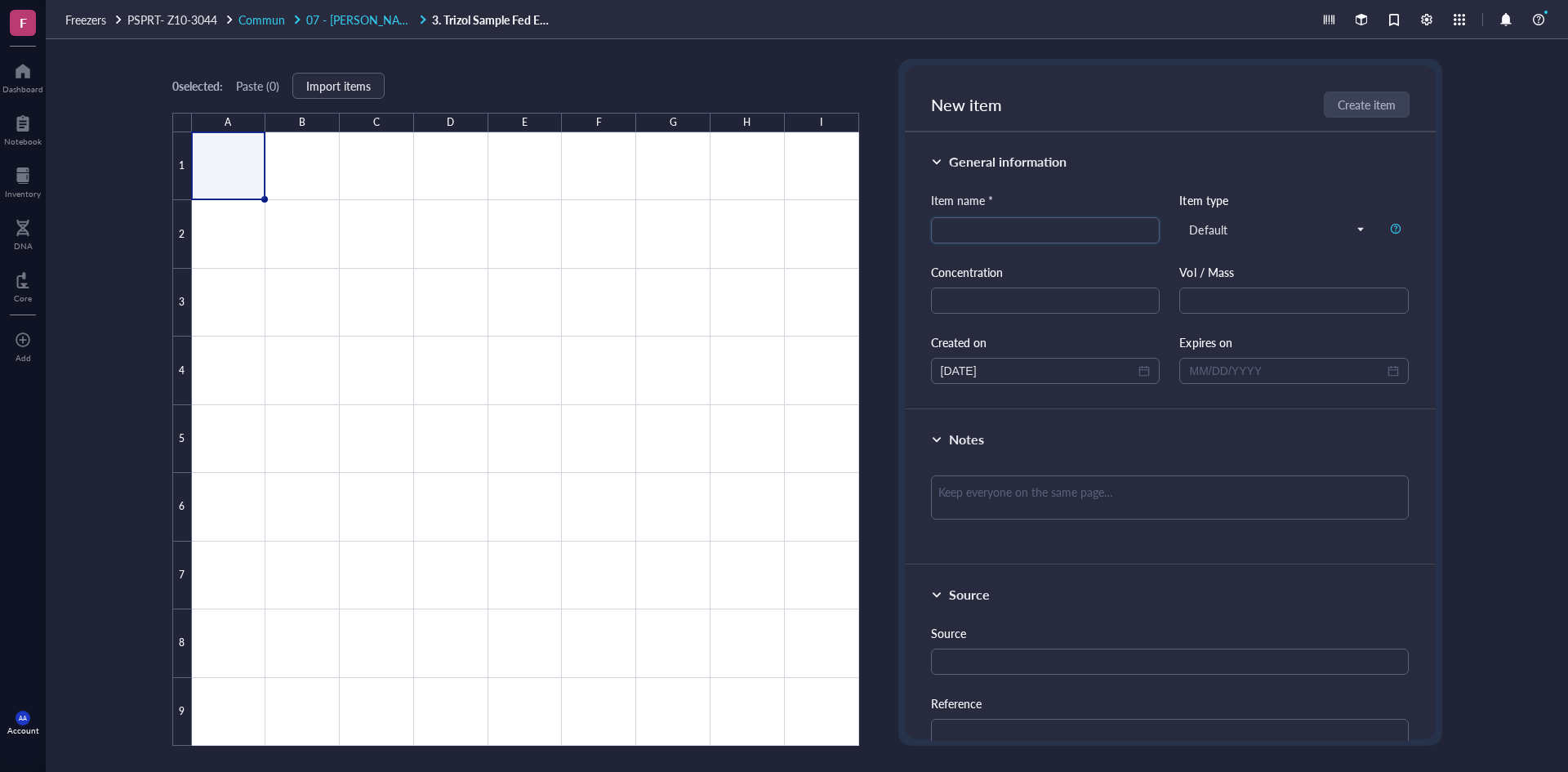
click at [332, 17] on span "07 - [PERSON_NAME]" at bounding box center [363, 20] width 113 height 17
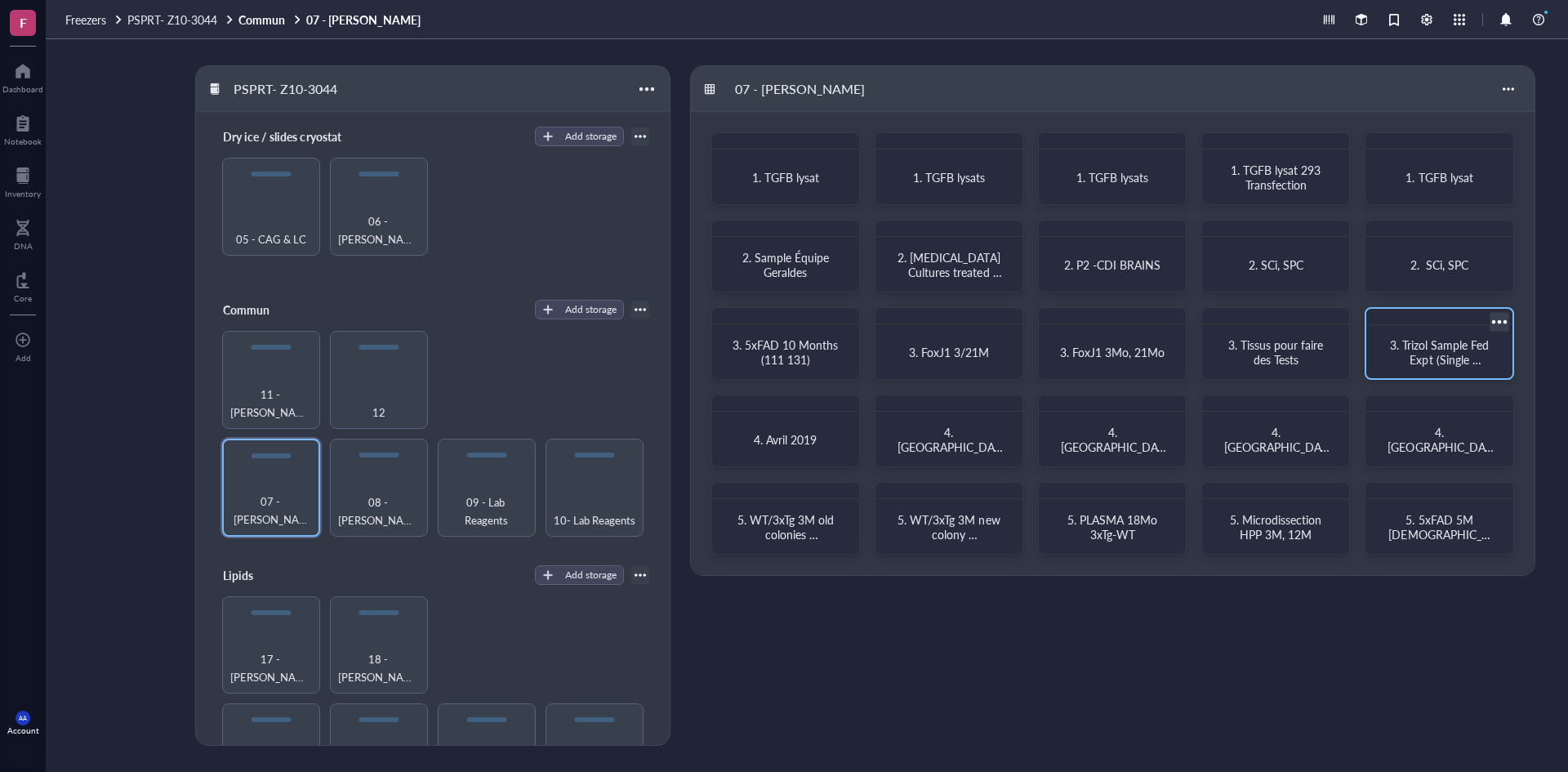
click at [1424, 326] on div "3. Trizol Sample Fed Expt (Single cell/Nuclei)" at bounding box center [1440, 343] width 149 height 73
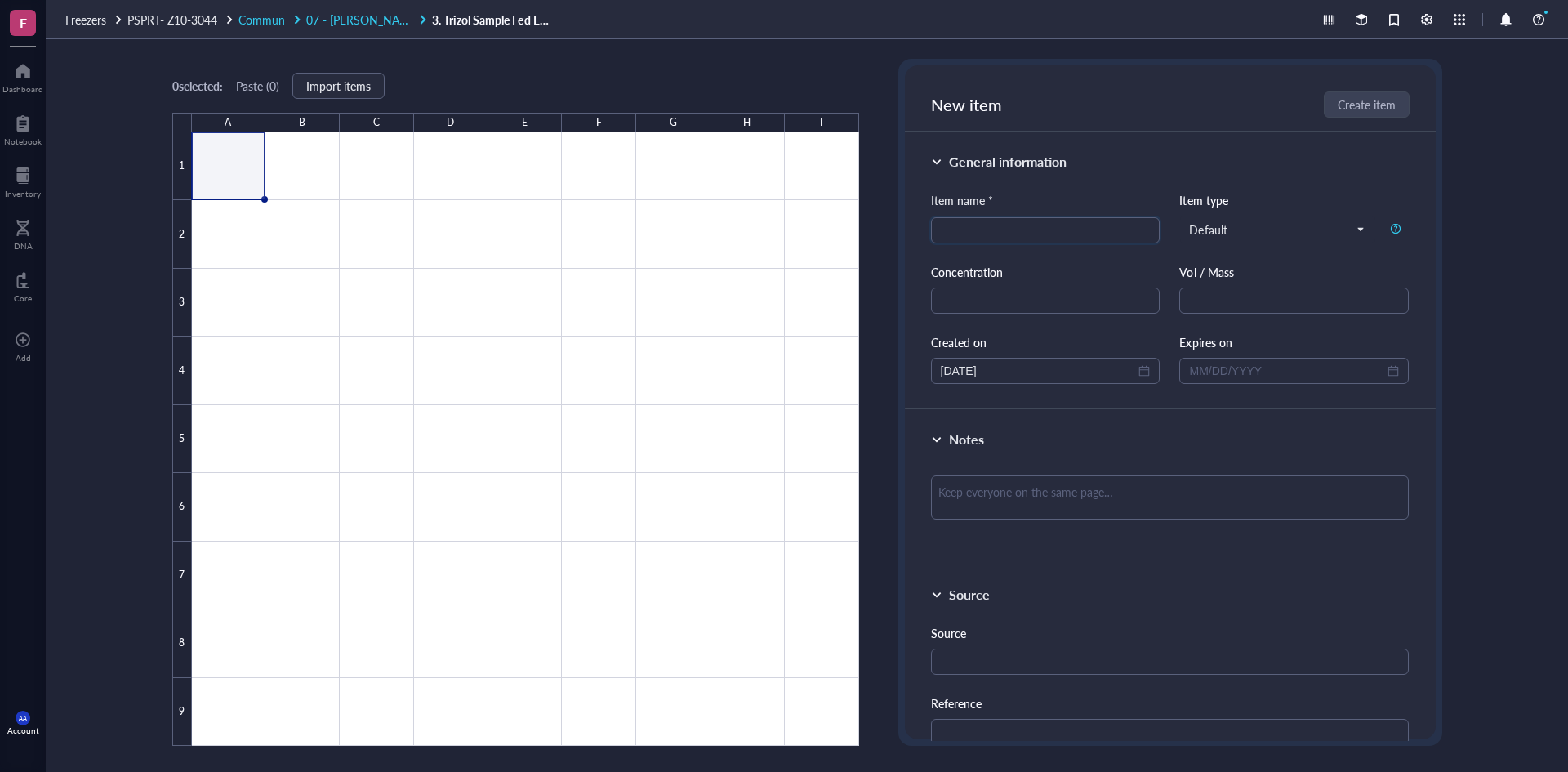
click at [345, 17] on span "07 - [PERSON_NAME]" at bounding box center [363, 20] width 113 height 17
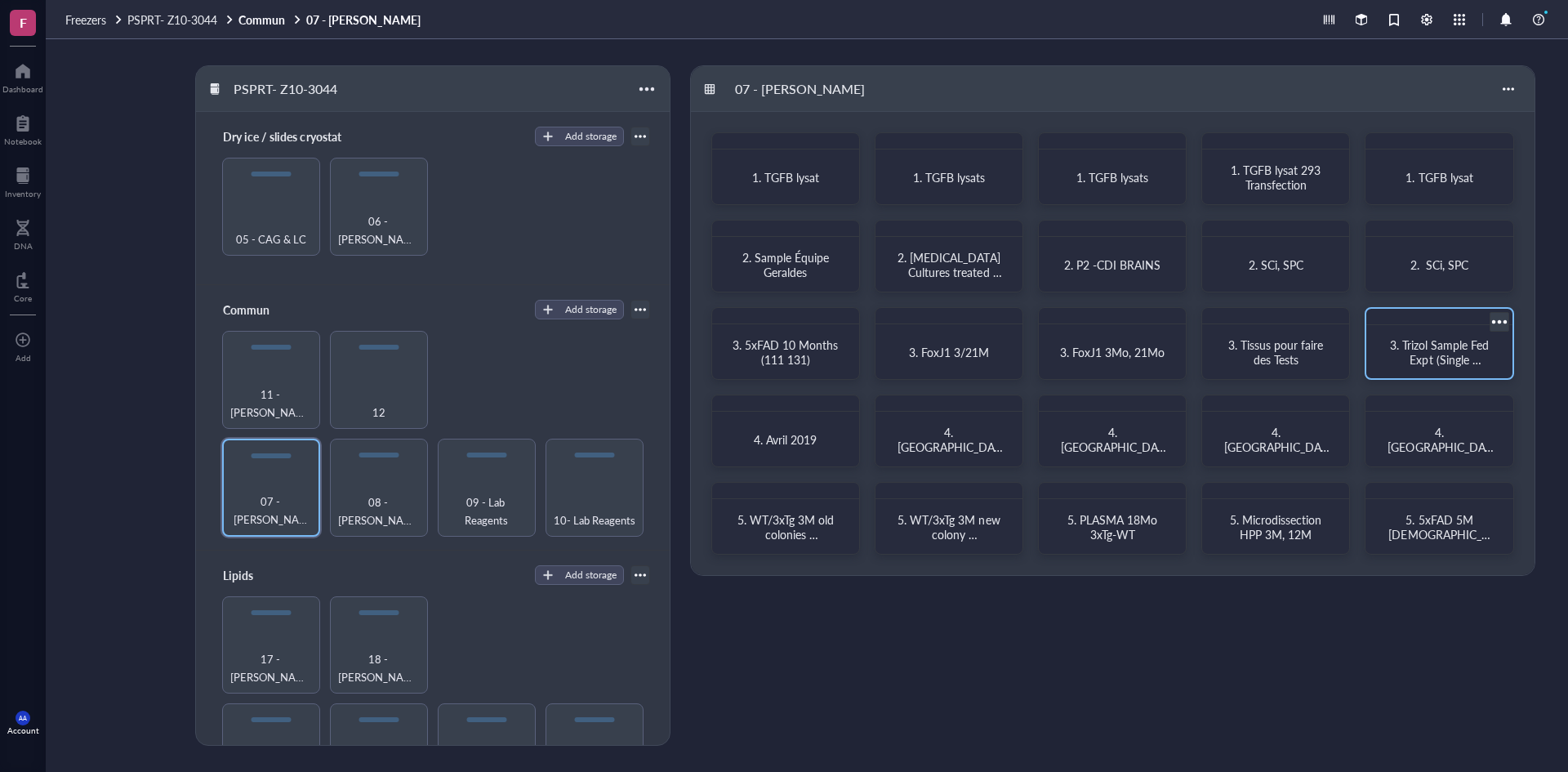
click at [1495, 322] on div at bounding box center [1498, 322] width 23 height 23
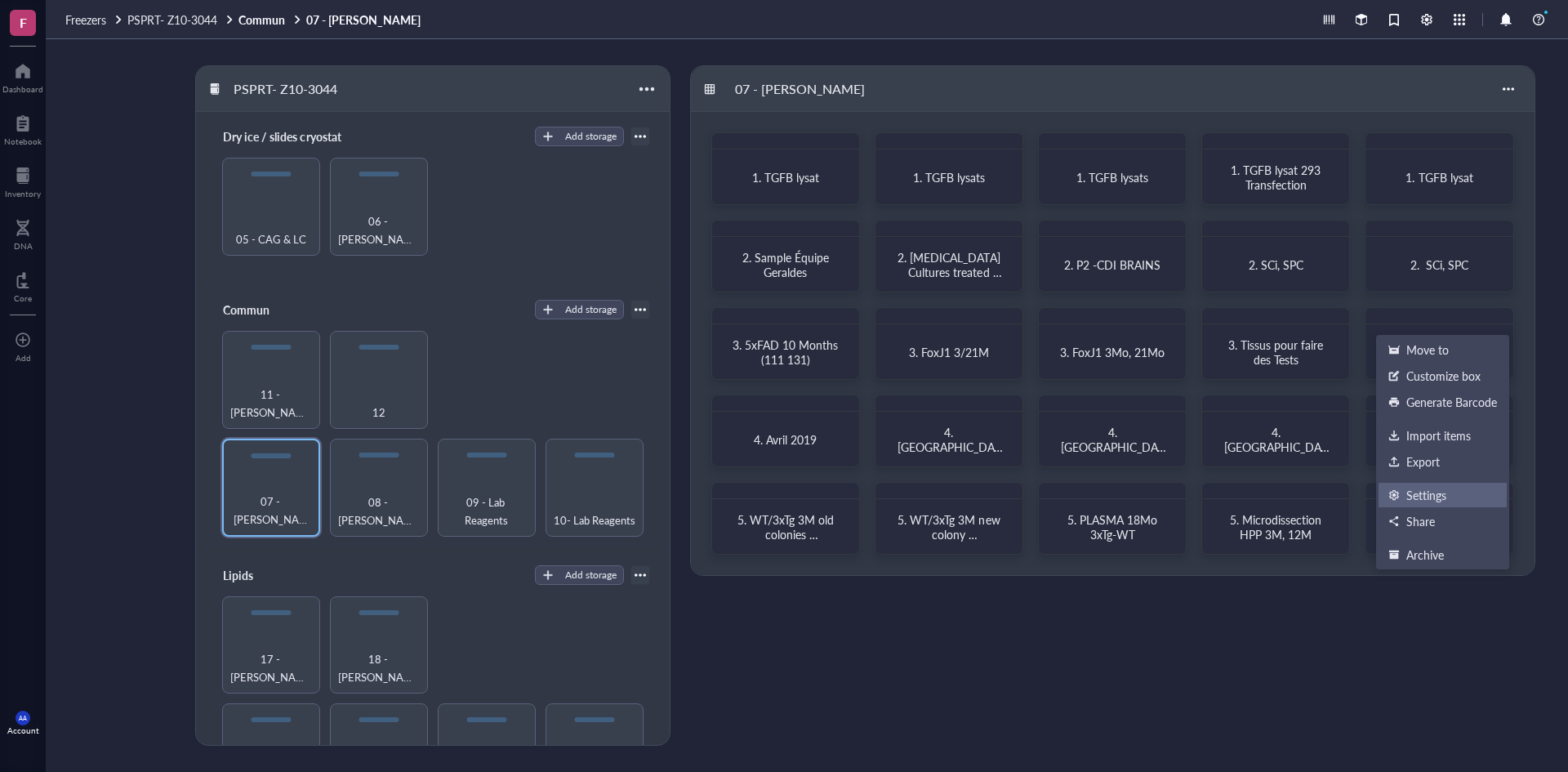
click at [1426, 497] on div "Settings" at bounding box center [1426, 495] width 40 height 15
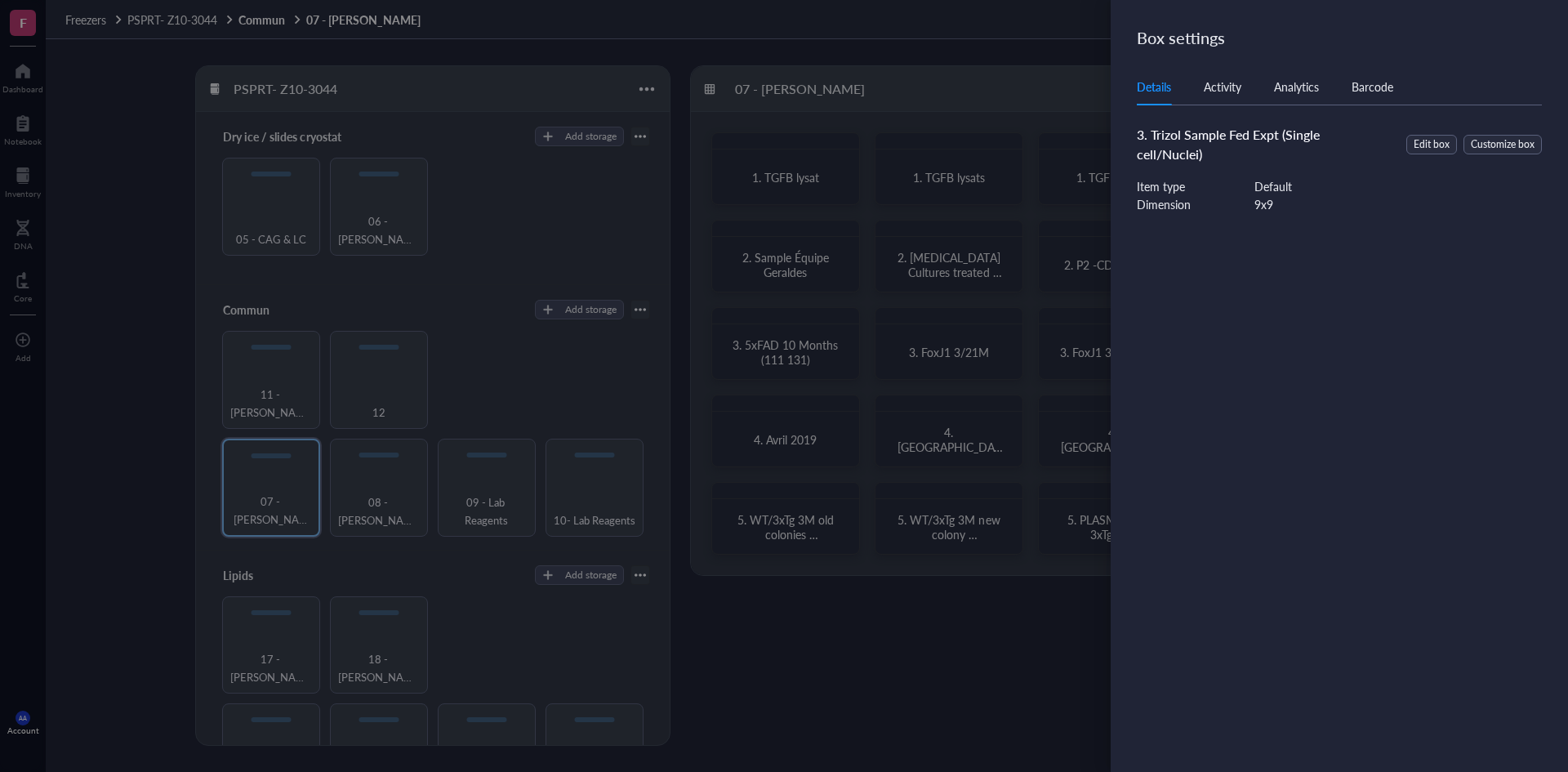
click at [1185, 135] on span "3. Trizol Sample Fed Expt (Single cell/Nuclei)" at bounding box center [1229, 143] width 183 height 38
click at [1424, 140] on span "Edit box" at bounding box center [1431, 145] width 36 height 16
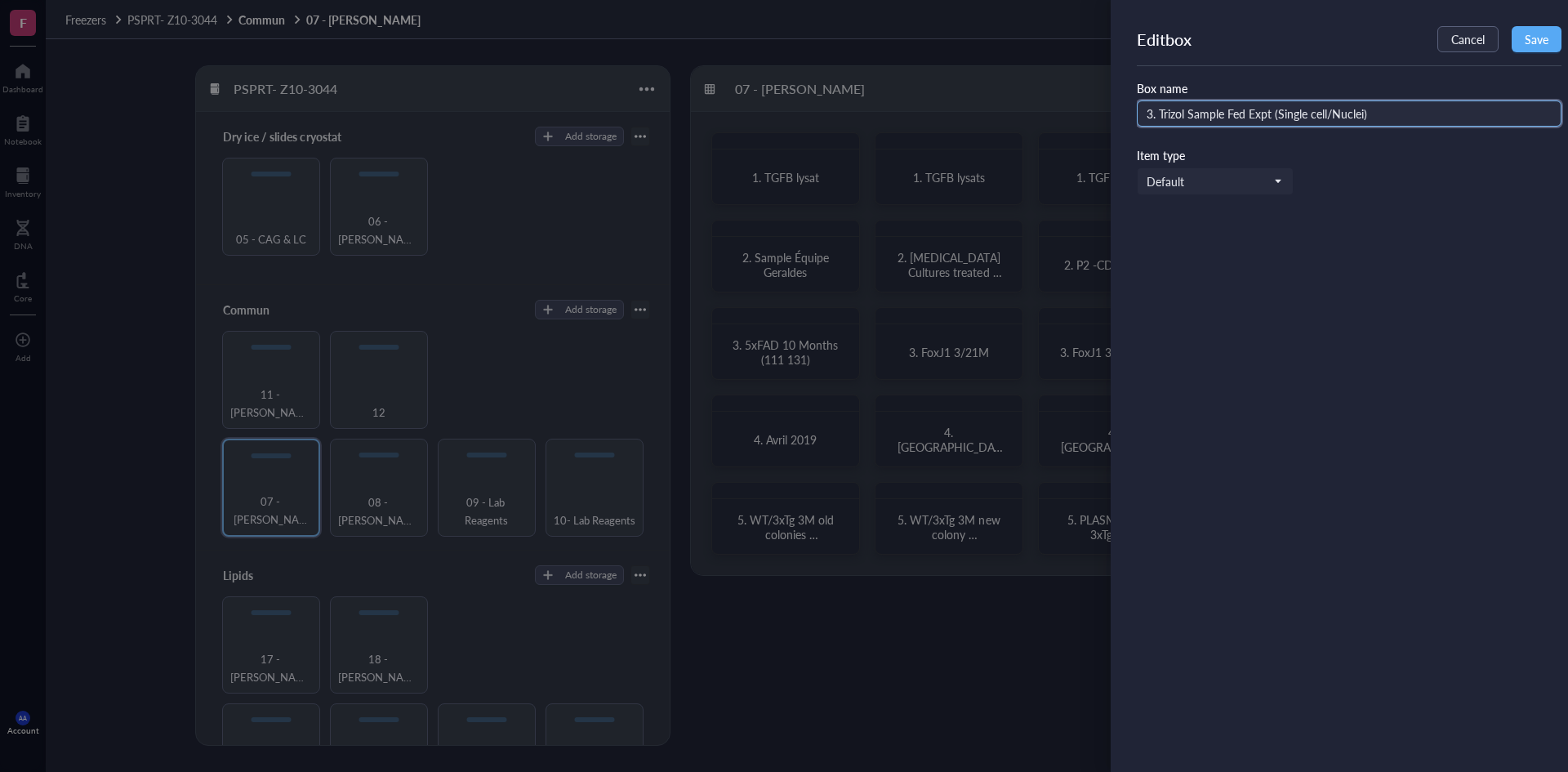
drag, startPoint x: 1230, startPoint y: 119, endPoint x: 1383, endPoint y: 126, distance: 153.2
click at [1383, 126] on input "3. Trizol Sample Fed Expt (Single cell/Nuclei)" at bounding box center [1349, 113] width 425 height 26
type input "3. Trizol Sample Thy 1/ Flex TAQ shallow seq sample Tube 1-2-3-4 [DATE]"
click at [1535, 37] on span "Save" at bounding box center [1536, 39] width 23 height 13
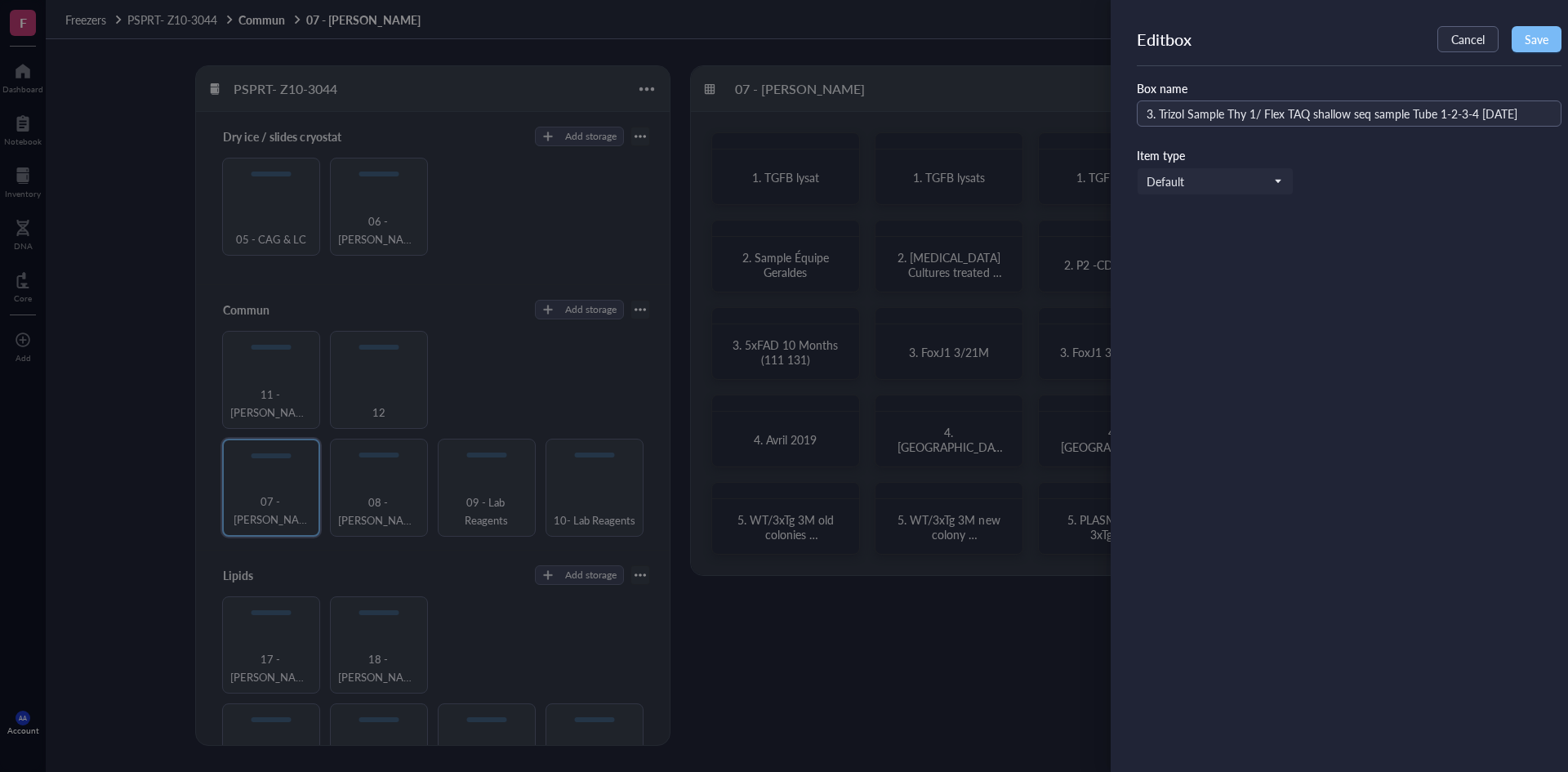
scroll to position [0, 0]
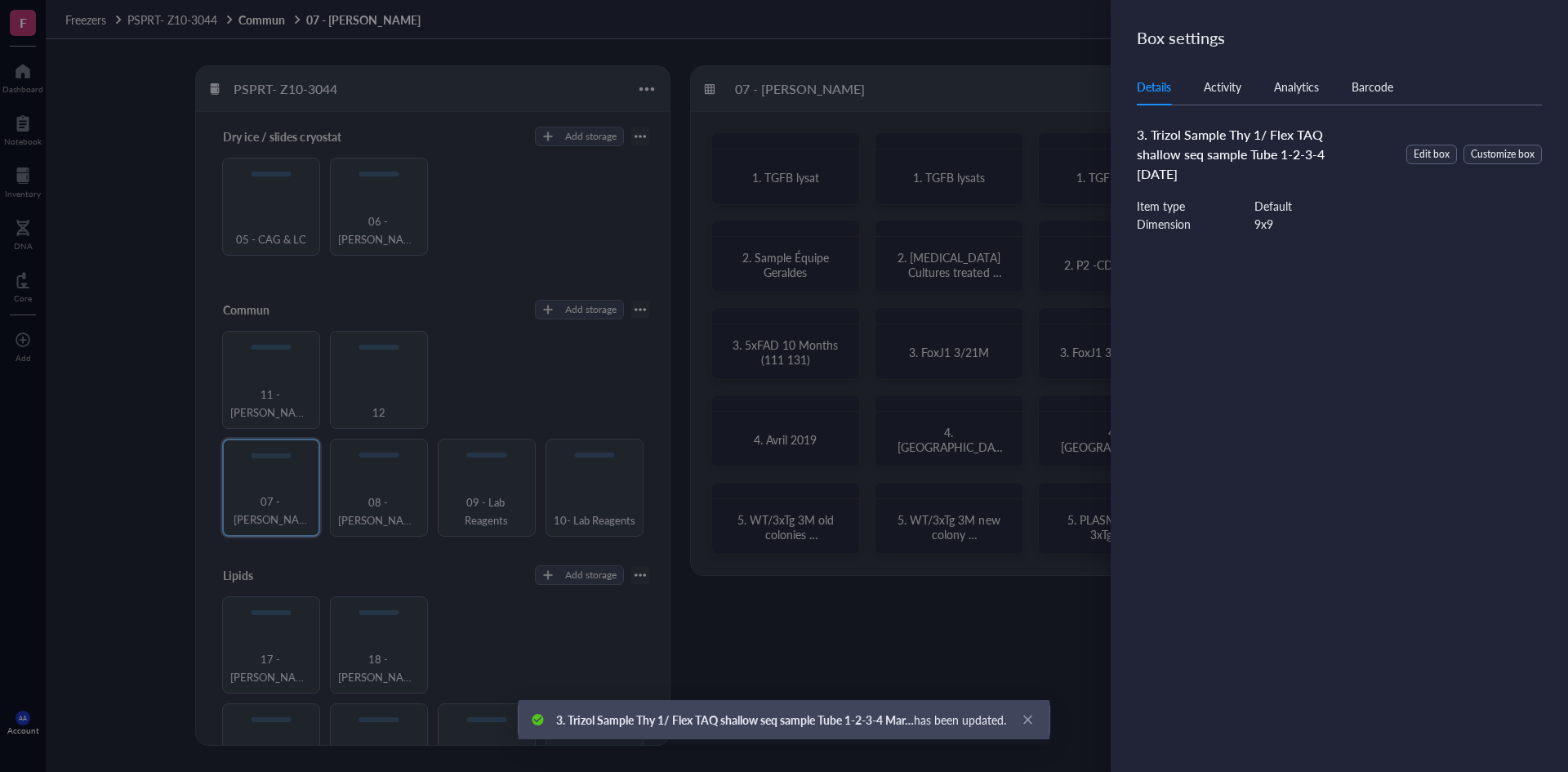
click at [1216, 178] on span "3. Trizol Sample Thy 1/ Flex TAQ shallow seq sample Tube 1-2-3-4 [DATE]" at bounding box center [1231, 153] width 188 height 58
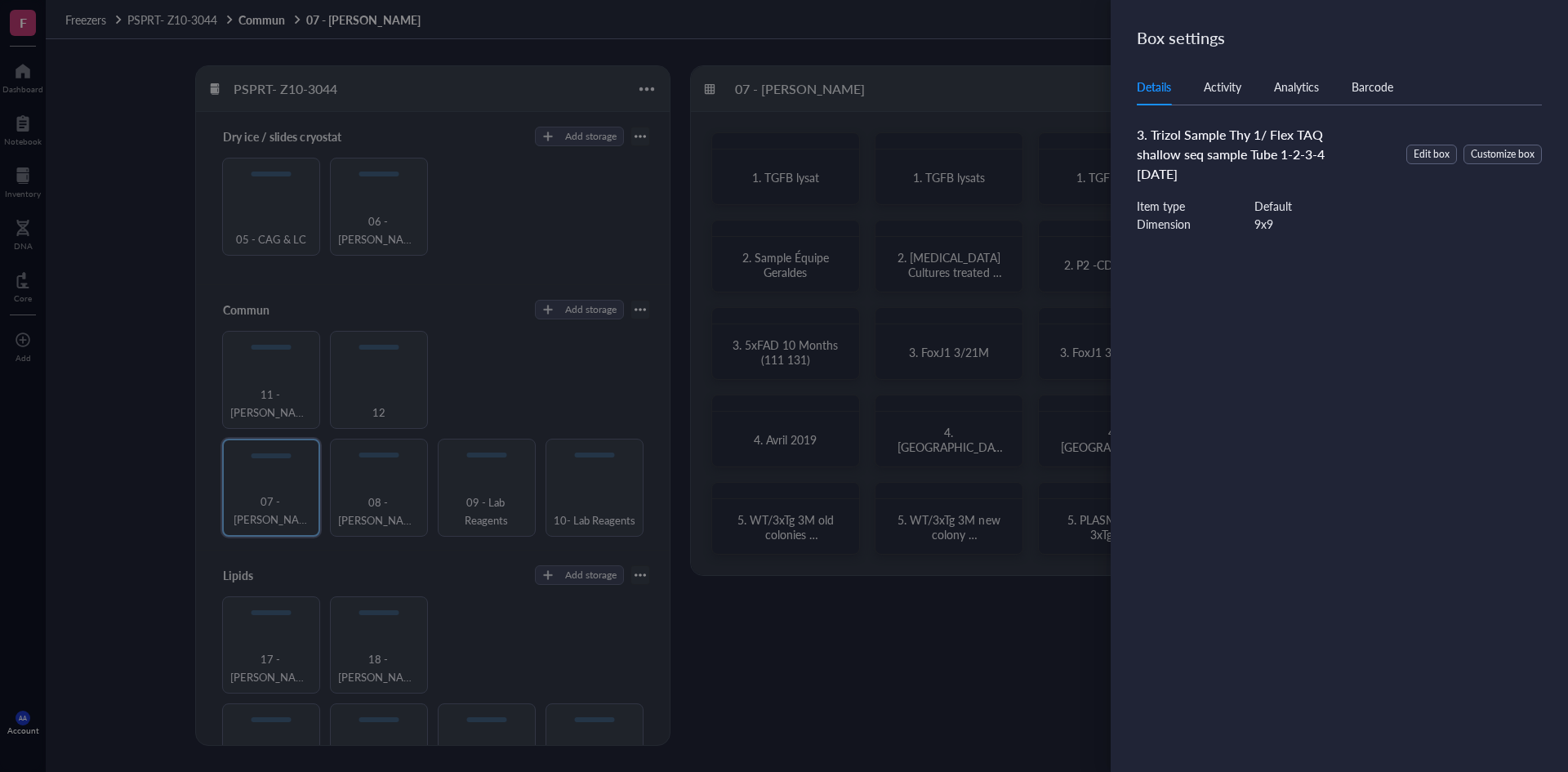
click at [1227, 173] on div "3. Trizol Sample Thy 1/ Flex TAQ shallow seq sample Tube 1-2-3-4 [DATE]" at bounding box center [1233, 153] width 193 height 59
click at [1186, 153] on span "3. Trizol Sample Thy 1/ Flex TAQ shallow seq sample Tube 1-2-3-4 [DATE]" at bounding box center [1231, 153] width 188 height 58
drag, startPoint x: 1226, startPoint y: 171, endPoint x: 1149, endPoint y: 133, distance: 85.9
click at [1149, 133] on div "3. Trizol Sample Thy 1/ Flex TAQ shallow seq sample Tube 1-2-3-4 [DATE]" at bounding box center [1233, 153] width 193 height 59
copy span "Trizol Sample Thy 1/ Flex TAQ shallow seq sample Tube 1-2-3-4 [DATE]"
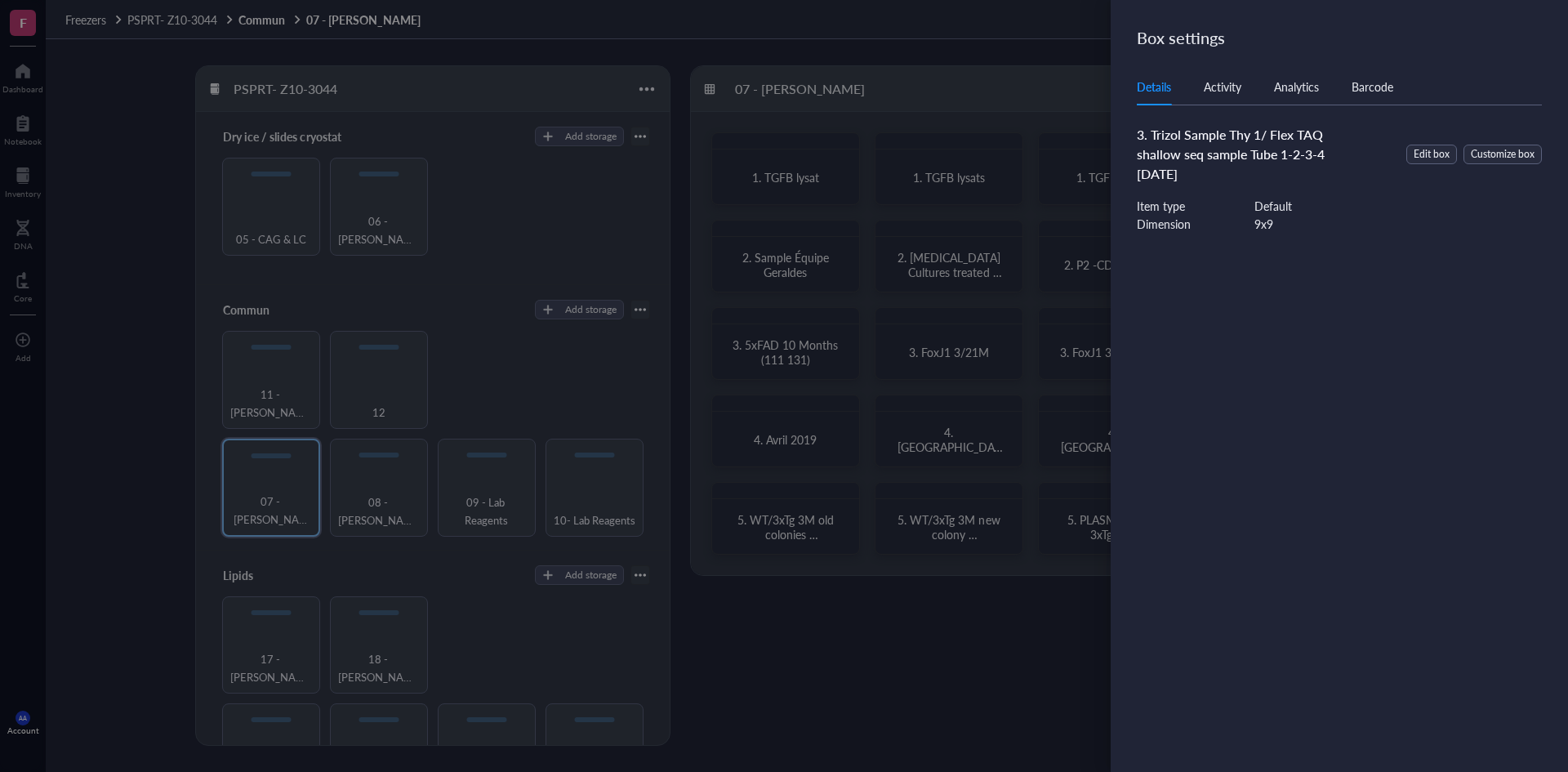
click at [276, 23] on div at bounding box center [784, 386] width 1568 height 772
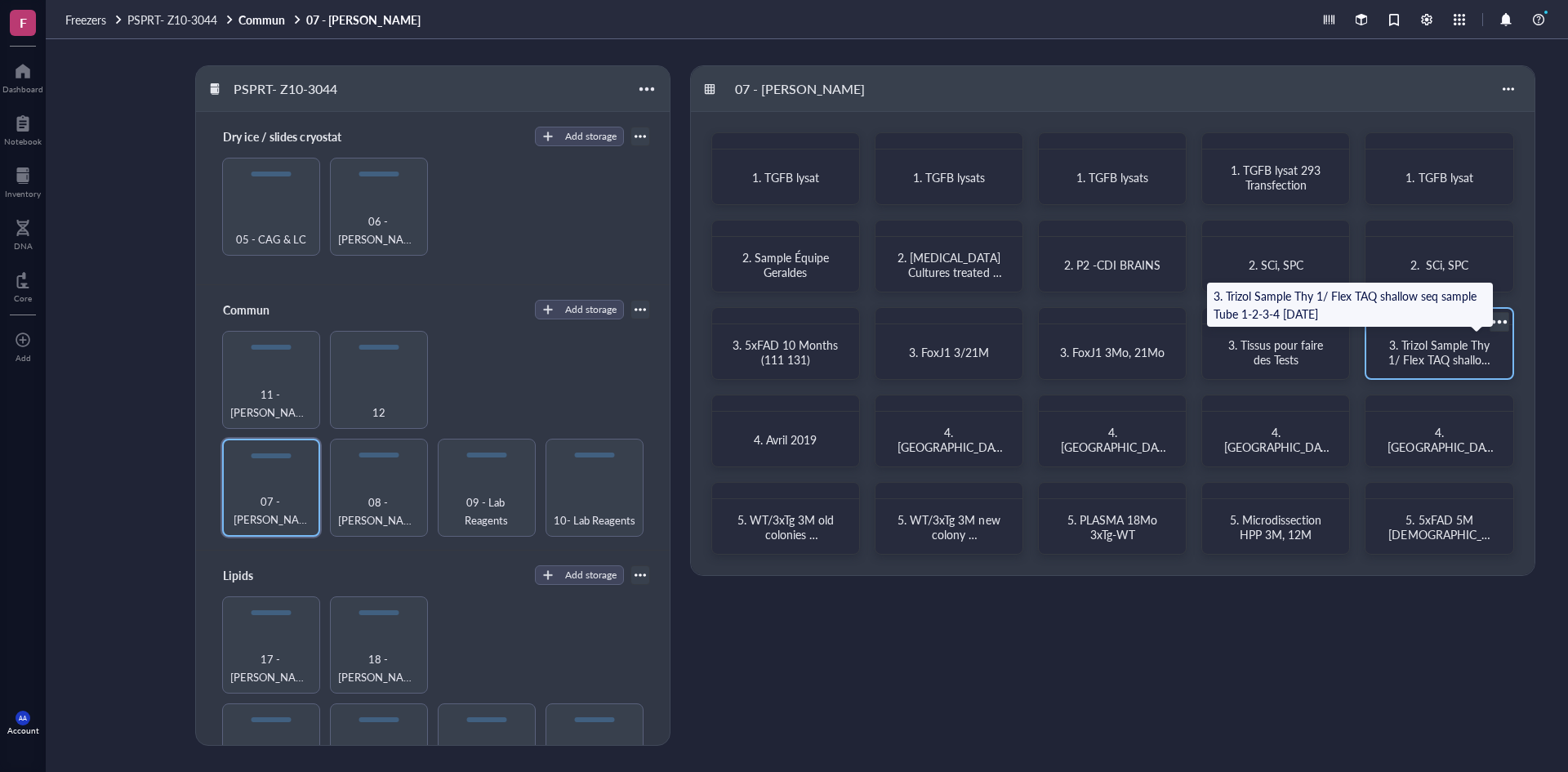
click at [1405, 351] on span "3. Trizol Sample Thy 1/ Flex TAQ shallow seq sample Tube 1-2-3-4 [DATE]" at bounding box center [1441, 366] width 104 height 60
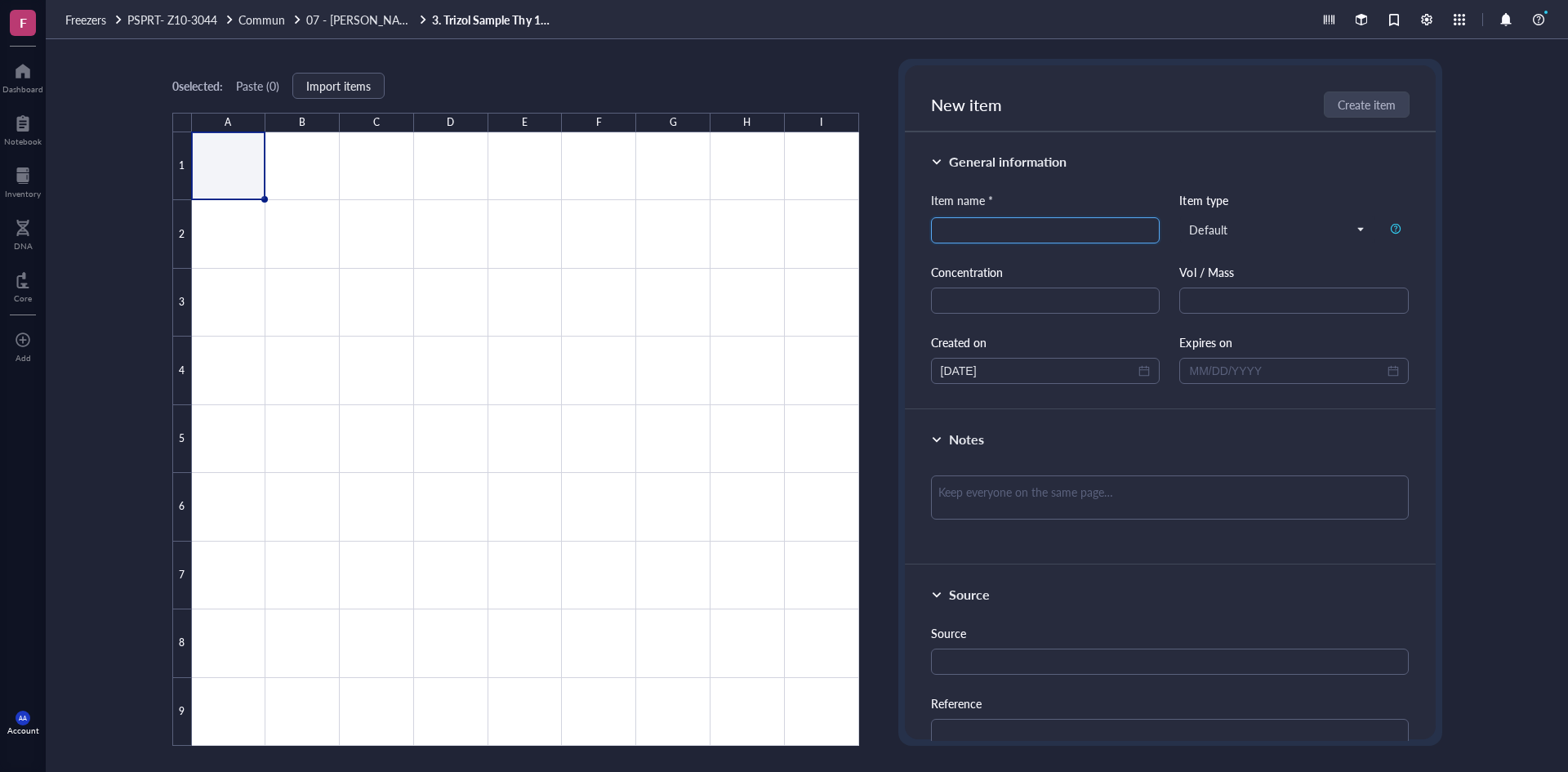
paste input "Trizol Sample Thy 1/ Flex TAQ shallow seq sample Tube 1-2-3-4 [DATE]"
type input "Trizol Sample Thy 1/ Flex TAQ shallow seq sample Tube 1-2-3-4 [DATE]"
click at [1351, 99] on span "Create item" at bounding box center [1367, 104] width 58 height 13
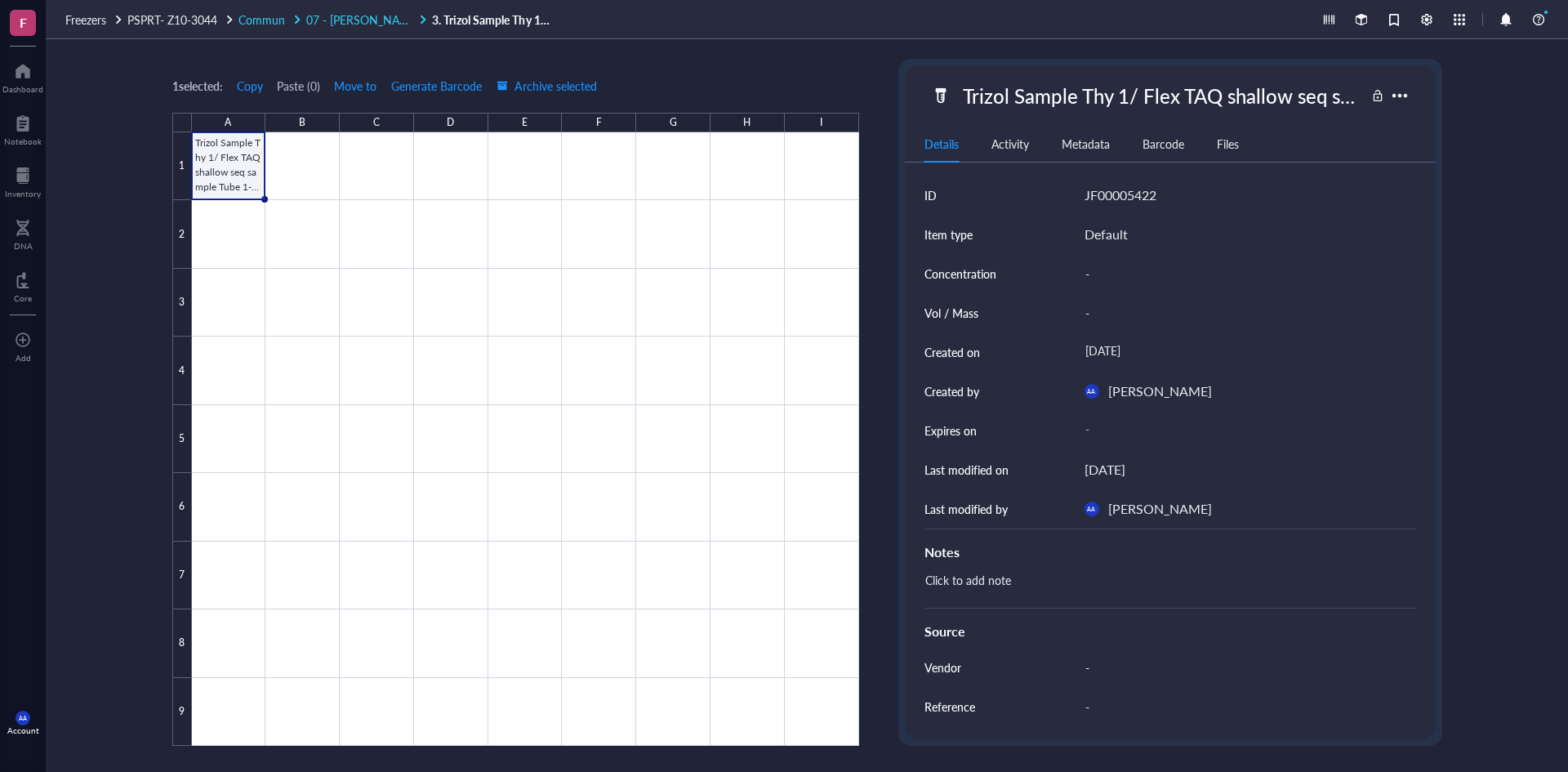
click at [341, 18] on span "07 - [PERSON_NAME]" at bounding box center [363, 20] width 113 height 17
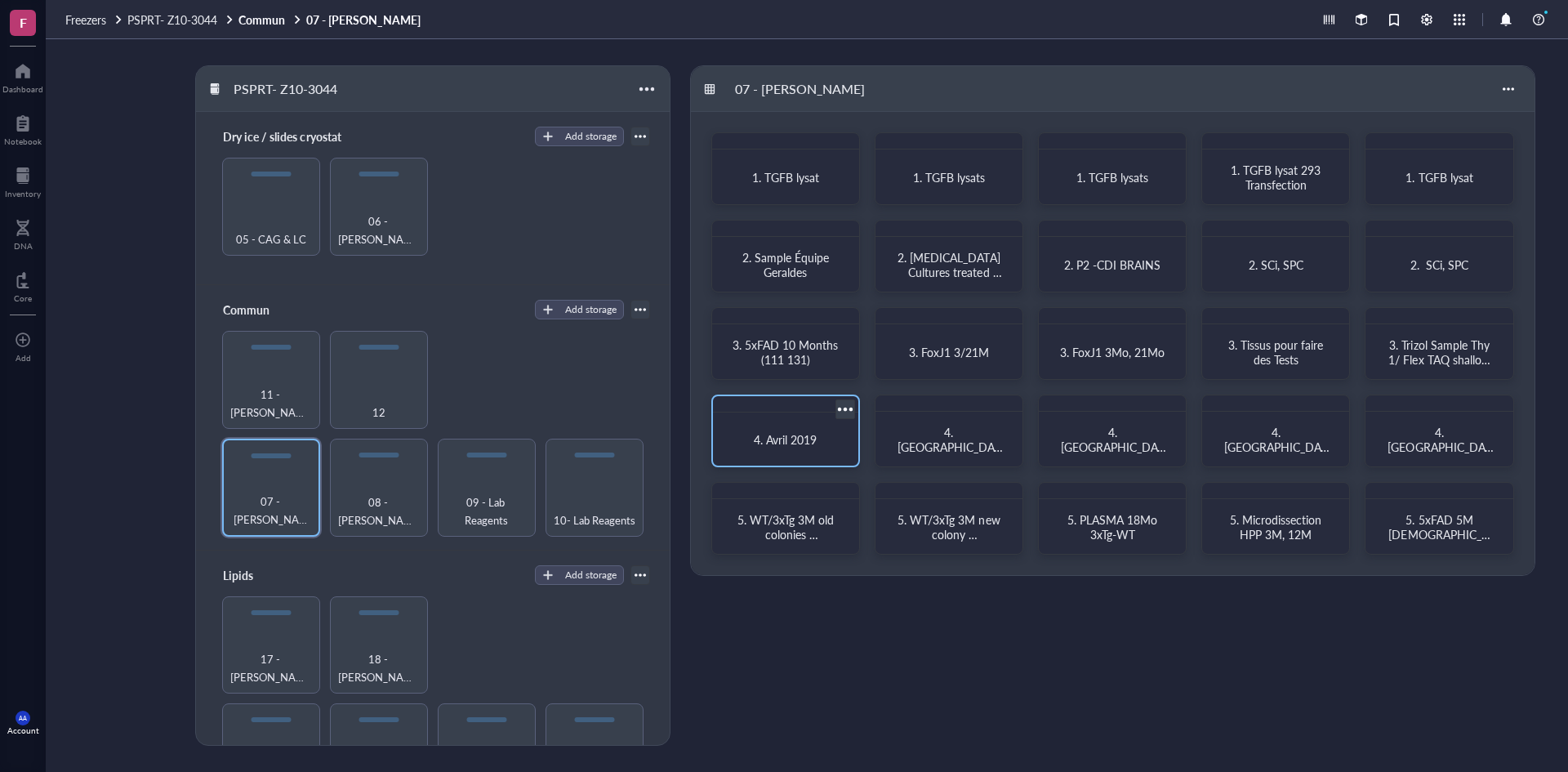
click at [844, 407] on div at bounding box center [844, 409] width 23 height 23
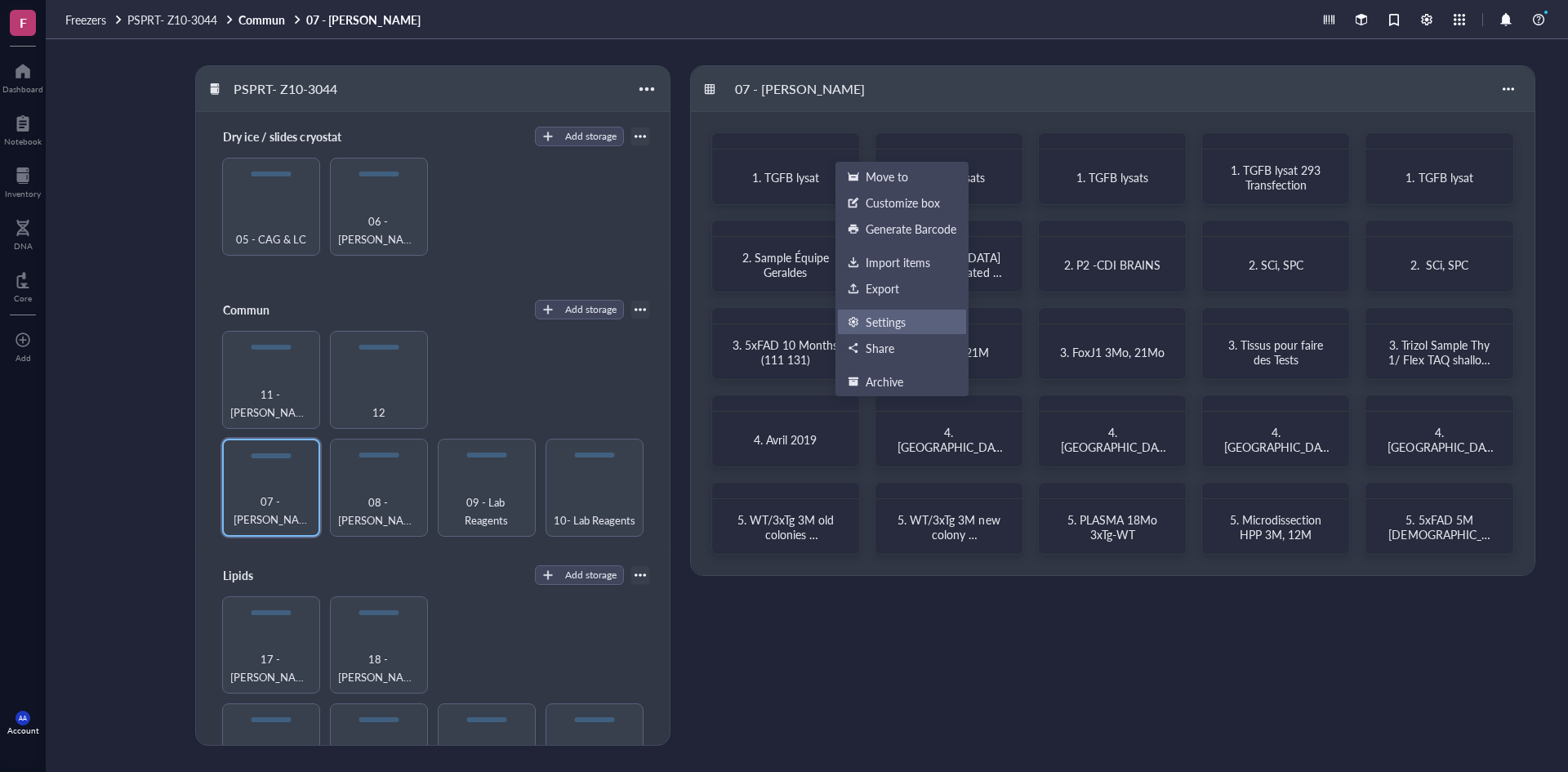
click at [884, 319] on div "Settings" at bounding box center [885, 322] width 40 height 15
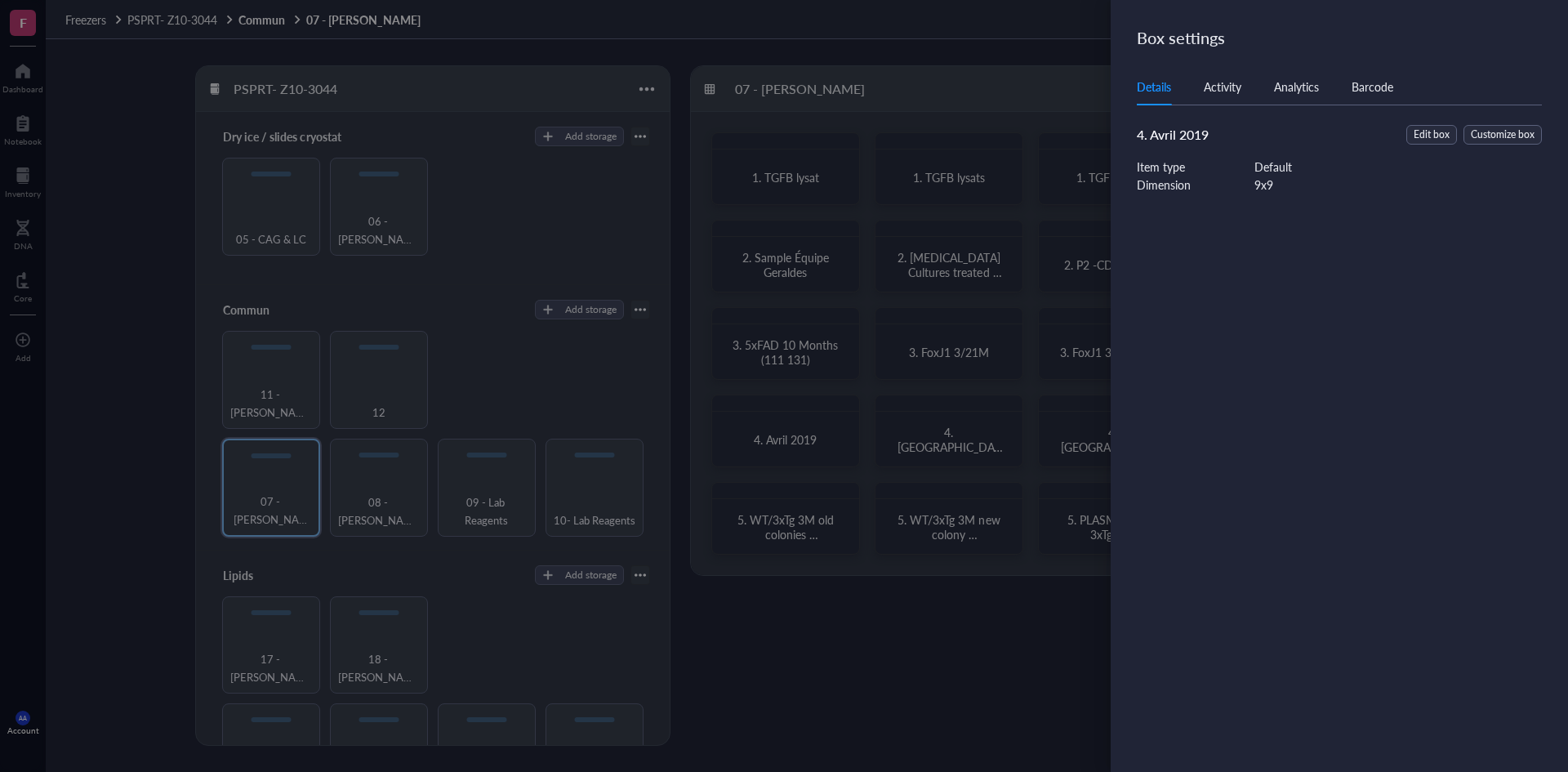
click at [1030, 32] on div at bounding box center [784, 386] width 1568 height 772
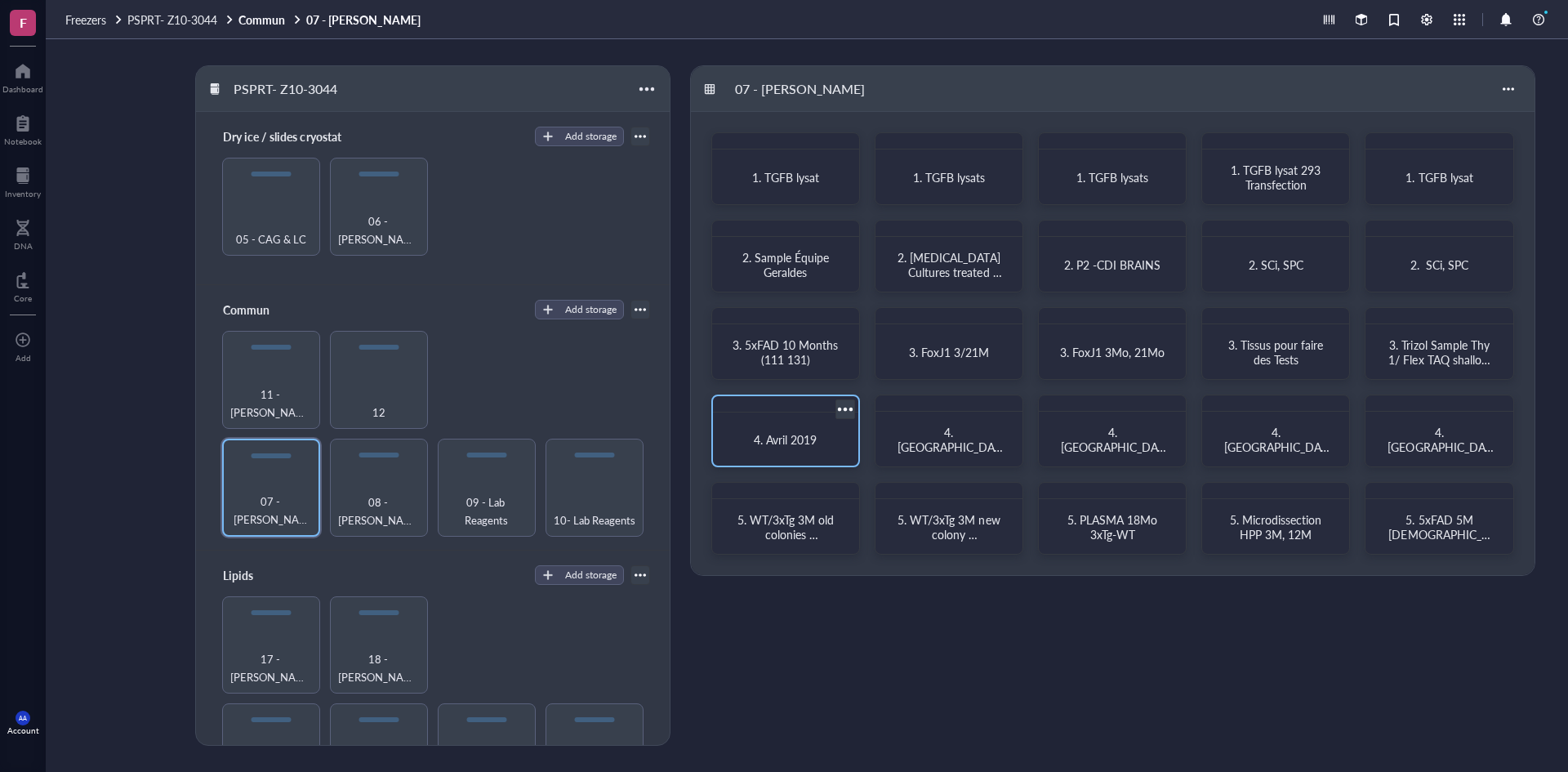
click at [785, 438] on span "4. Avril 2019" at bounding box center [786, 440] width 63 height 17
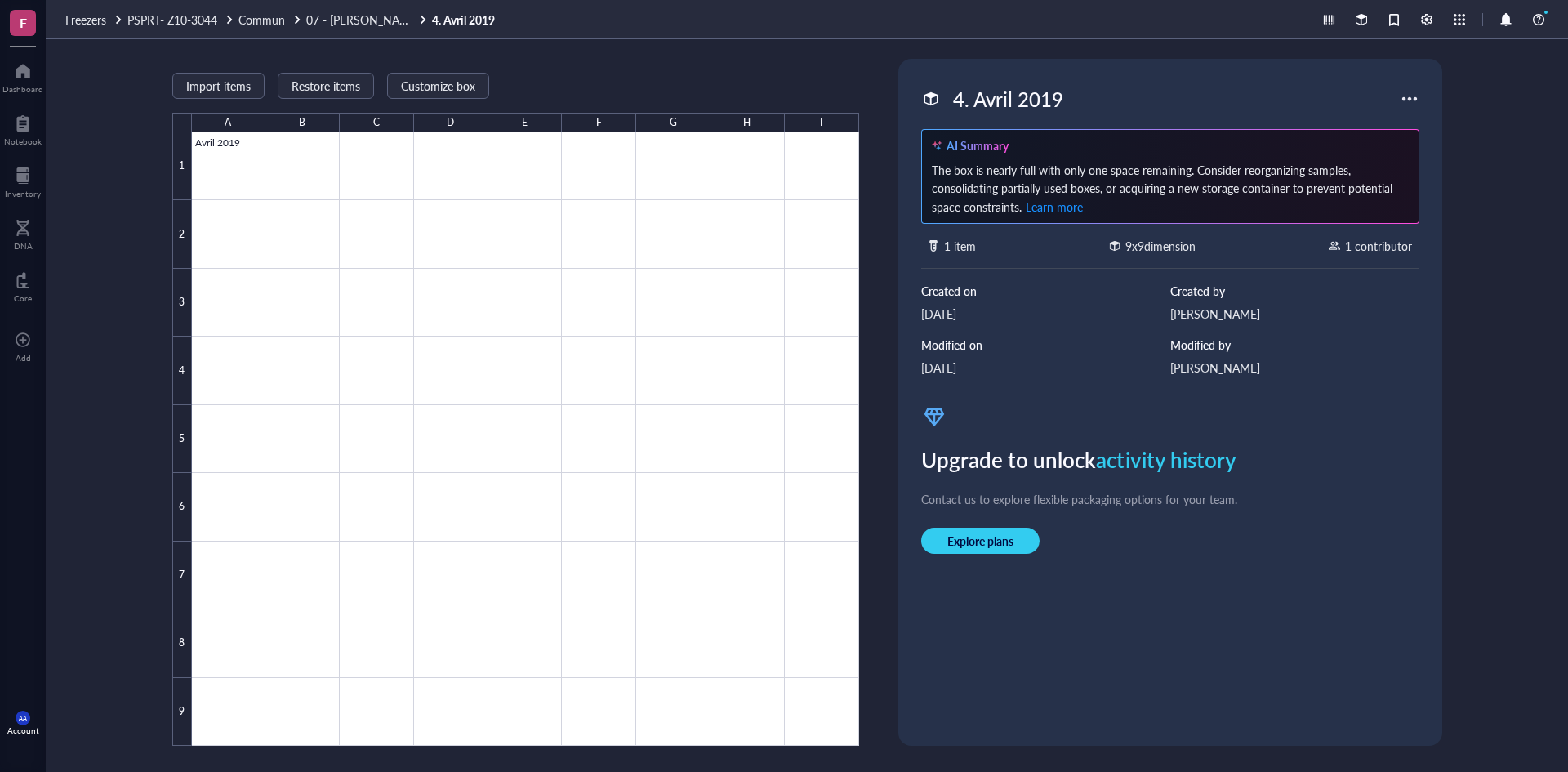
click at [983, 103] on div "4. Avril 2019" at bounding box center [1008, 99] width 125 height 34
click at [978, 105] on input "4. Avril 2019" at bounding box center [1032, 99] width 171 height 33
type input "4. A/2 Microdissection Avril 2019"
drag, startPoint x: 1251, startPoint y: 94, endPoint x: 976, endPoint y: 94, distance: 275.0
click at [976, 94] on input "4. A/2 Microdissection Avril 2019" at bounding box center [1147, 99] width 400 height 33
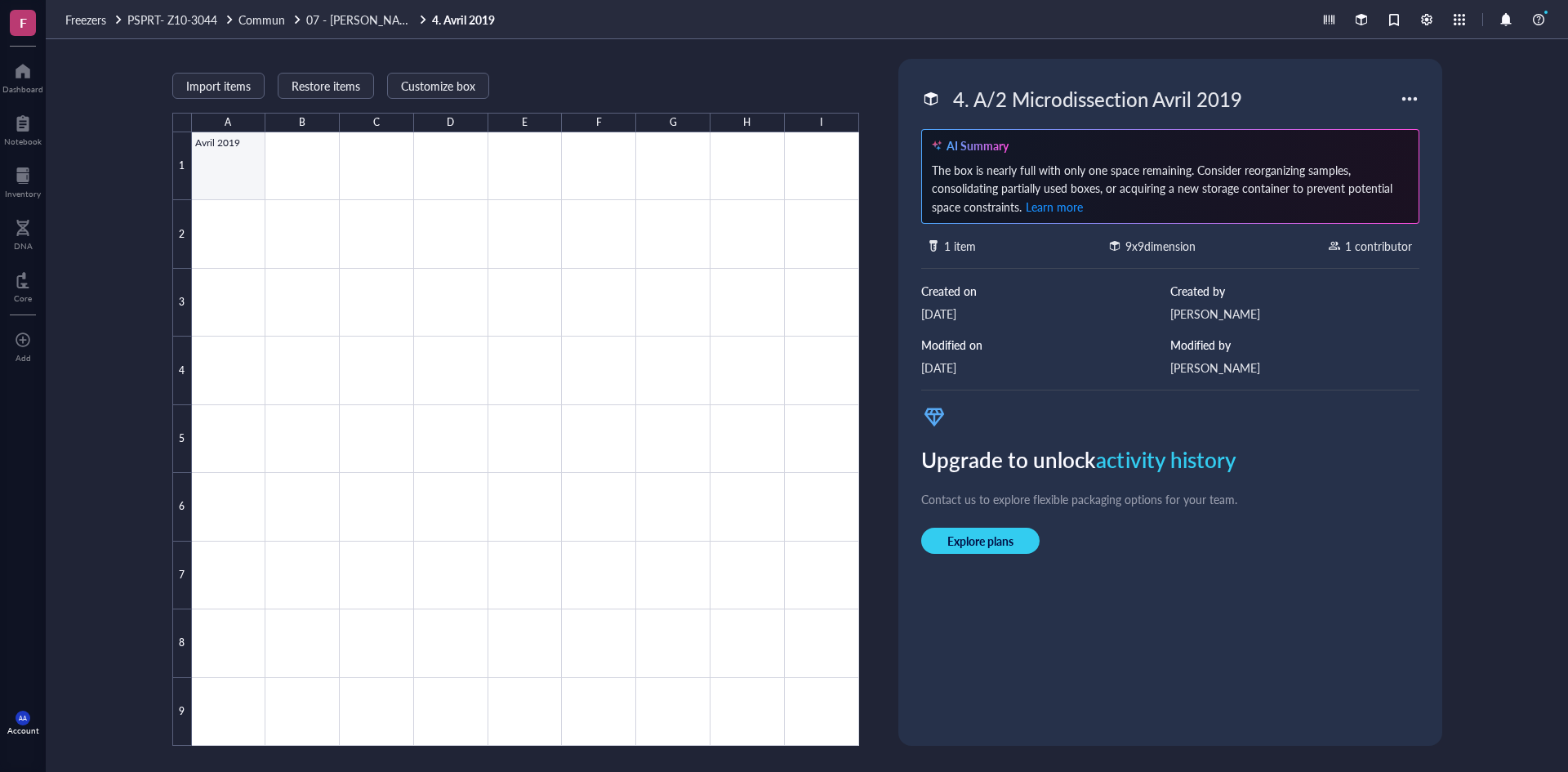
click at [237, 158] on div at bounding box center [525, 439] width 668 height 614
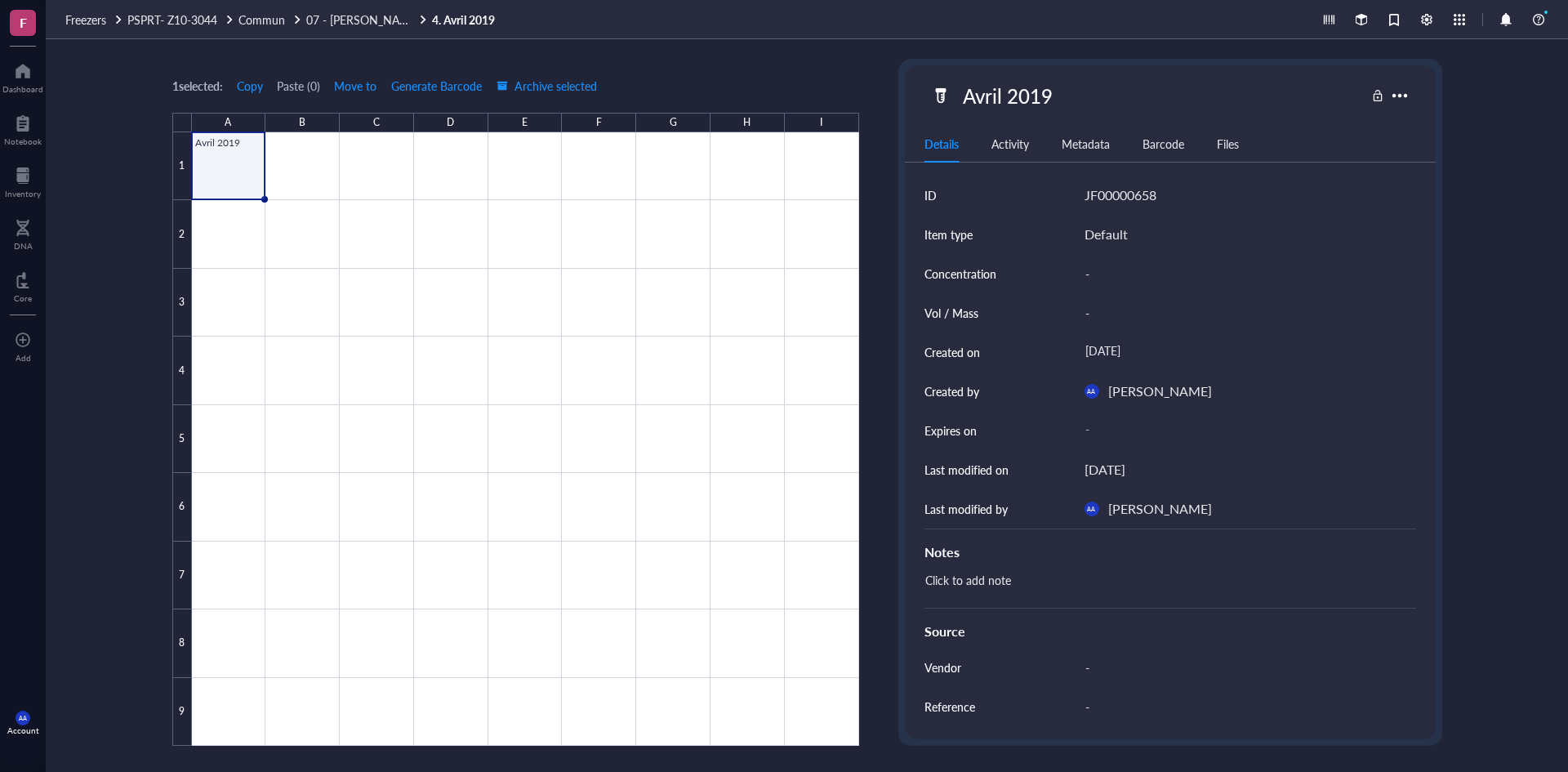
click at [1030, 91] on div "Avril 2019" at bounding box center [1008, 95] width 104 height 34
drag, startPoint x: 1053, startPoint y: 91, endPoint x: 930, endPoint y: 89, distance: 123.0
click at [931, 89] on div "Avril 2019" at bounding box center [1148, 95] width 434 height 34
type input "A/2 Microdissection Avril 2019"
click at [848, 73] on div "1 selected: Copy Paste ( 0 ) Move to Generate Barcode Archive selected A B C D …" at bounding box center [515, 402] width 687 height 687
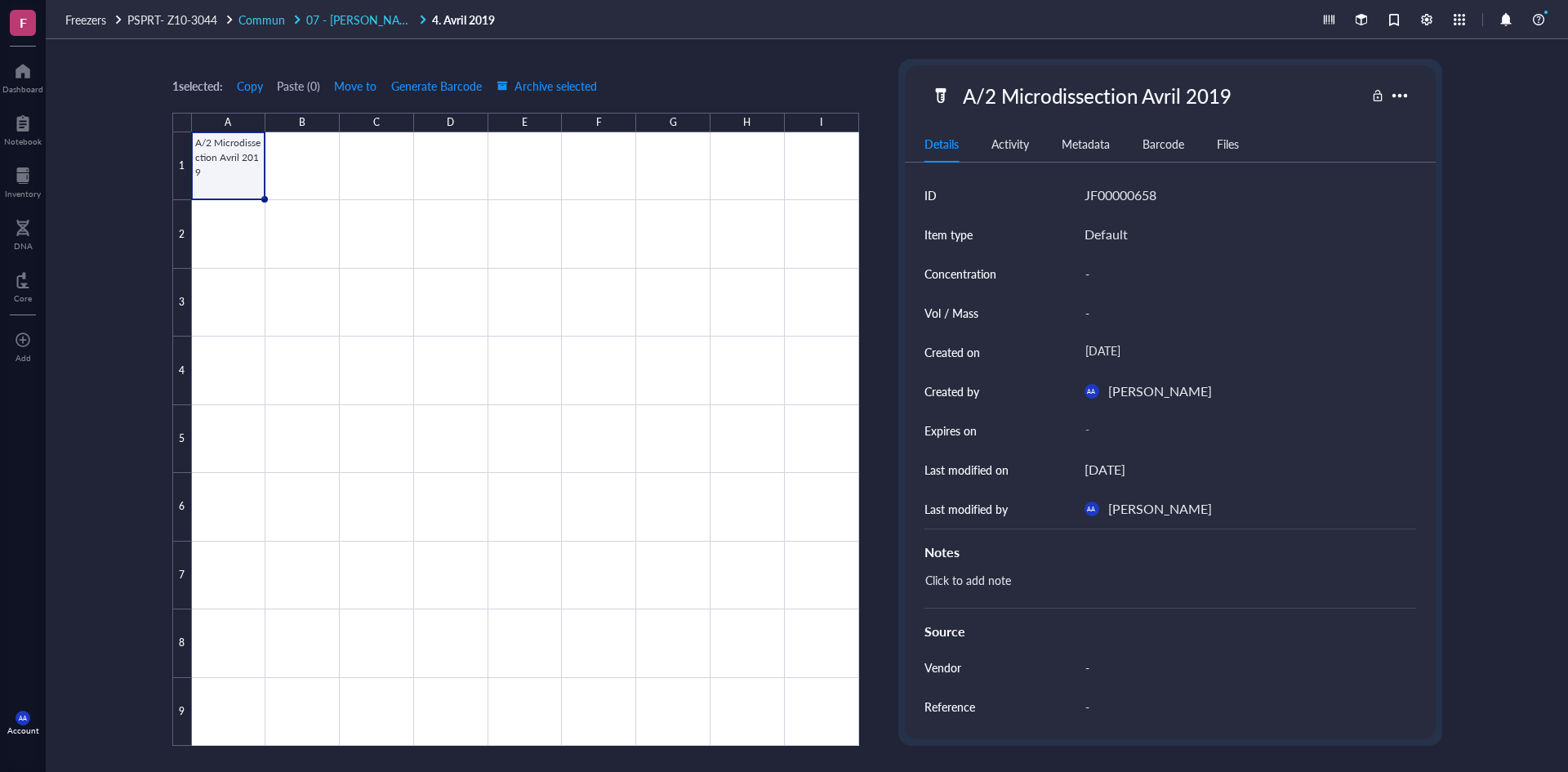
click at [334, 20] on span "07 - [PERSON_NAME]" at bounding box center [363, 20] width 113 height 17
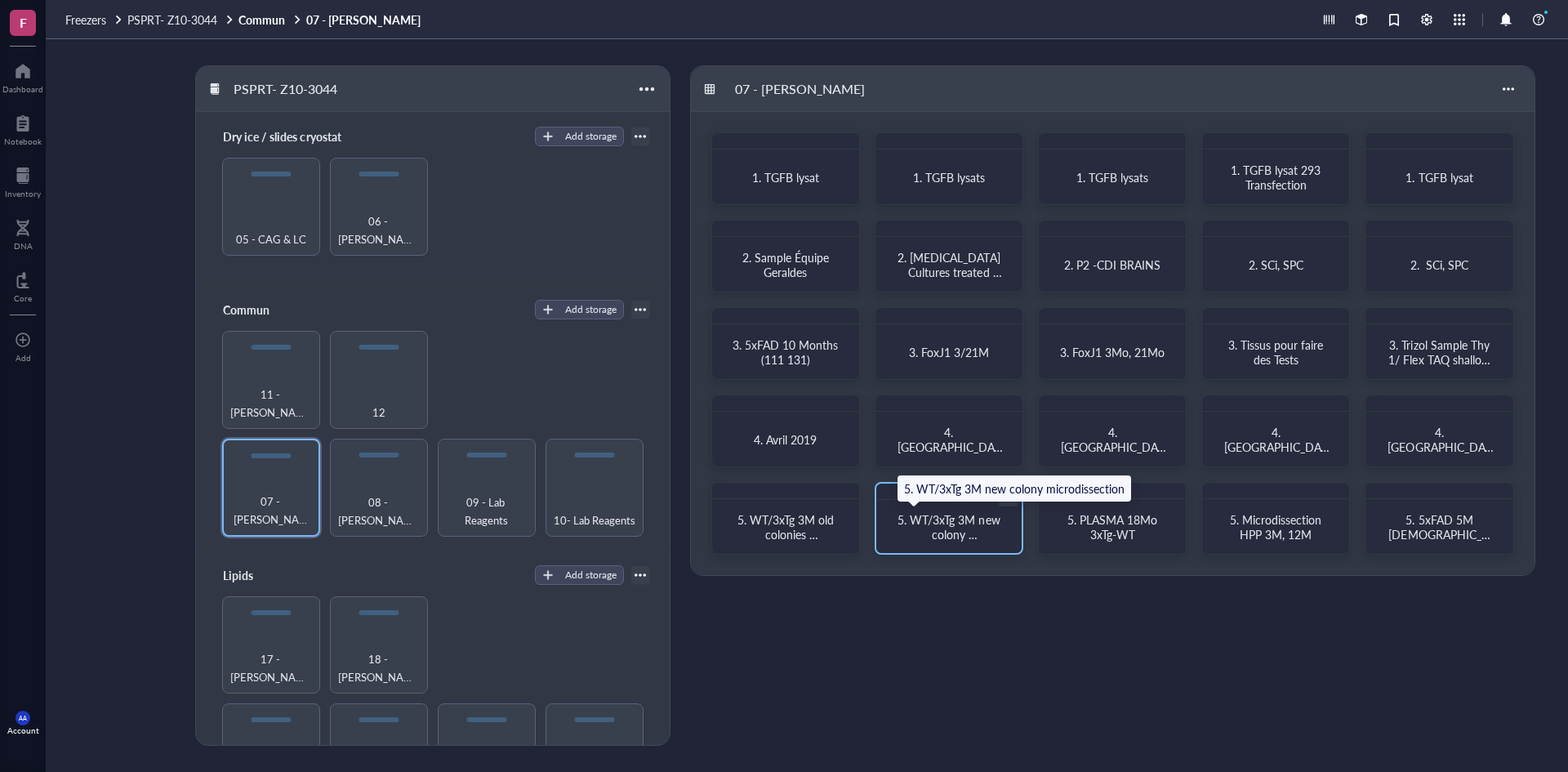
click at [963, 528] on span "5. WT/3xTg 3M new colony microdissection" at bounding box center [950, 534] width 105 height 46
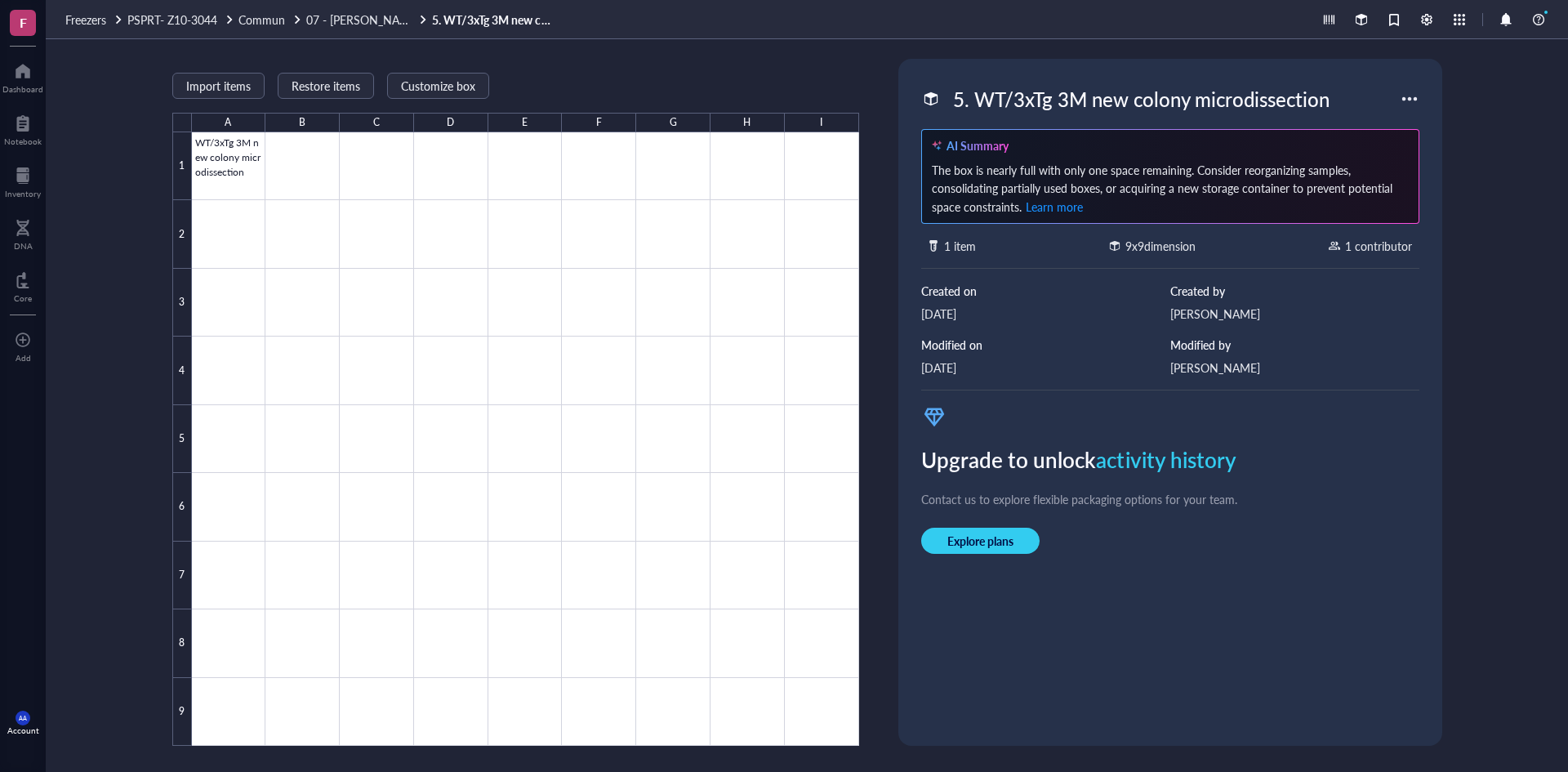
click at [1298, 97] on div "5. WT/3xTg 3M new colony microdissection" at bounding box center [1141, 99] width 392 height 34
type input "5. WT/3xTg 3M new colony microdissection A/2"
click at [922, 64] on div "5. WT/3xTg 3M new colony microdissection A/2 AI Summary The box is nearly full …" at bounding box center [1170, 402] width 544 height 687
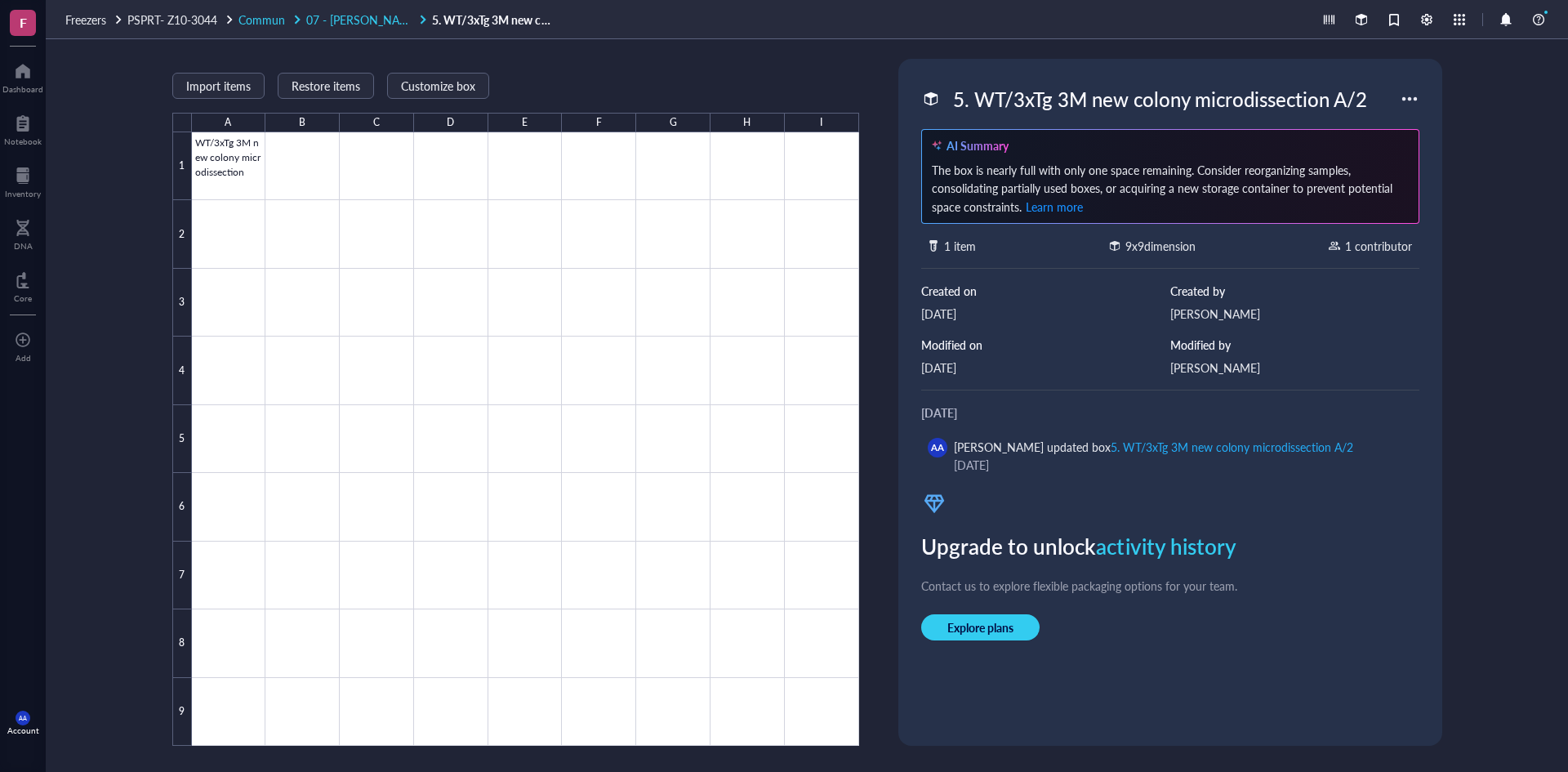
click at [346, 19] on span "07 - [PERSON_NAME]" at bounding box center [363, 20] width 113 height 17
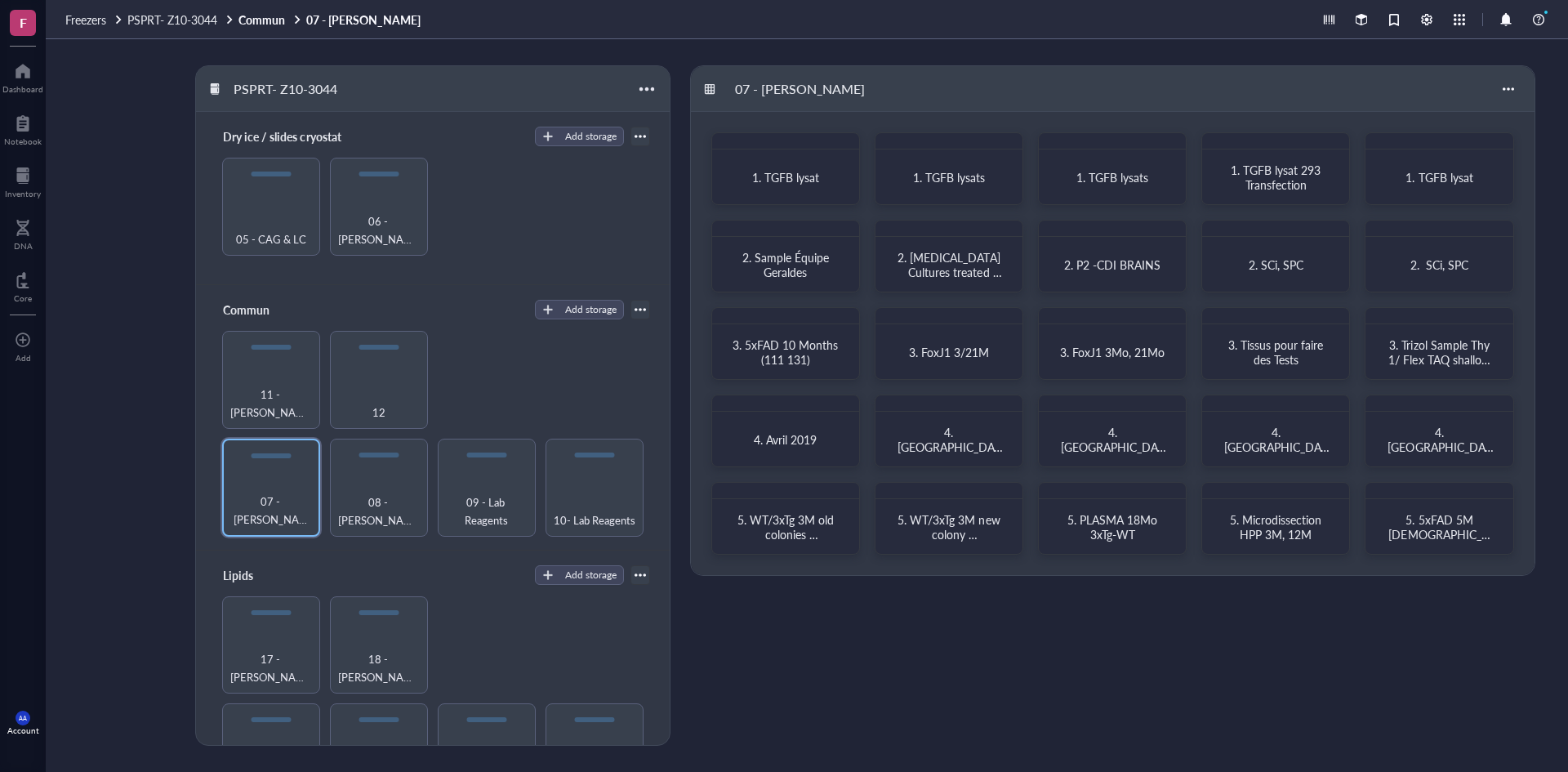
click at [637, 306] on div at bounding box center [640, 310] width 11 height 11
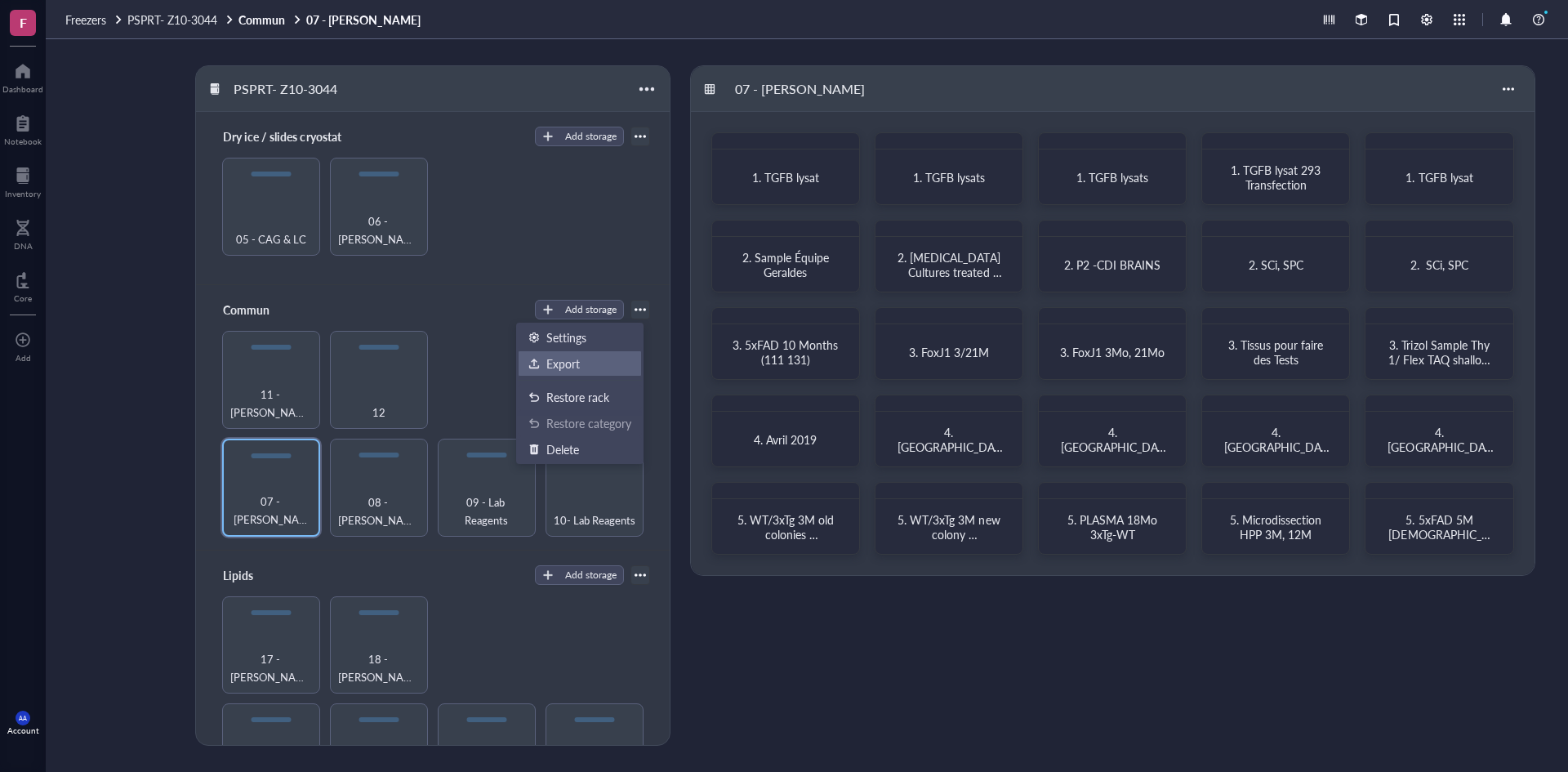
click at [565, 365] on div "Export" at bounding box center [564, 364] width 33 height 15
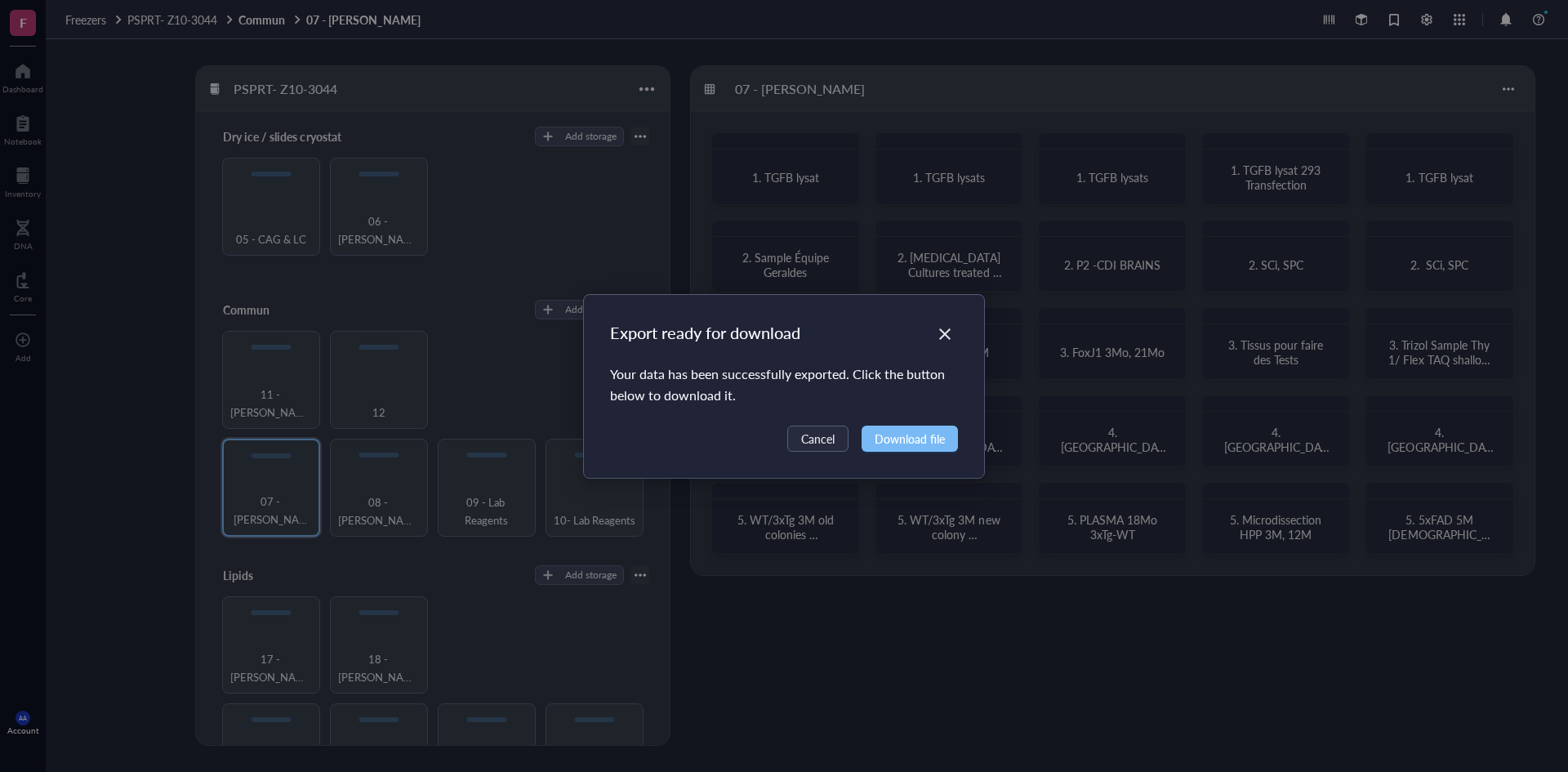
click at [897, 433] on span "Download file" at bounding box center [910, 438] width 71 height 18
